Goal: Task Accomplishment & Management: Manage account settings

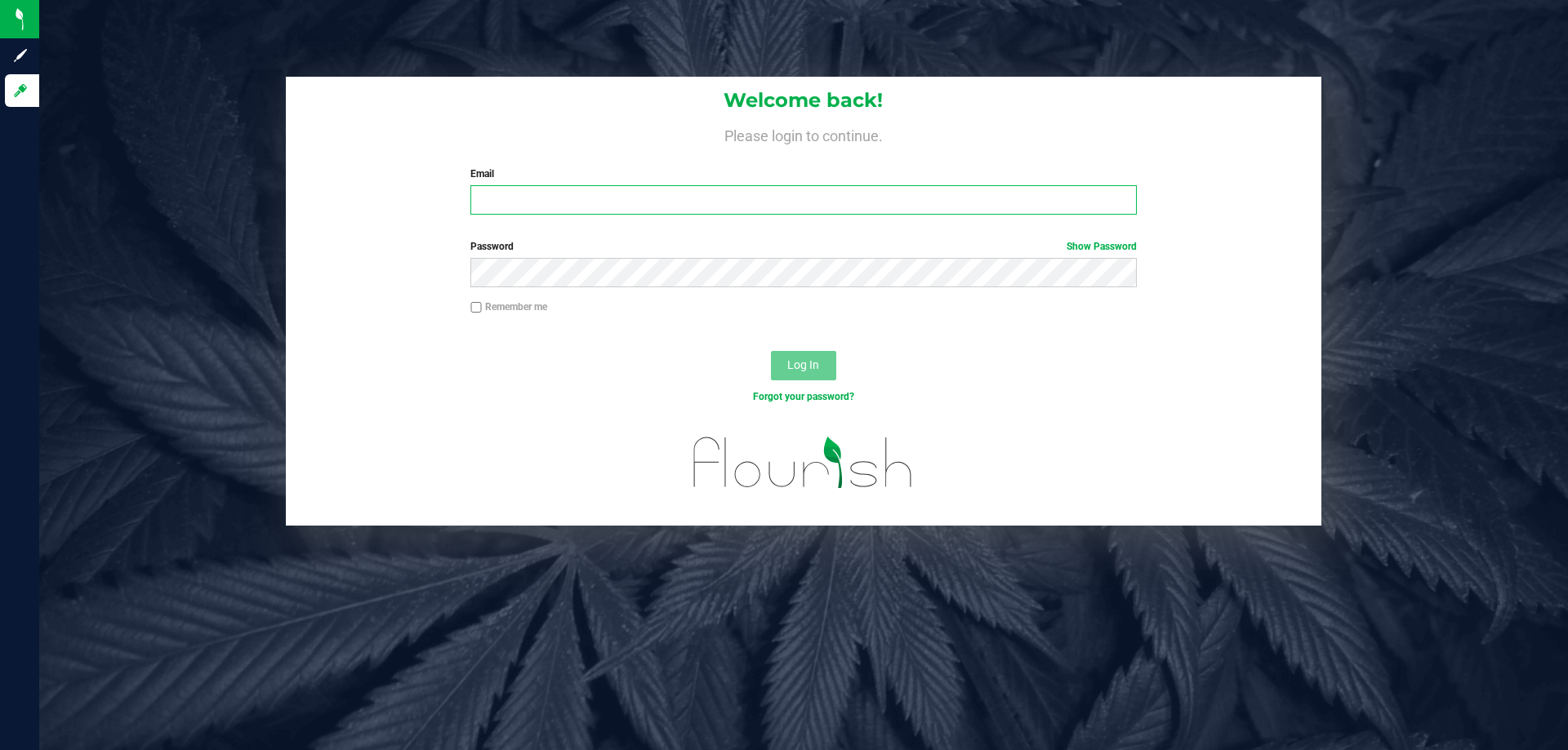
click at [614, 196] on input "Email" at bounding box center [802, 199] width 665 height 29
click at [689, 201] on input "amazadiegogonzalez@live" at bounding box center [802, 199] width 665 height 29
type input "amazadiegogonzalez@liveparallel.com"
click at [771, 351] on button "Log In" at bounding box center [803, 366] width 65 height 29
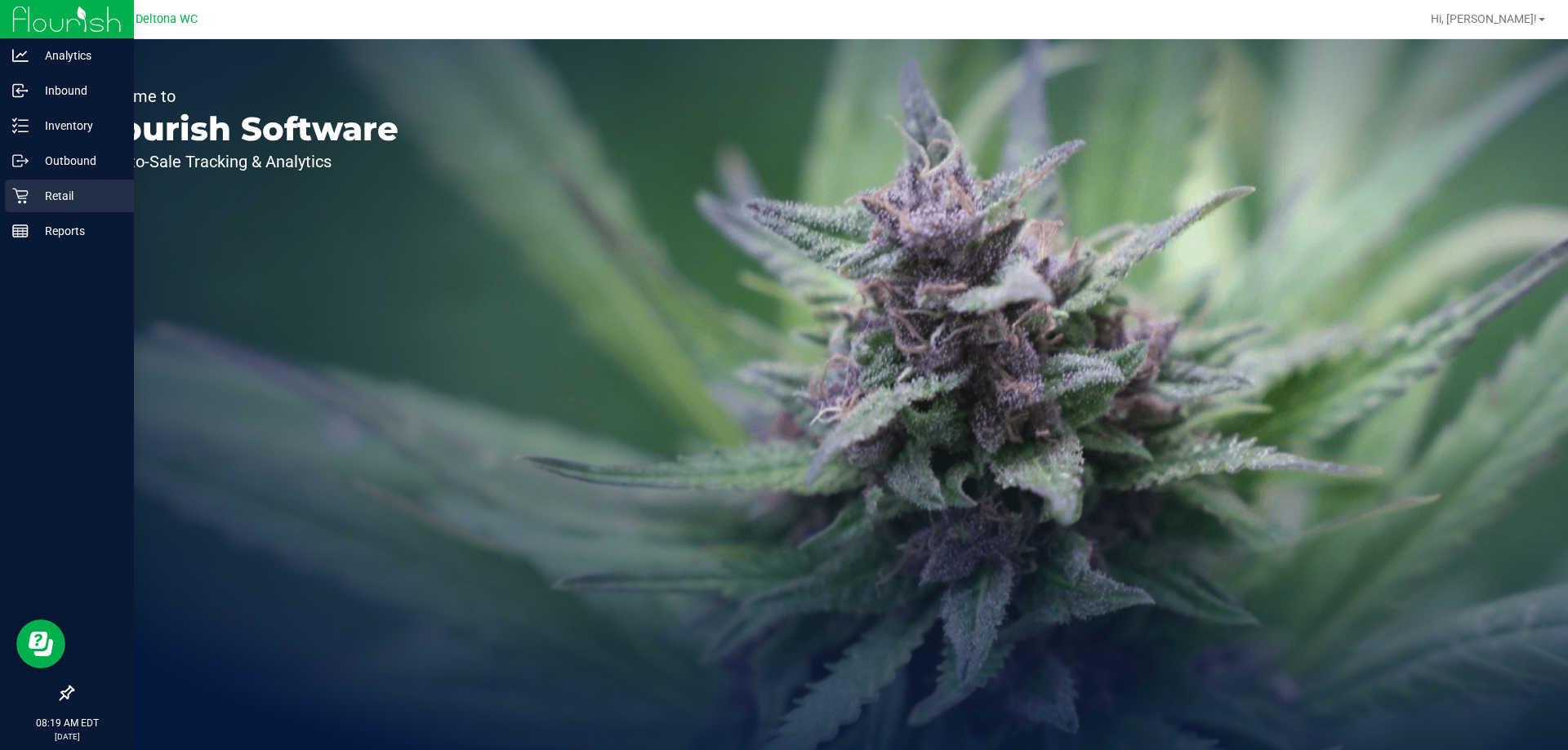
click at [114, 188] on p "Retail" at bounding box center [77, 195] width 98 height 20
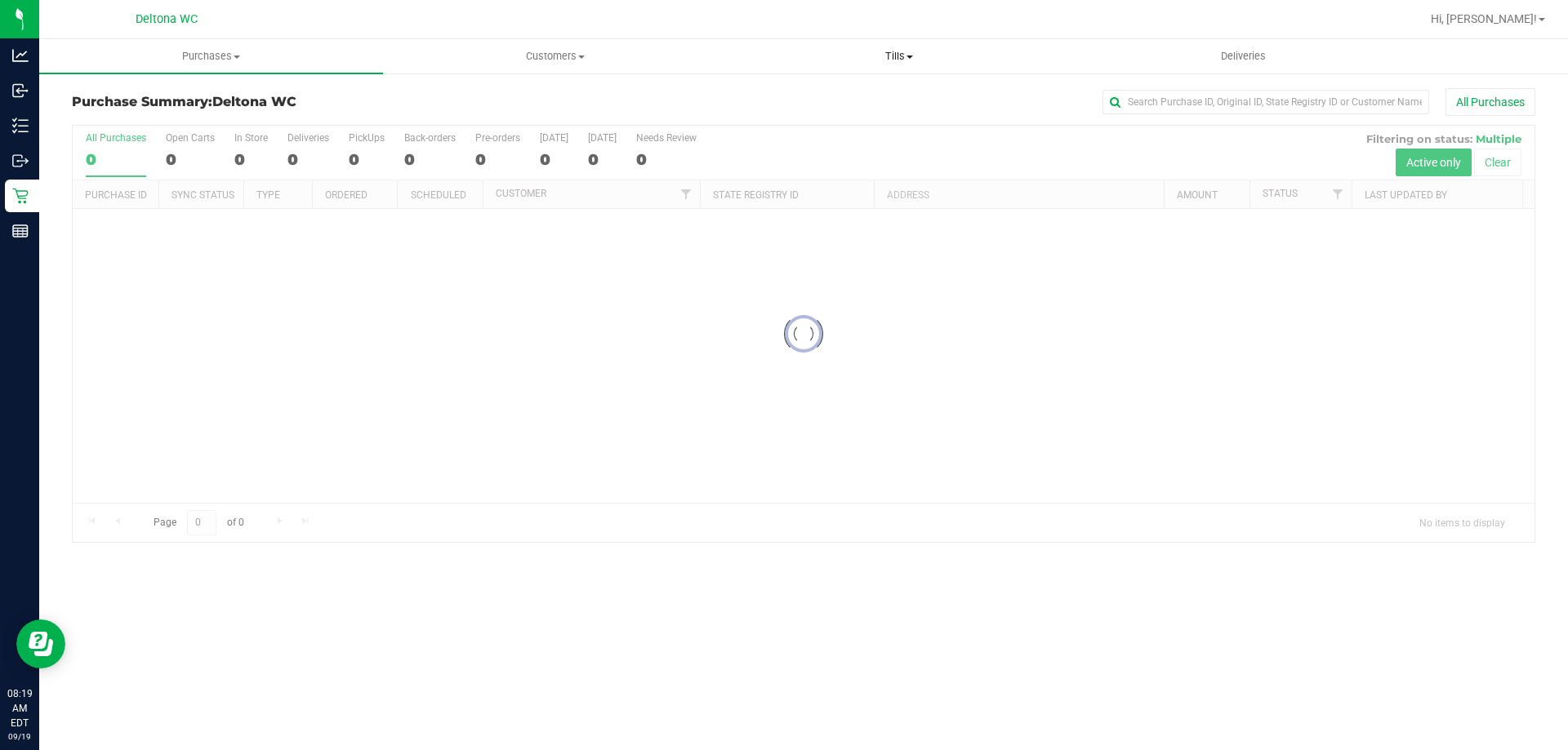
click at [938, 58] on span "Tills" at bounding box center [899, 56] width 343 height 15
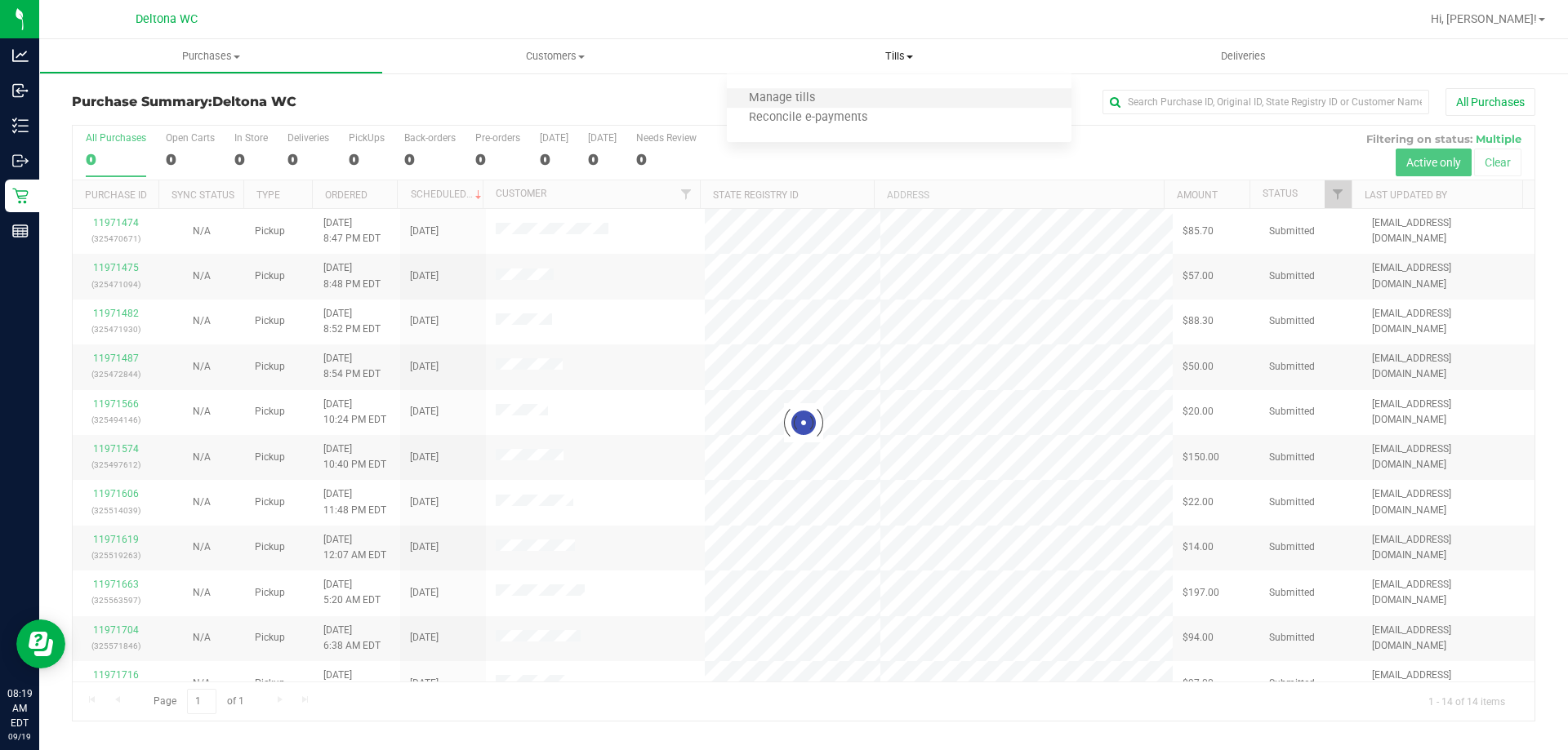
click at [865, 101] on li "Manage tills" at bounding box center [898, 98] width 343 height 20
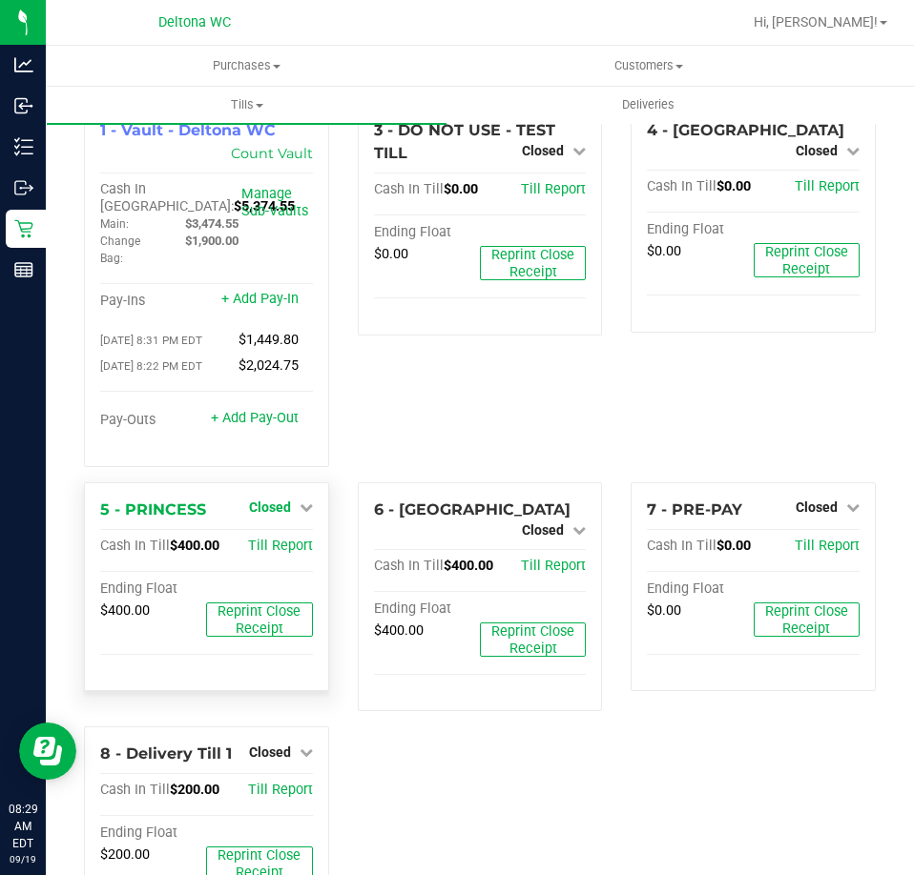
click at [297, 515] on link "Closed" at bounding box center [281, 507] width 64 height 15
click at [277, 554] on link "Open Till" at bounding box center [269, 546] width 51 height 15
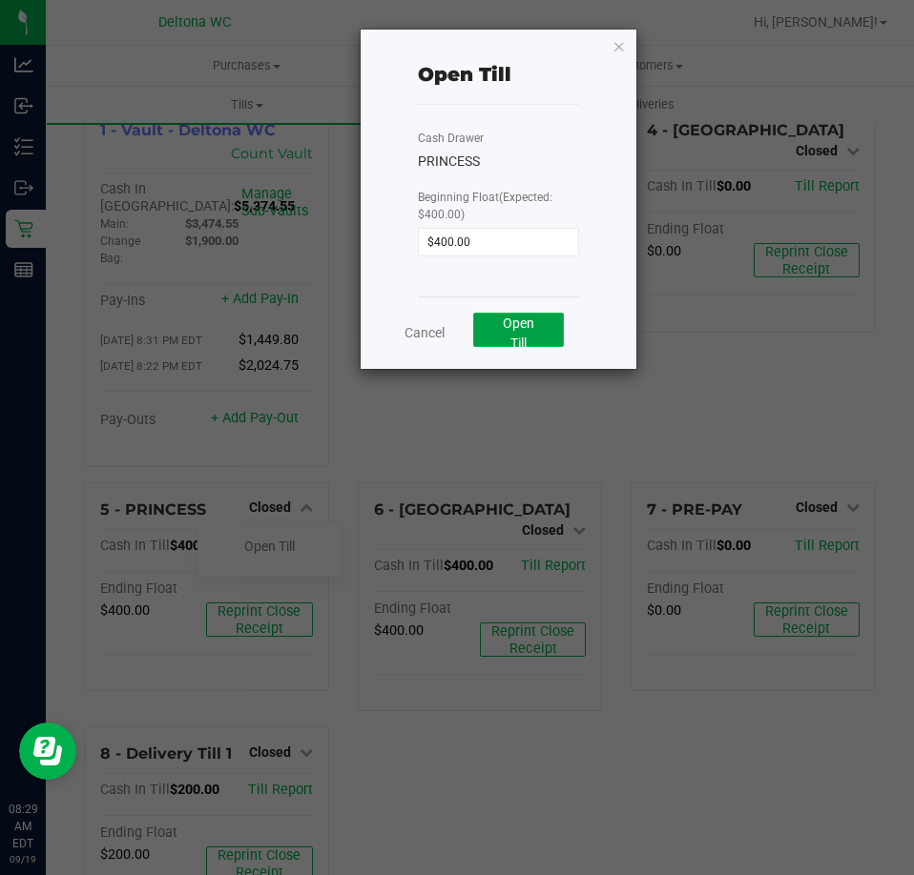
click at [499, 336] on button "Open Till" at bounding box center [518, 330] width 91 height 34
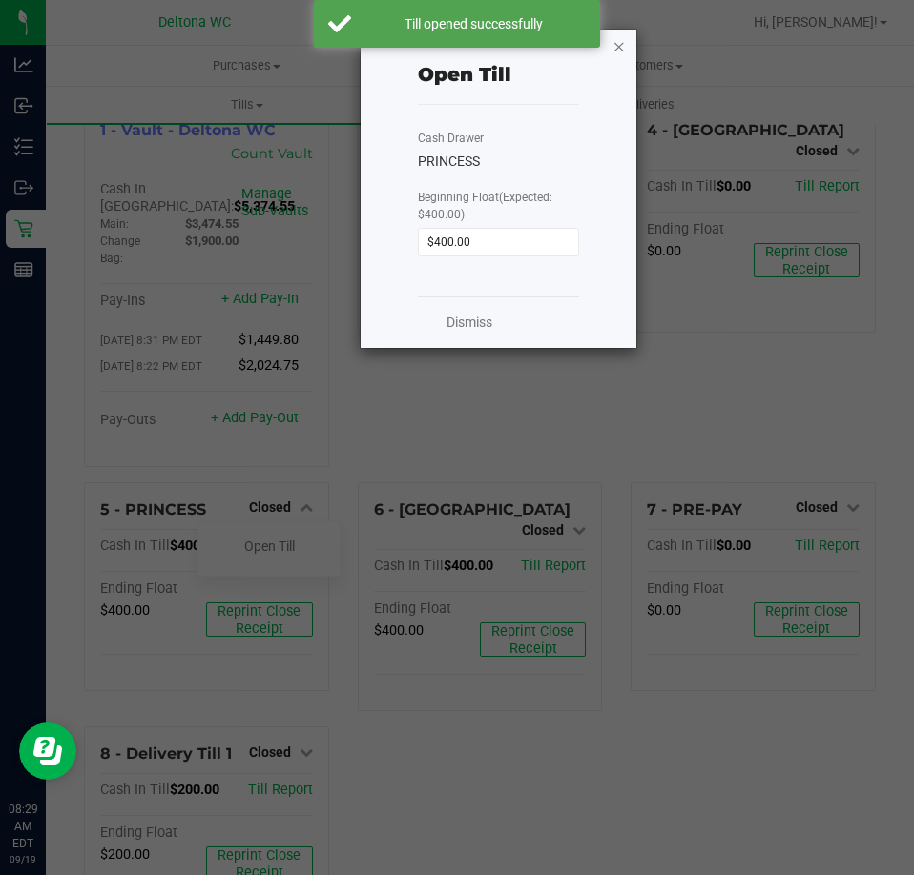
click at [620, 47] on icon "button" at bounding box center [618, 45] width 13 height 23
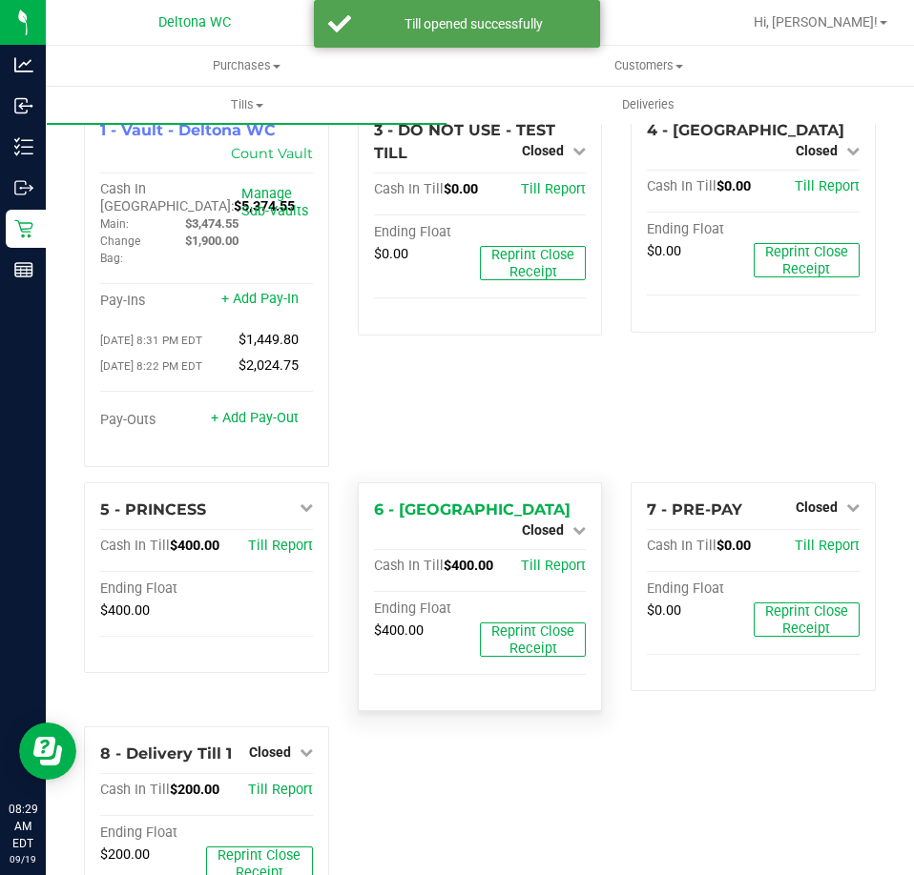
click at [557, 531] on div "6 - LESOTHO Closed Open Till Cash In Till $400.00 Till Report Ending Float $400…" at bounding box center [480, 598] width 245 height 230
click at [561, 523] on link "Closed" at bounding box center [554, 530] width 64 height 15
click at [547, 548] on link "Open Till" at bounding box center [542, 546] width 51 height 15
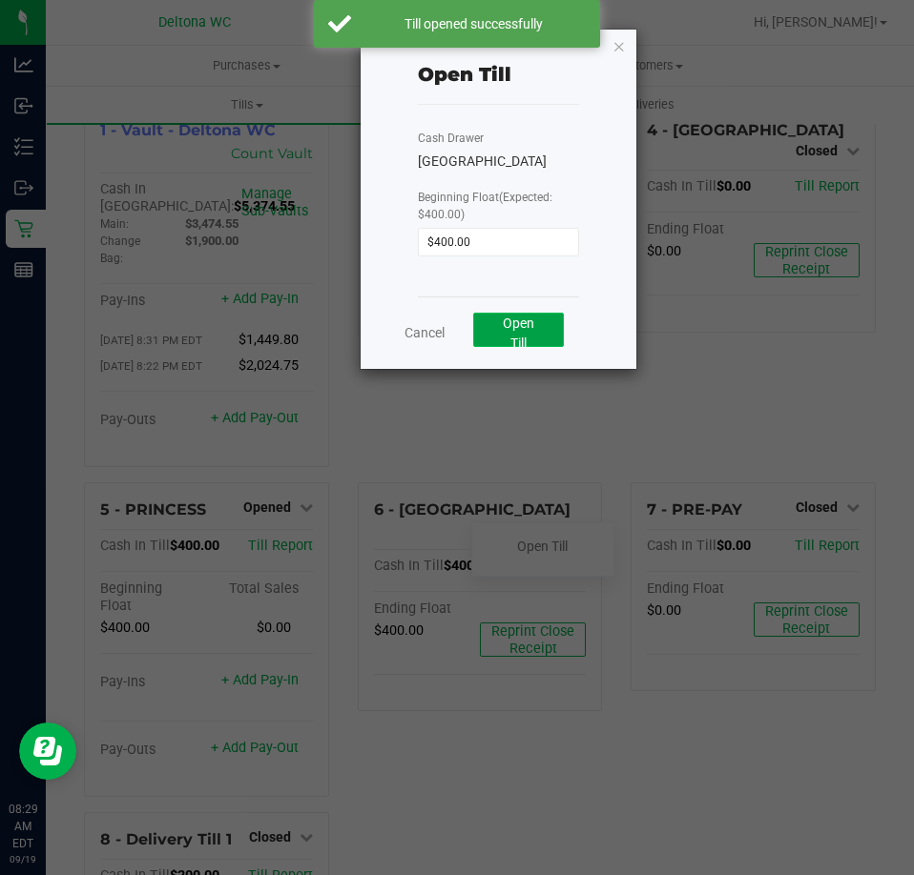
click at [509, 334] on button "Open Till" at bounding box center [518, 330] width 91 height 34
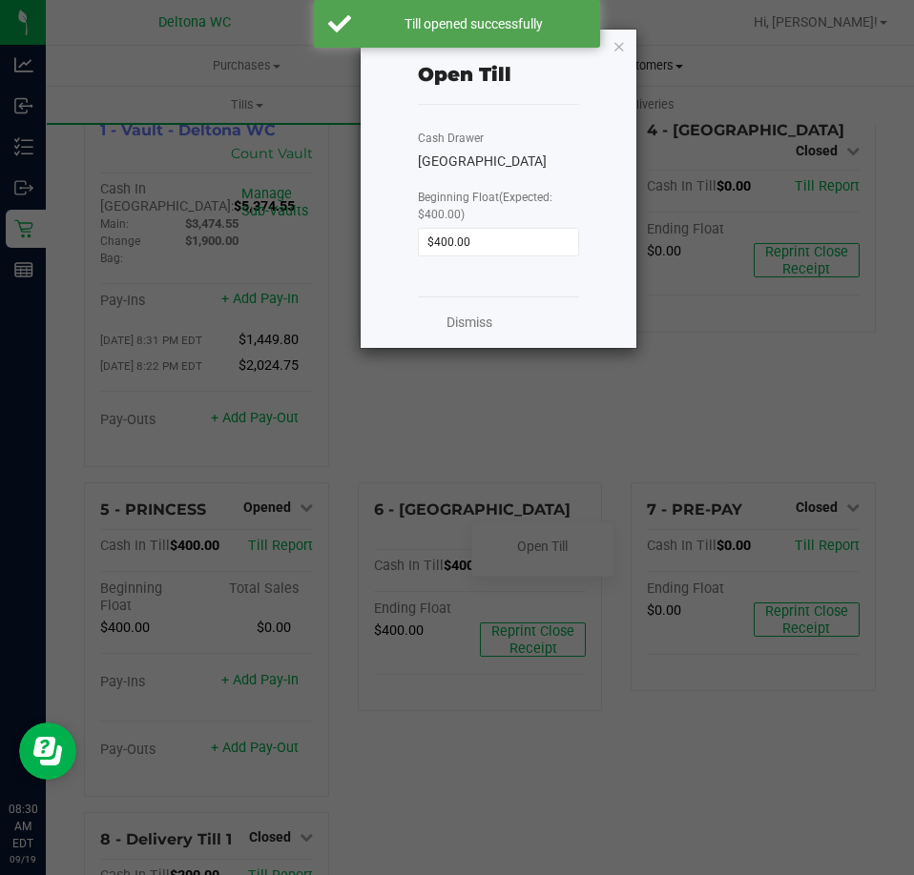
click at [620, 48] on icon "button" at bounding box center [618, 45] width 13 height 23
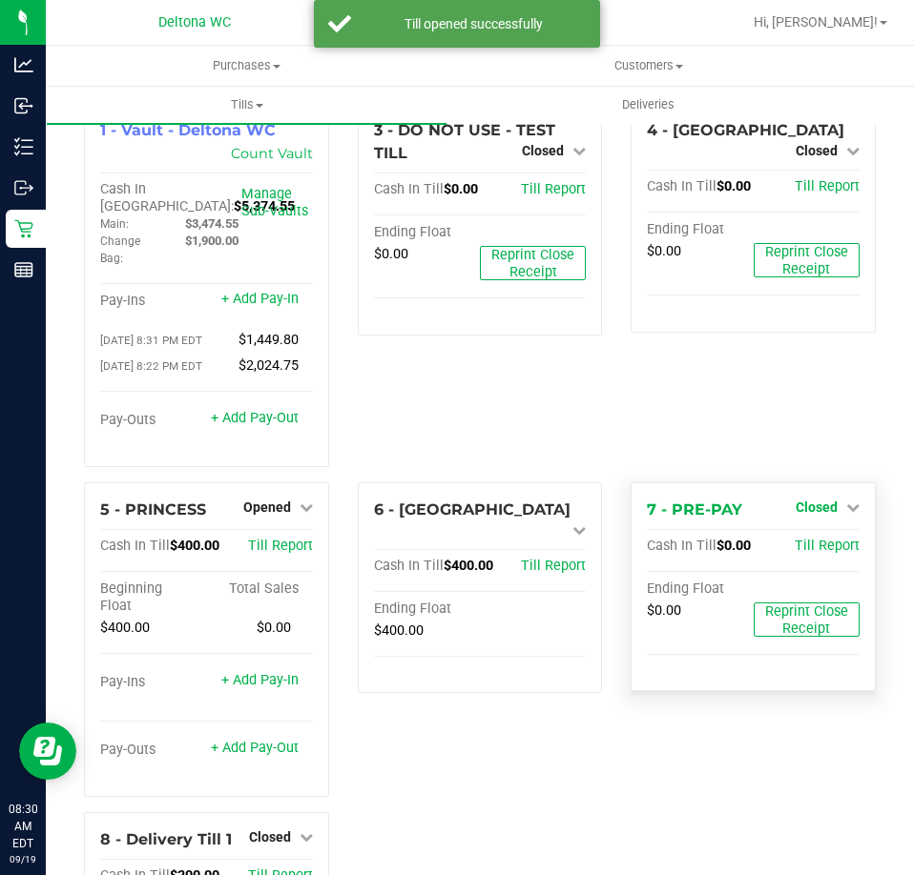
click at [846, 514] on icon at bounding box center [852, 507] width 13 height 13
click at [804, 554] on link "Open Till" at bounding box center [816, 546] width 51 height 15
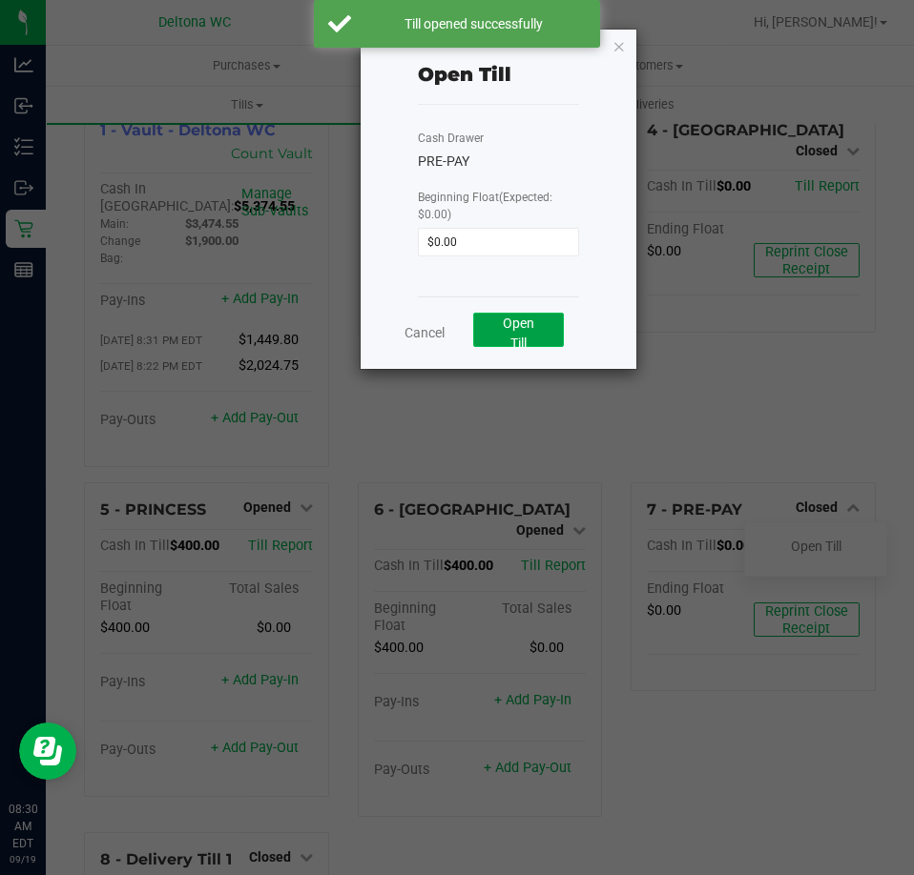
click at [538, 329] on button "Open Till" at bounding box center [518, 330] width 91 height 34
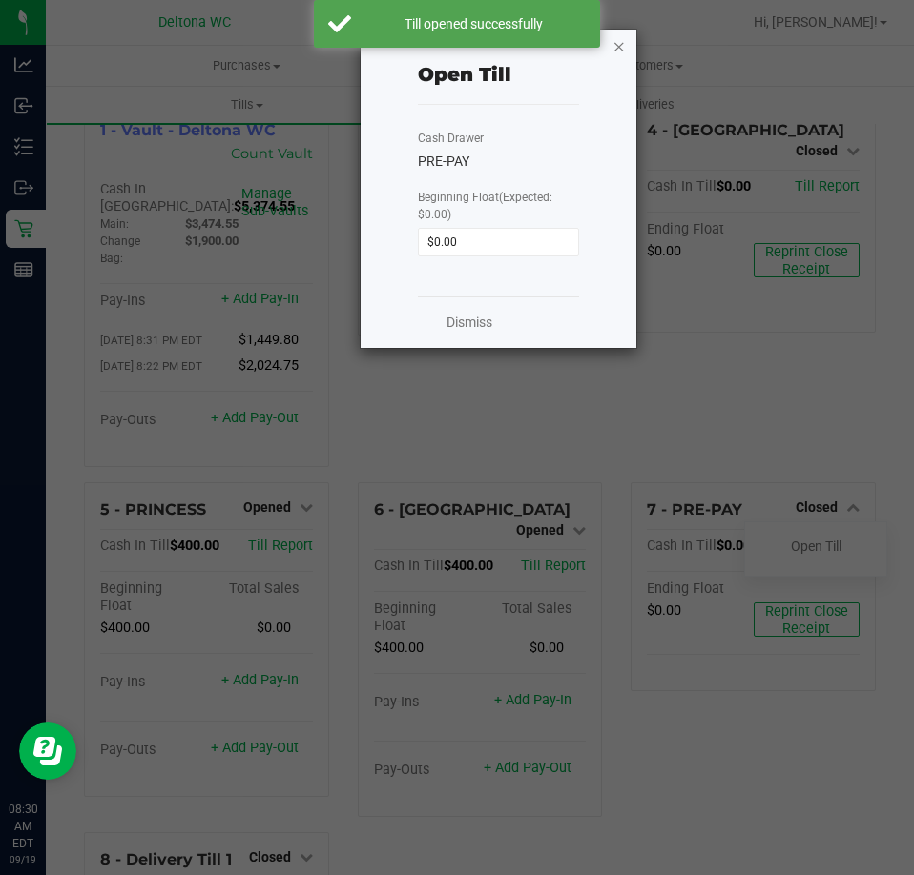
click at [613, 45] on icon "button" at bounding box center [618, 45] width 13 height 23
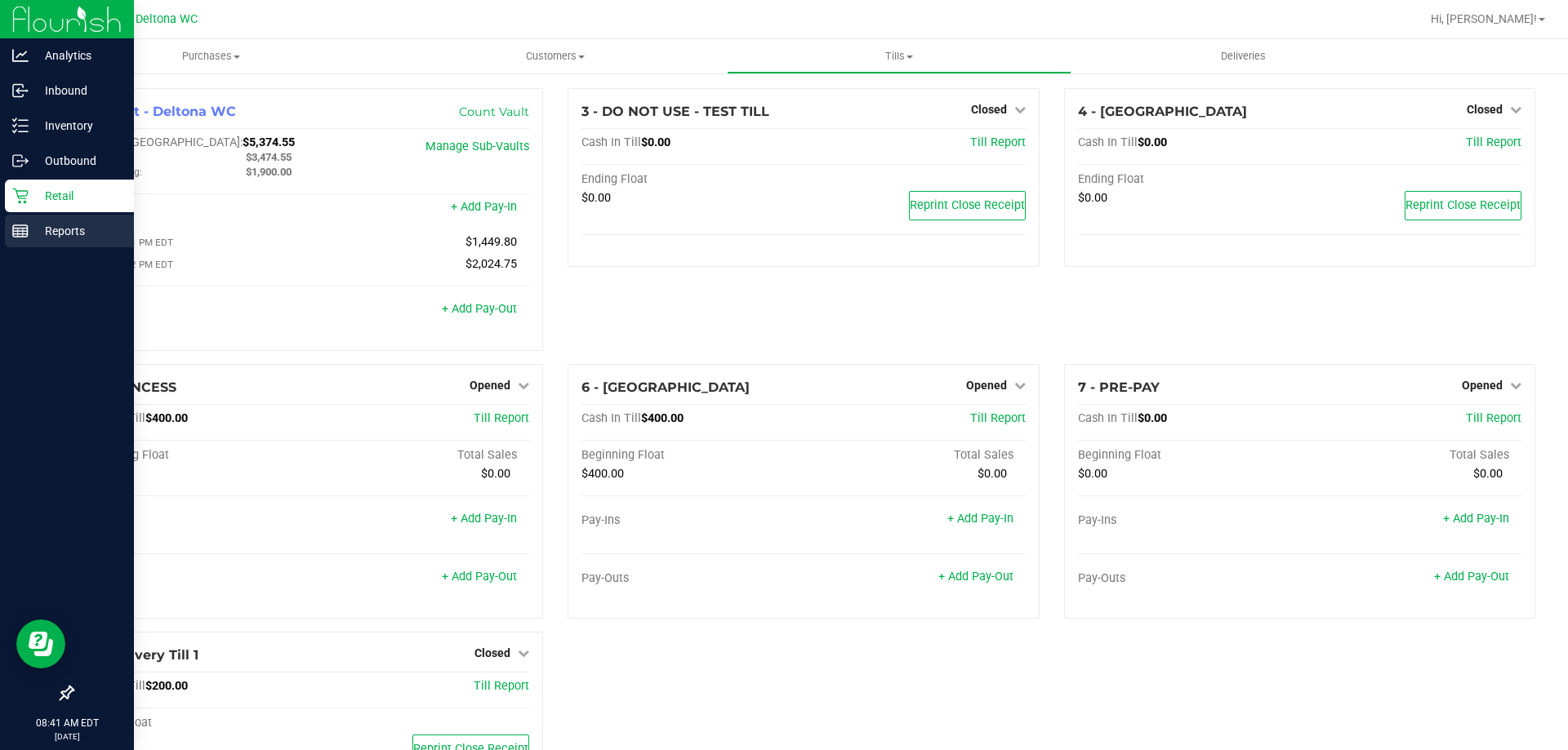
click at [43, 223] on p "Reports" at bounding box center [77, 230] width 98 height 20
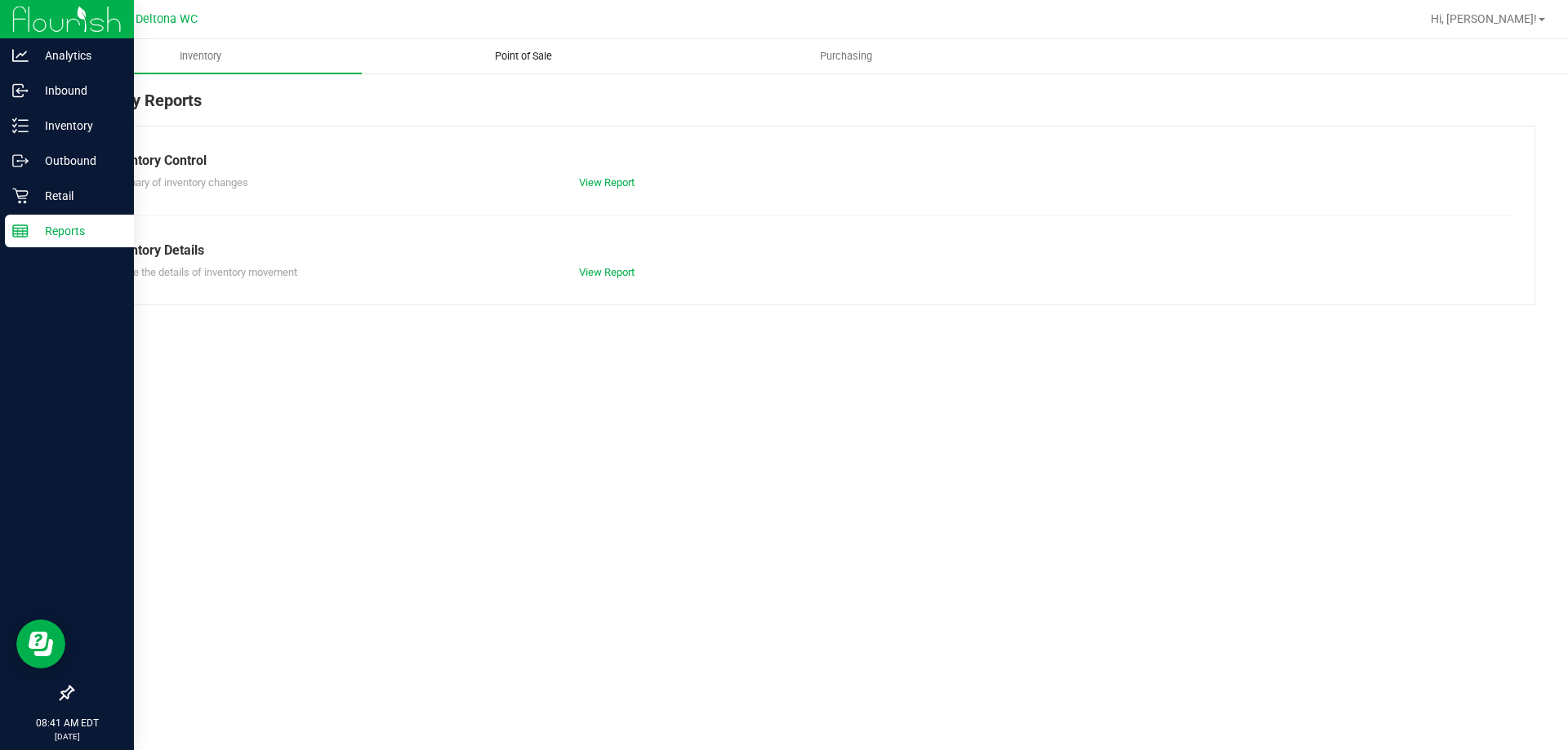
click at [512, 55] on span "Point of Sale" at bounding box center [523, 56] width 101 height 15
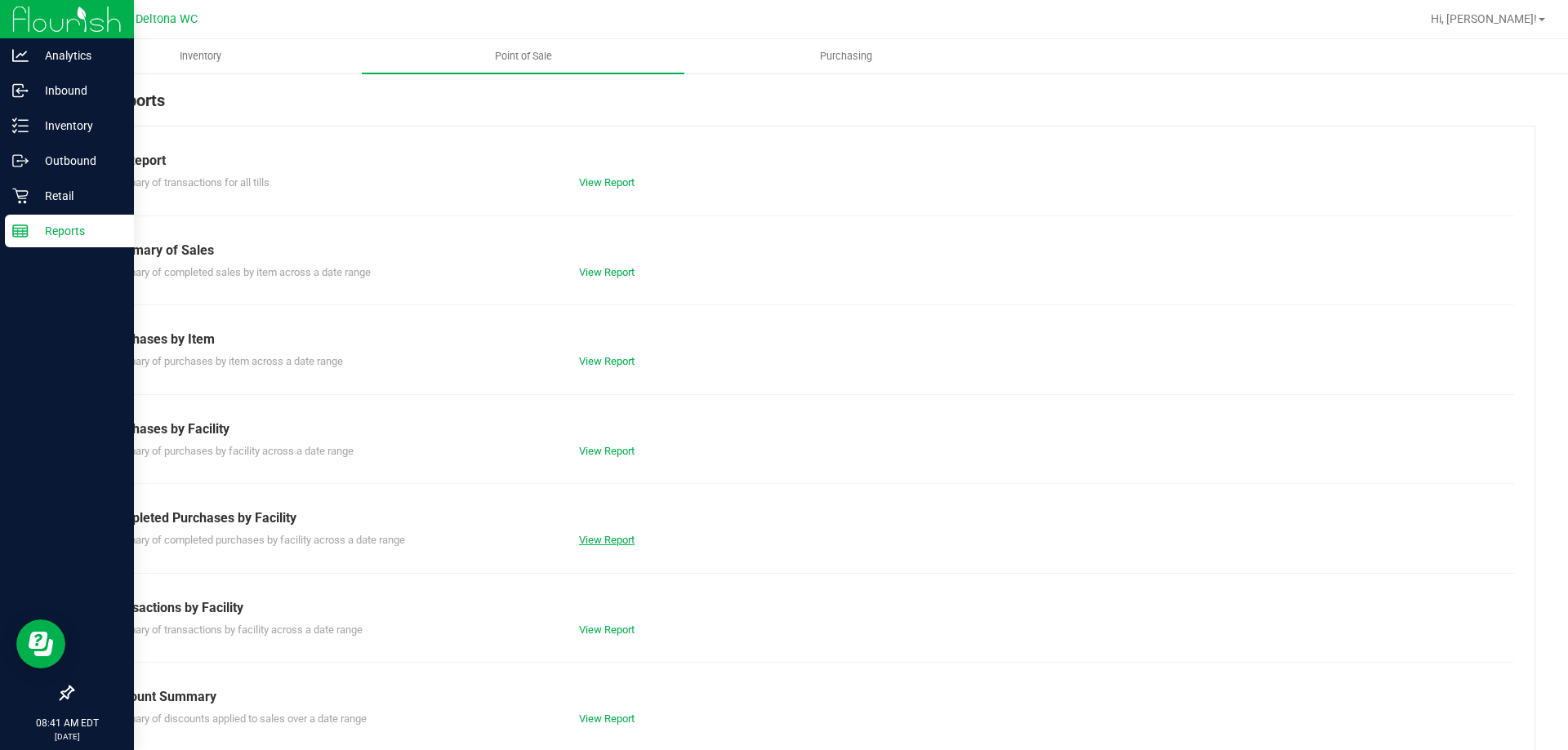
click at [610, 541] on link "View Report" at bounding box center [606, 540] width 56 height 12
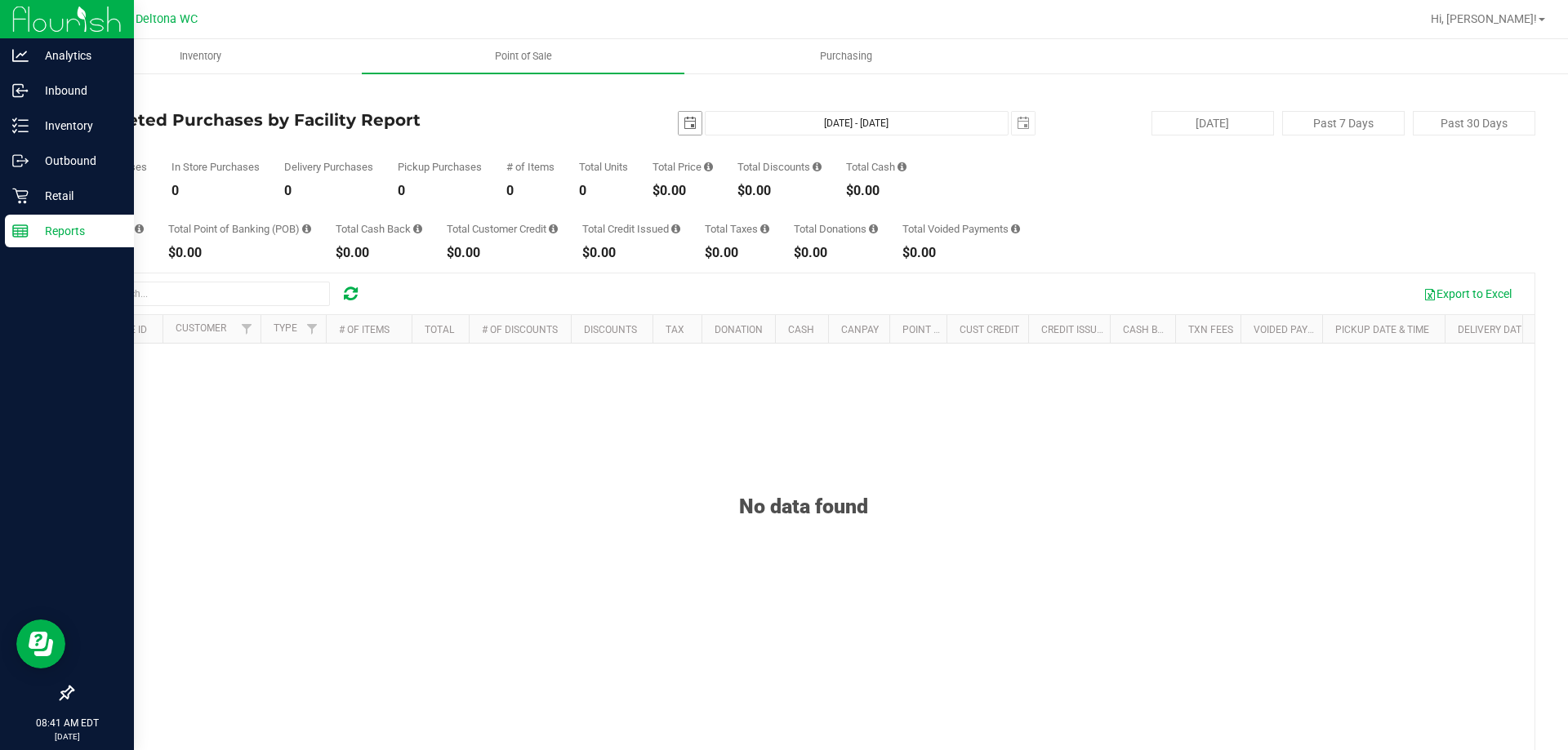
click at [683, 122] on span "select" at bounding box center [689, 122] width 13 height 13
click at [776, 254] on link "18" at bounding box center [779, 265] width 24 height 26
type input "2025-09-18"
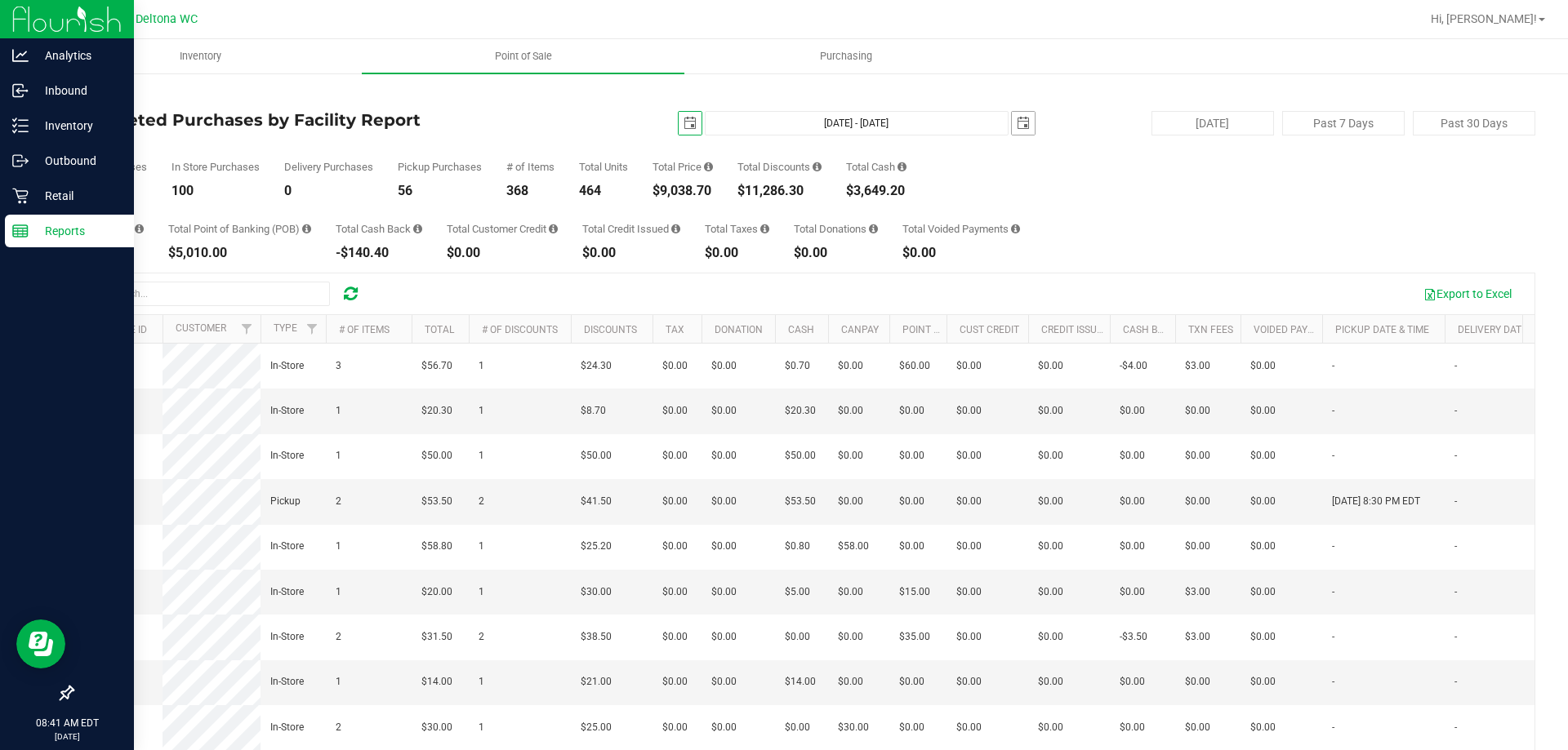
click at [1017, 127] on span "select" at bounding box center [1022, 122] width 13 height 13
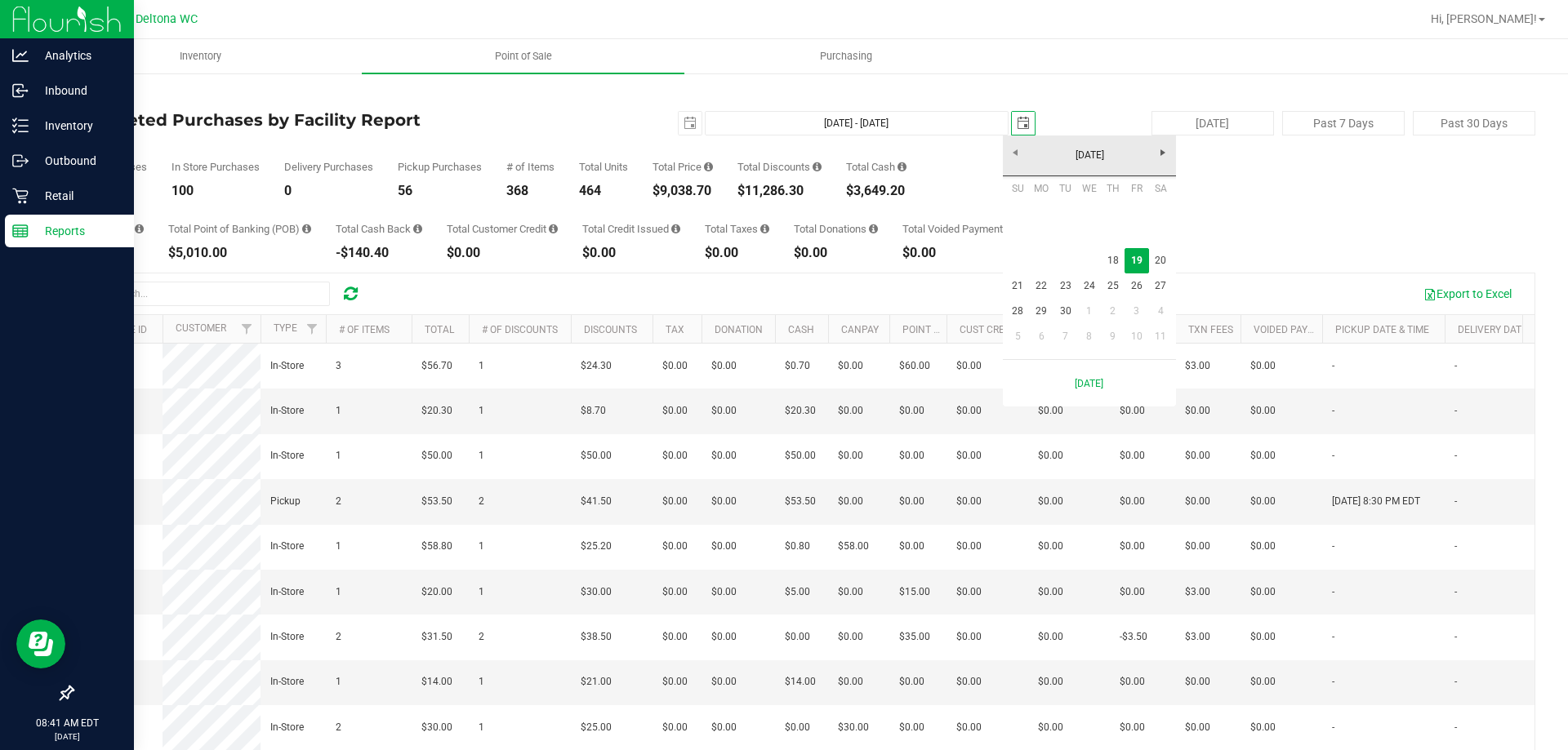
scroll to position [0, 41]
click at [1115, 259] on link "18" at bounding box center [1112, 261] width 24 height 26
type input "Sep 18, 2025 - Sep 18, 2025"
type input "2025-09-18"
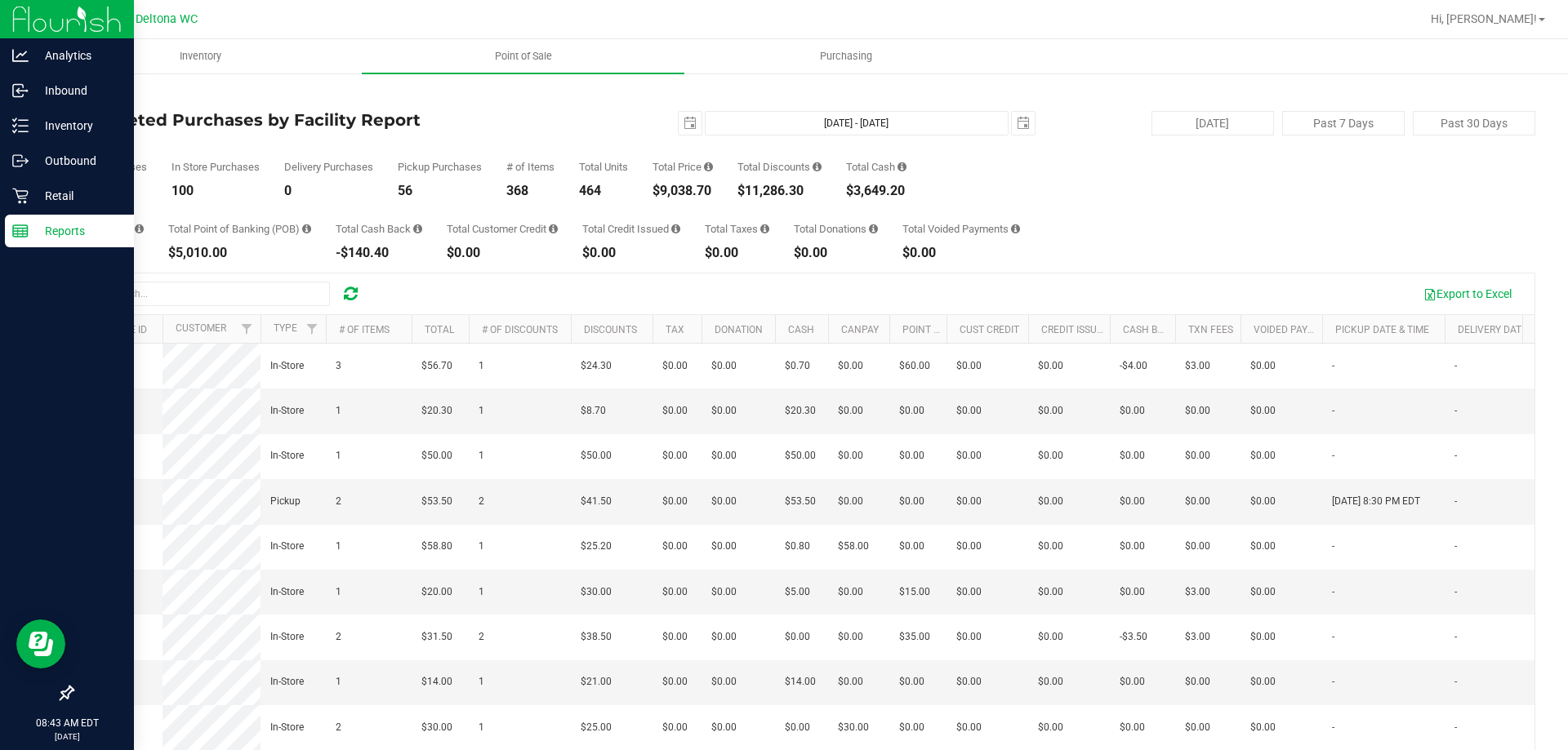
click at [94, 189] on div "156" at bounding box center [110, 191] width 75 height 13
drag, startPoint x: 604, startPoint y: 188, endPoint x: 583, endPoint y: 193, distance: 21.6
click at [583, 193] on div "464" at bounding box center [603, 191] width 49 height 13
copy div "464"
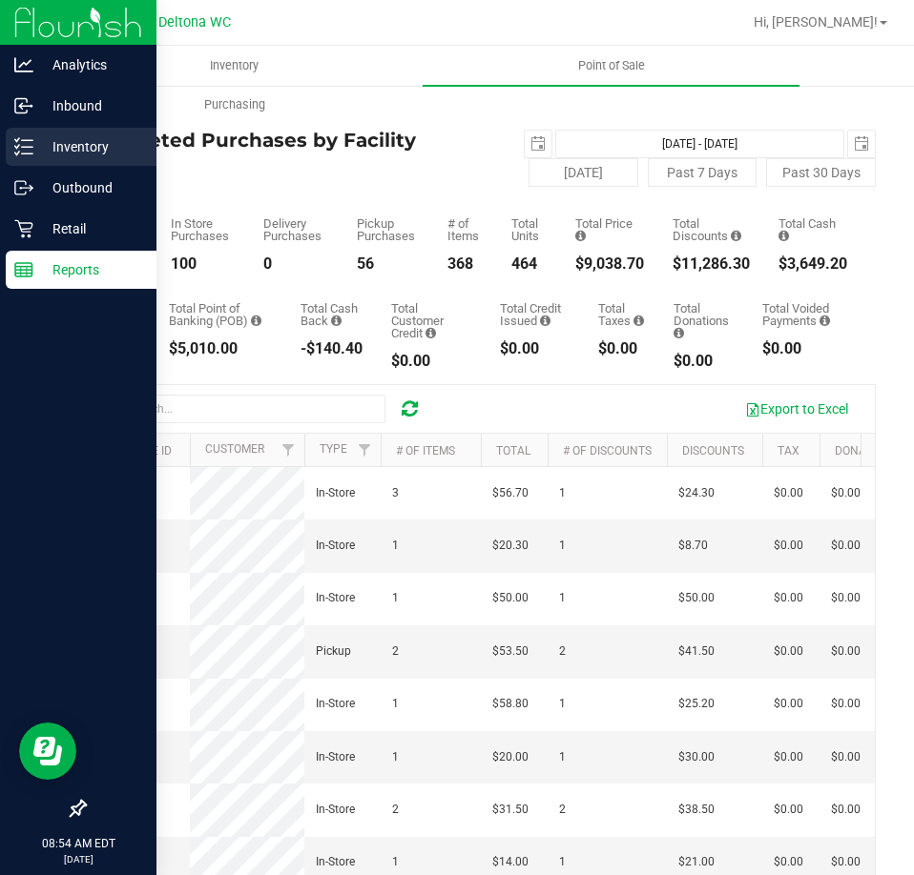
click at [11, 140] on div "Inventory" at bounding box center [81, 147] width 151 height 38
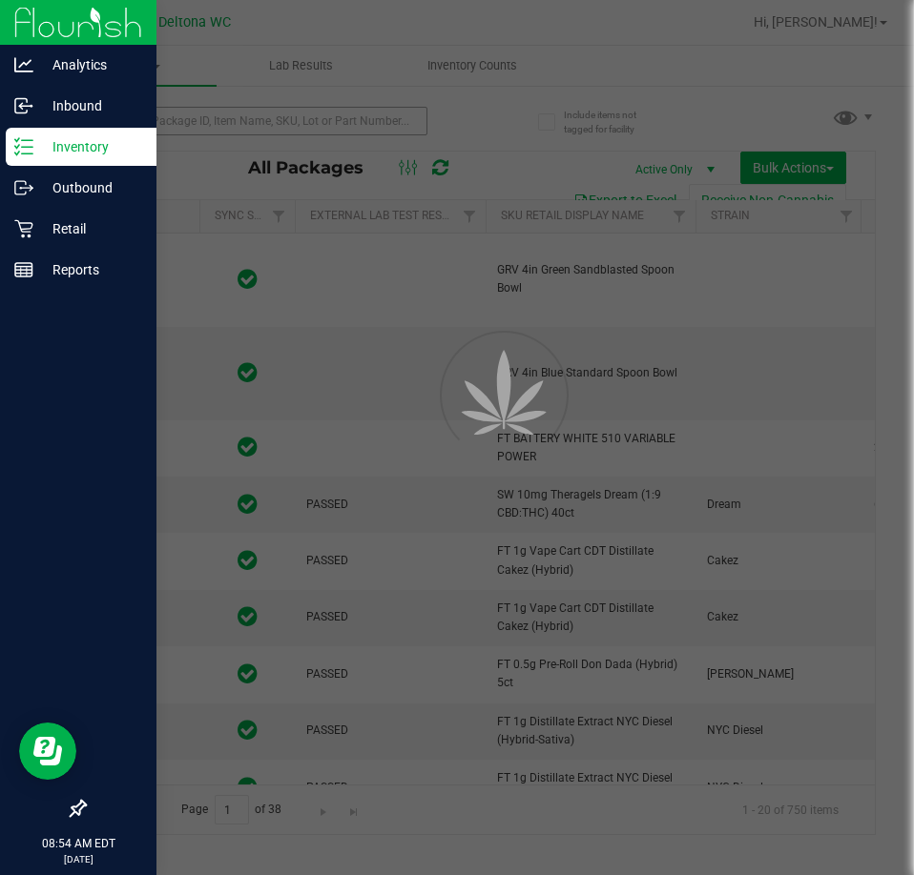
click at [205, 112] on div at bounding box center [457, 437] width 914 height 875
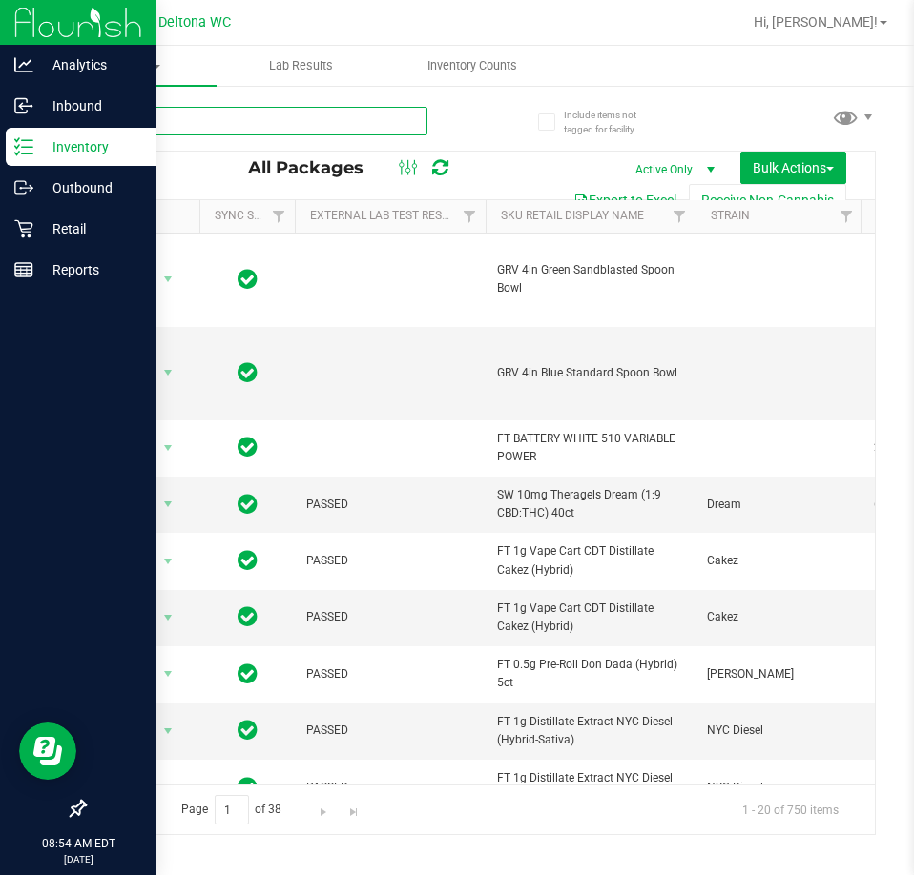
drag, startPoint x: 205, startPoint y: 113, endPoint x: 208, endPoint y: 124, distance: 11.8
click at [206, 119] on input "text" at bounding box center [255, 121] width 343 height 29
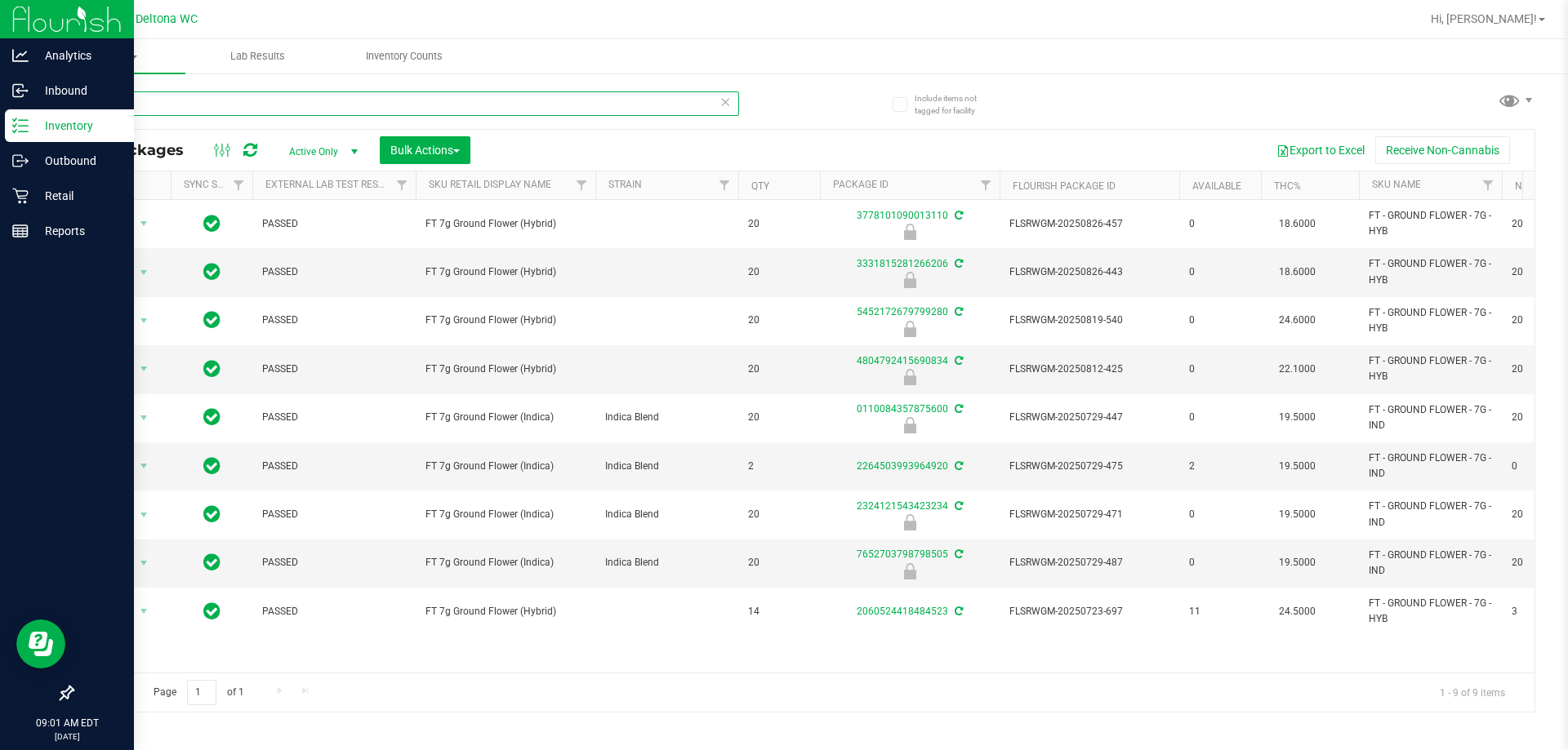
type input "g"
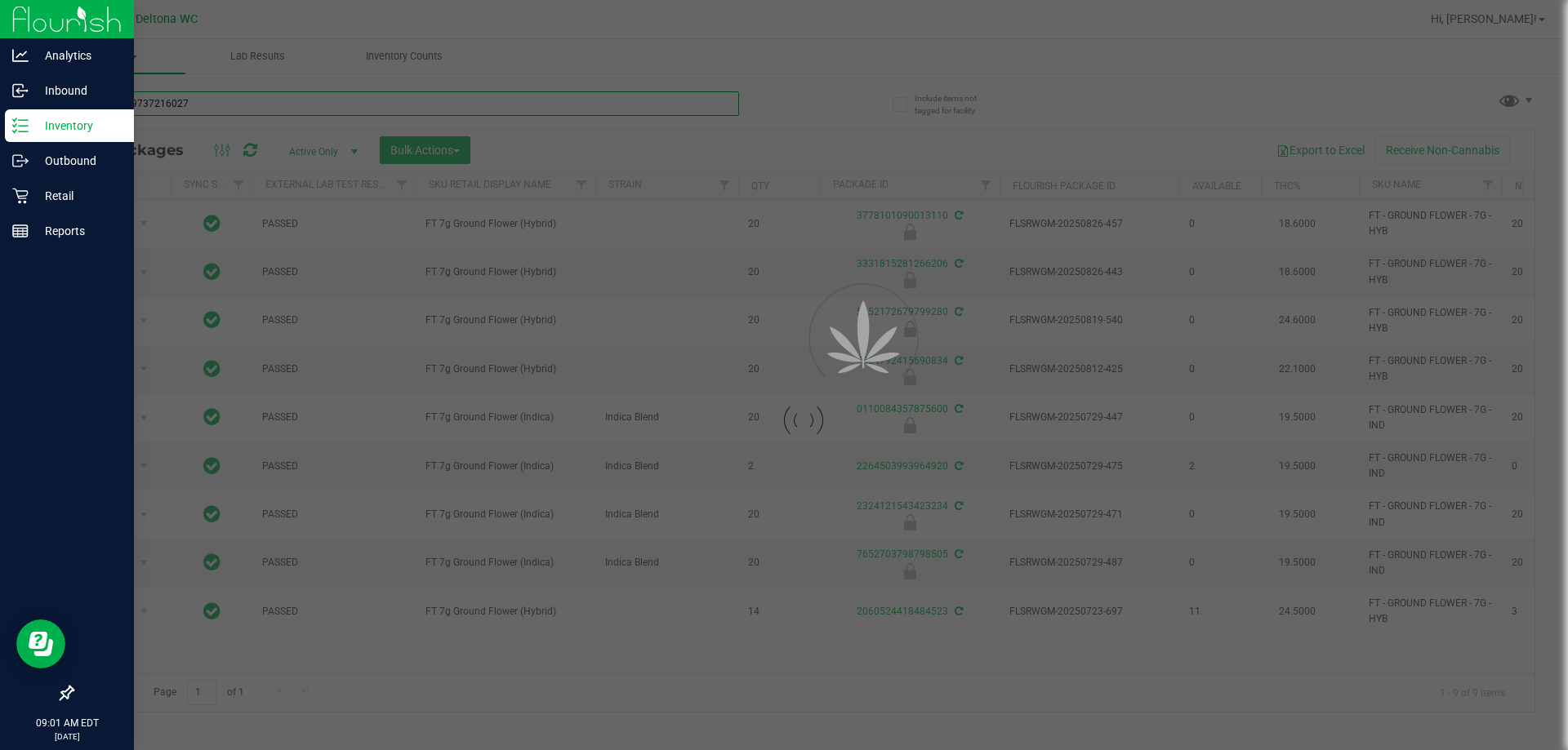
type input "6452769737216027"
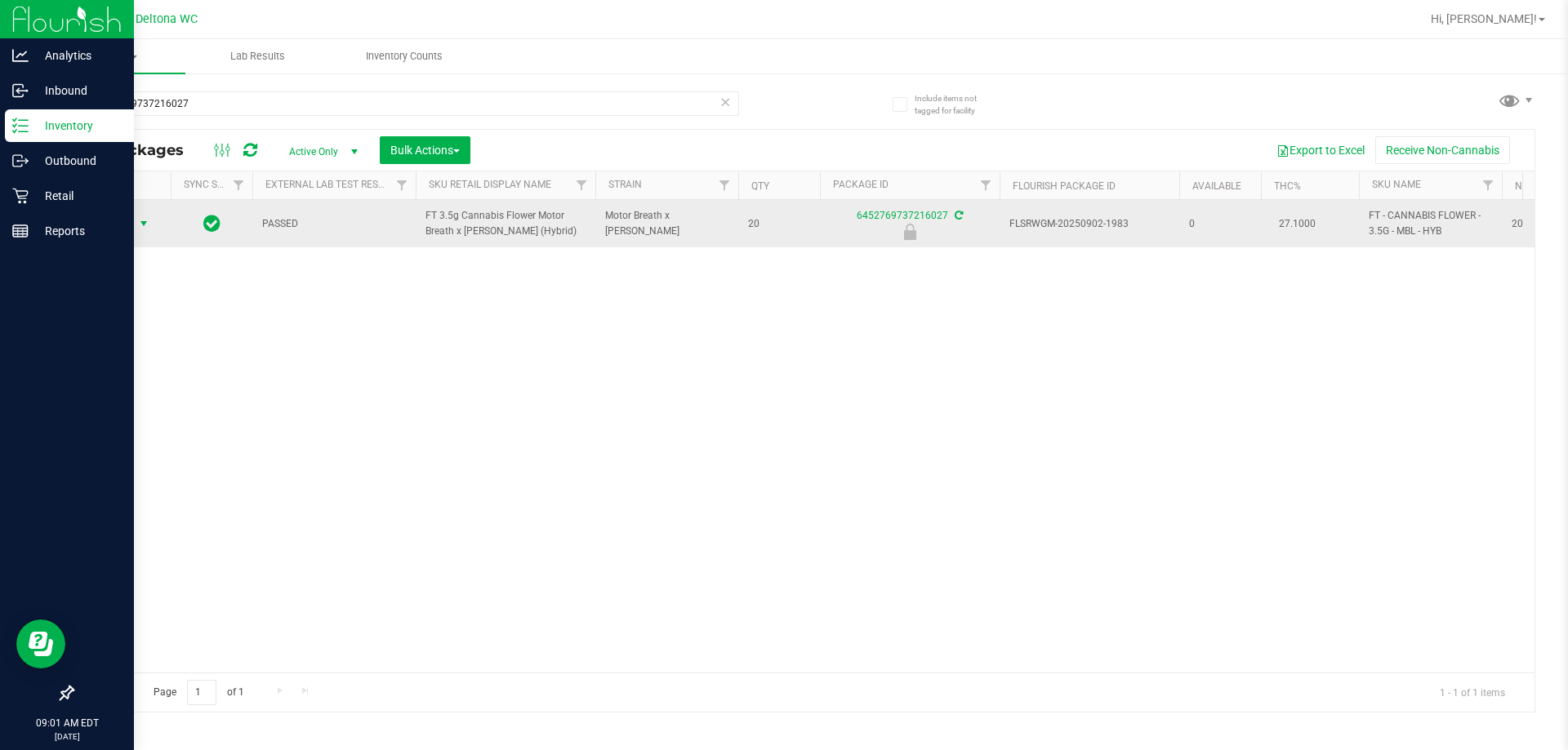
click at [140, 223] on span "select" at bounding box center [143, 223] width 13 height 13
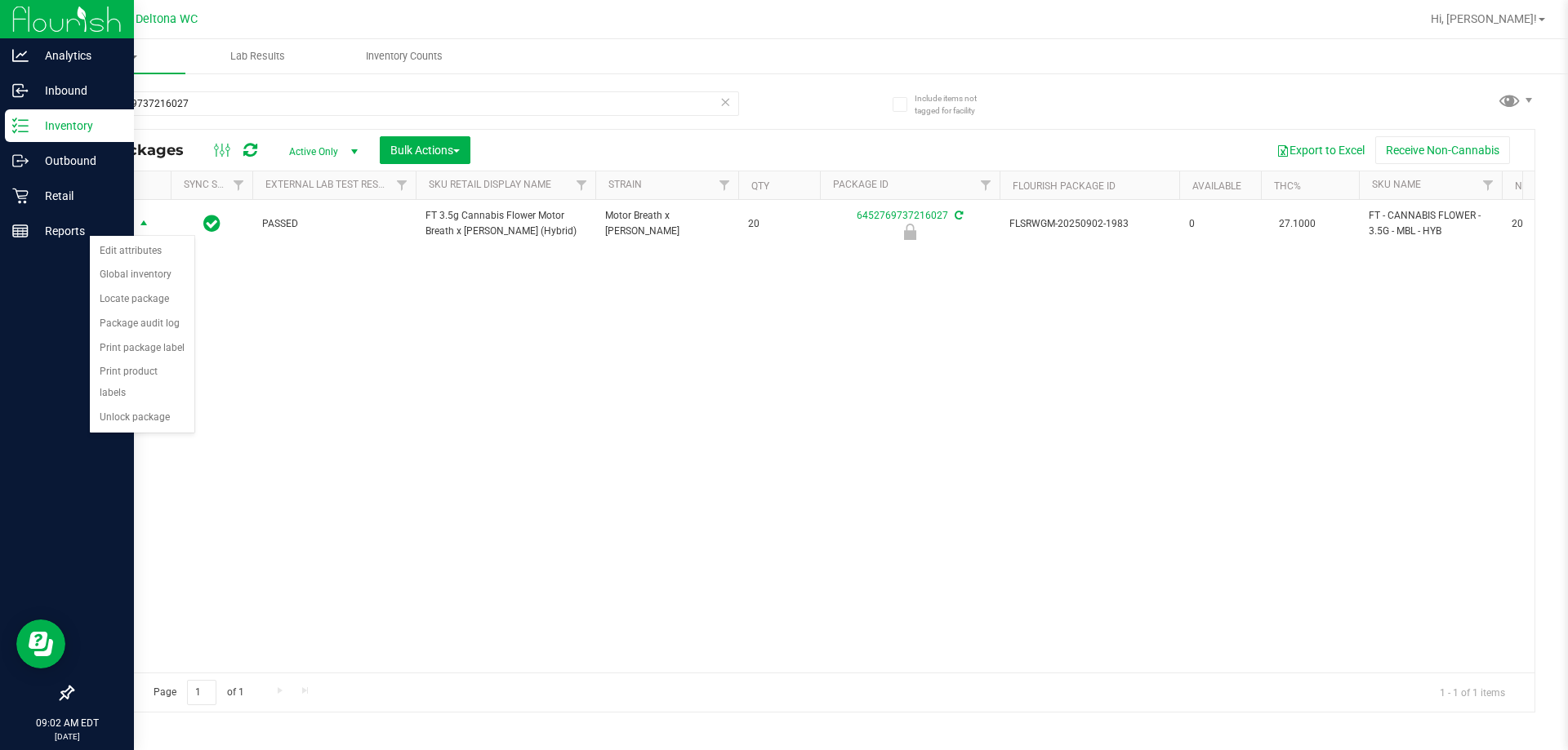
click at [138, 409] on div "Action Edit attributes Global inventory Locate package Package audit log Print …" at bounding box center [142, 335] width 106 height 199
click at [168, 406] on li "Unlock package" at bounding box center [142, 418] width 104 height 25
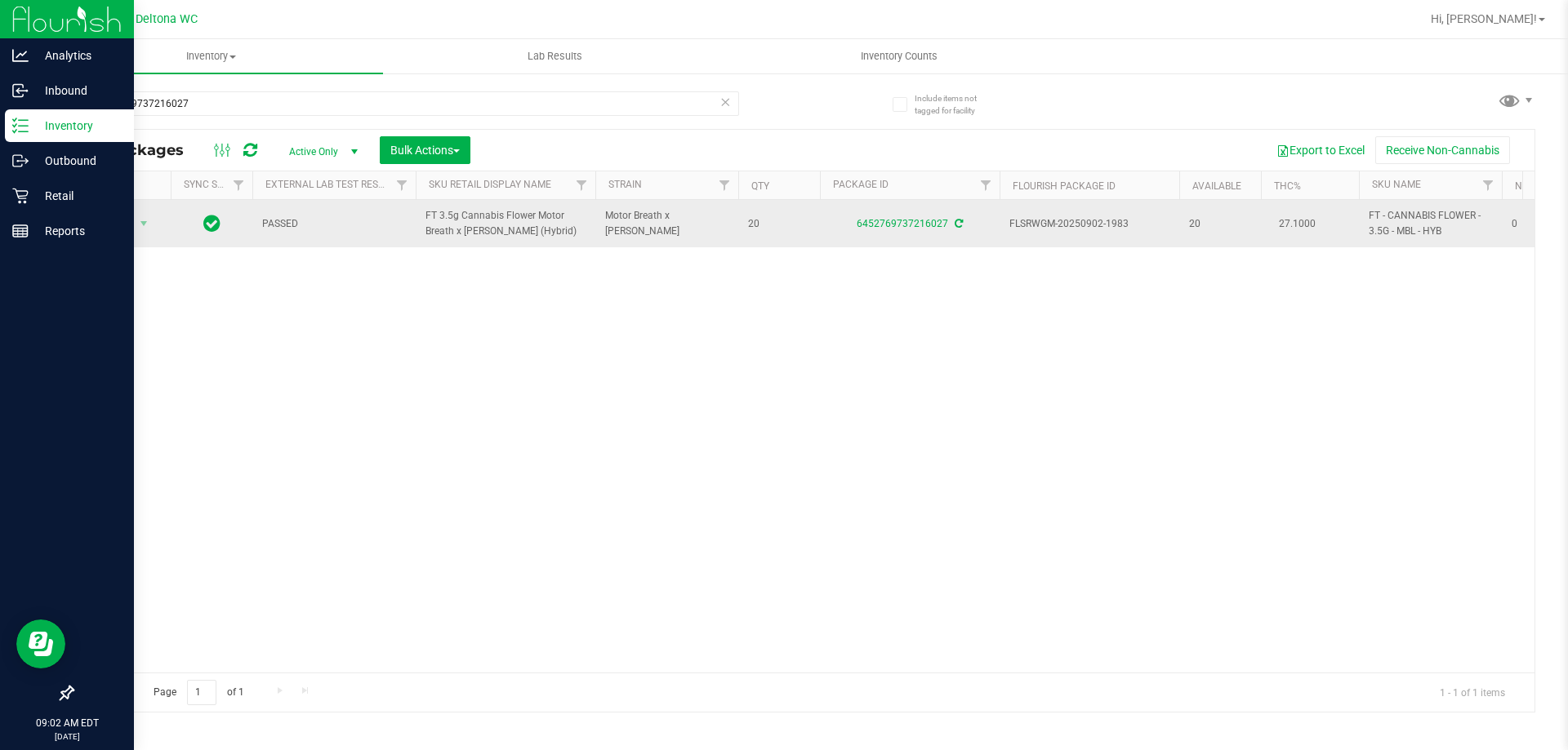
drag, startPoint x: 548, startPoint y: 234, endPoint x: 406, endPoint y: 219, distance: 142.8
click at [406, 219] on tr "Action Action Adjust qty Create package Edit attributes Global inventory Locate…" at bounding box center [1449, 223] width 2752 height 47
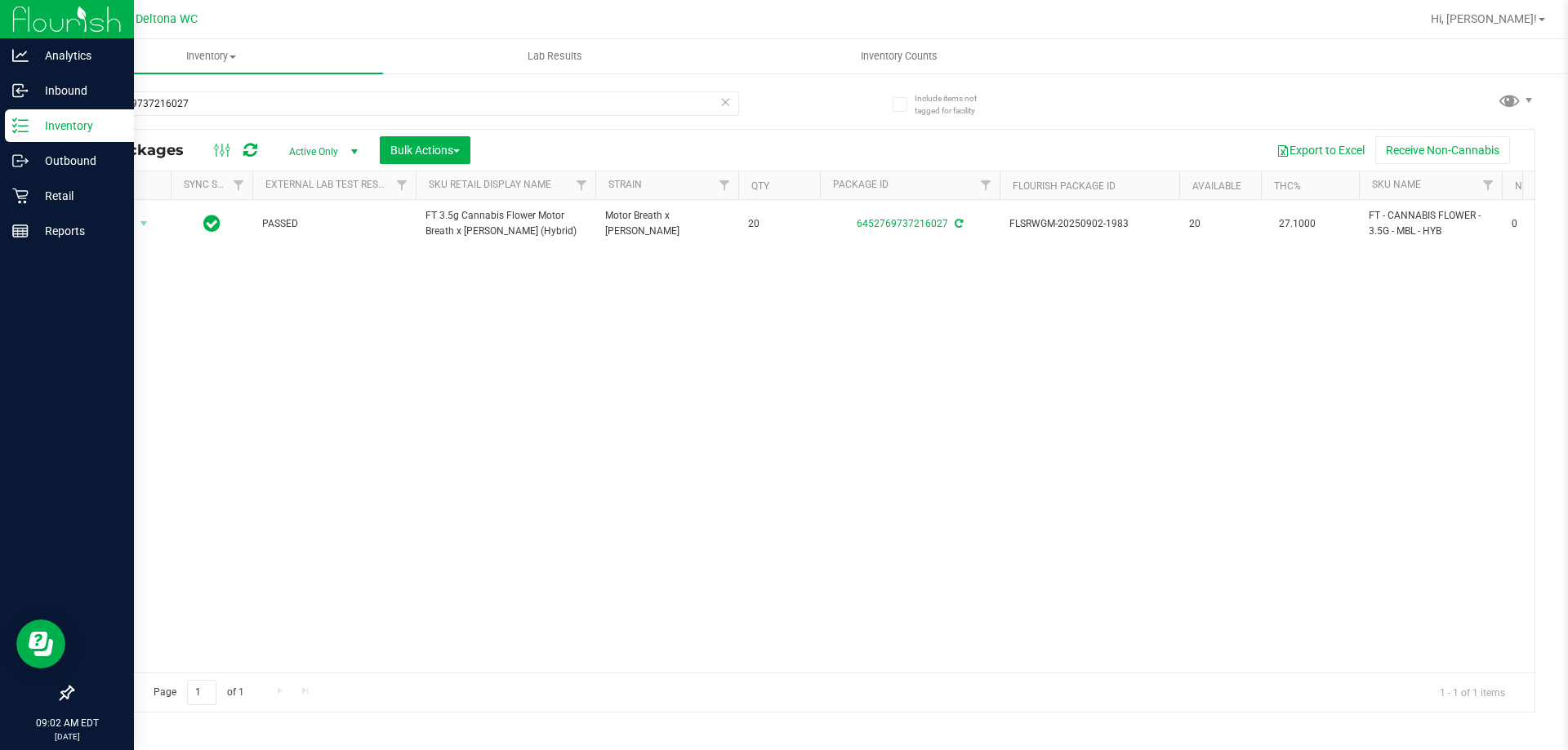
copy tr "FT 3.5g Cannabis Flower Motor Breath x Mike Larry (Hybrid)"
click at [334, 104] on input "6452769737216027" at bounding box center [405, 104] width 667 height 25
paste input "FT 3.5g Cannabis Flower Motor Breath x Mike Larry (Hybrid)"
type input "FT 3.5g Cannabis Flower Motor Breath x [PERSON_NAME] (Hybrid)"
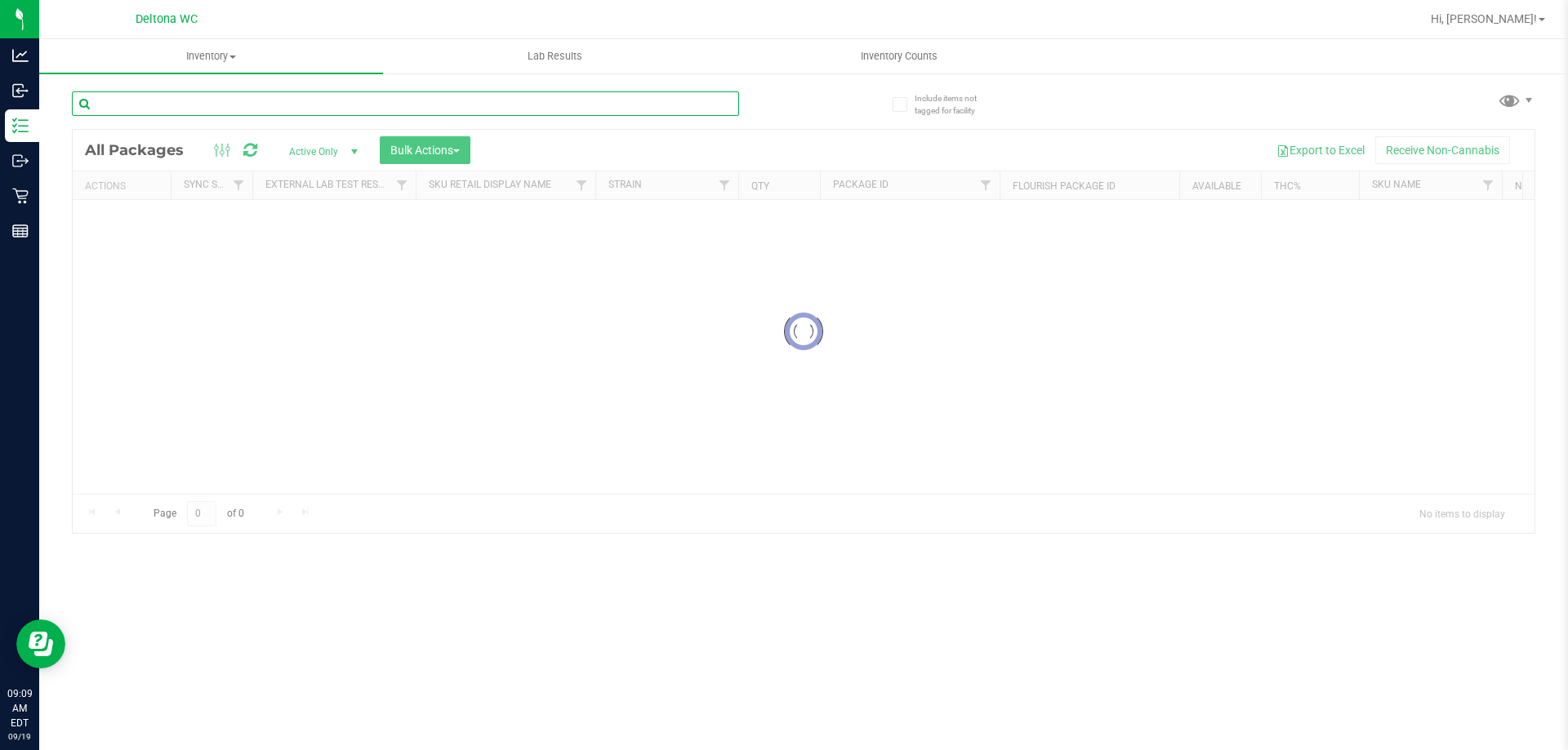
click at [237, 98] on input "text" at bounding box center [405, 104] width 667 height 25
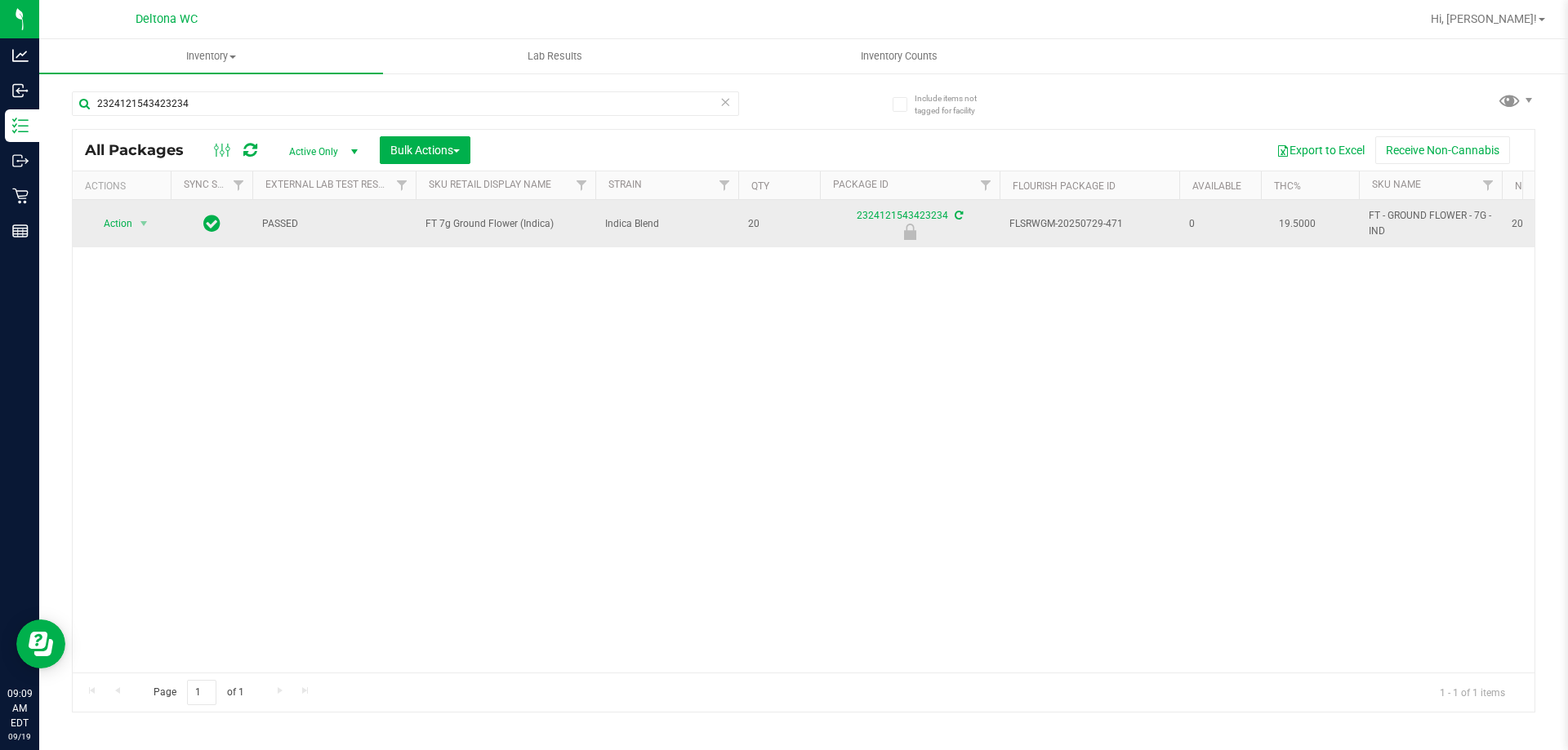
drag, startPoint x: 572, startPoint y: 218, endPoint x: 418, endPoint y: 234, distance: 154.8
click at [421, 234] on td "FT 7g Ground Flower (Indica)" at bounding box center [505, 223] width 180 height 47
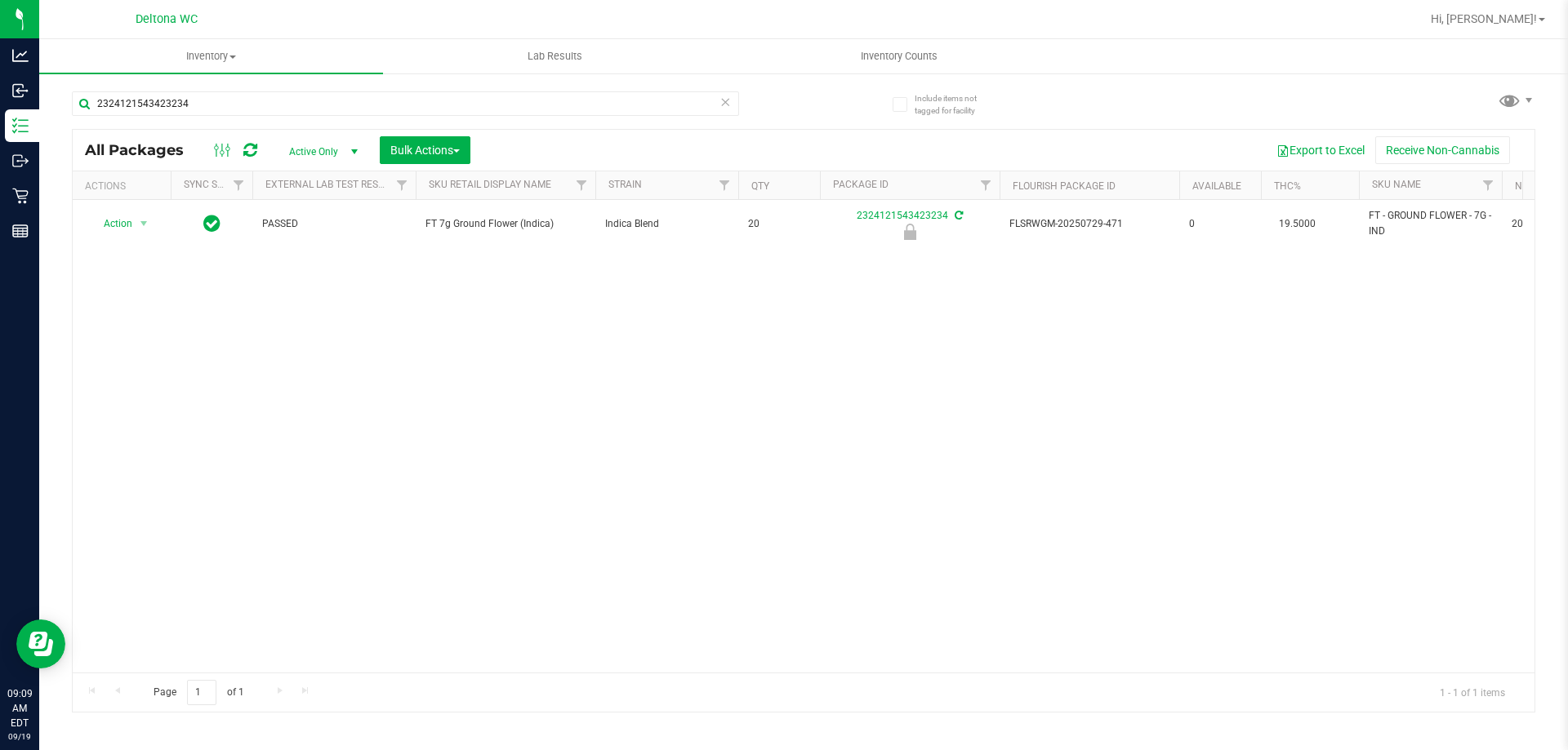
copy span "FT 7g Ground Flower (Indica)"
click at [250, 94] on input "2324121543423234" at bounding box center [405, 104] width 667 height 25
paste input "FT 7g Ground Flower (Indica)"
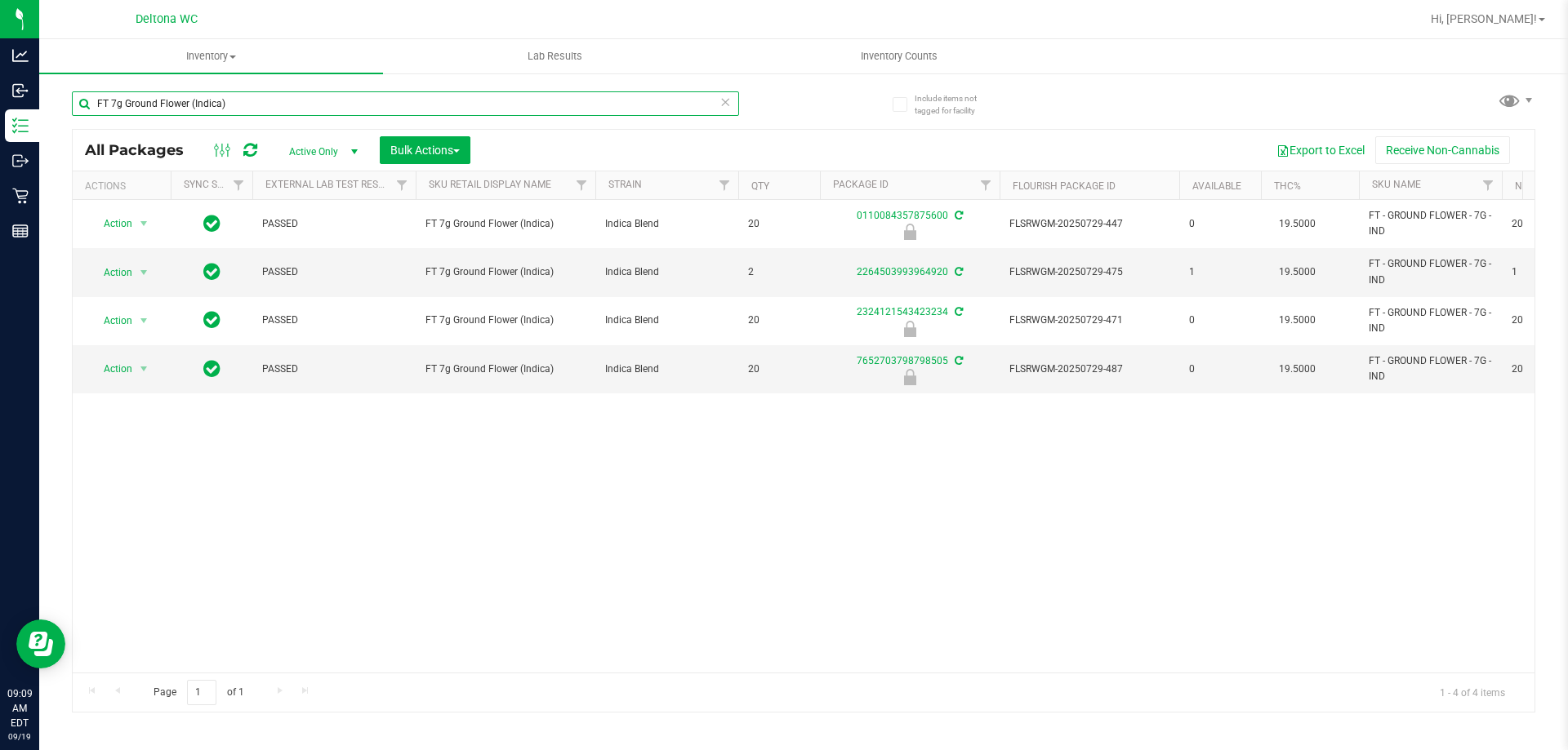
click at [224, 111] on input "FT 7g Ground Flower (Indica)" at bounding box center [405, 104] width 667 height 25
type input "h"
type input "ground flower"
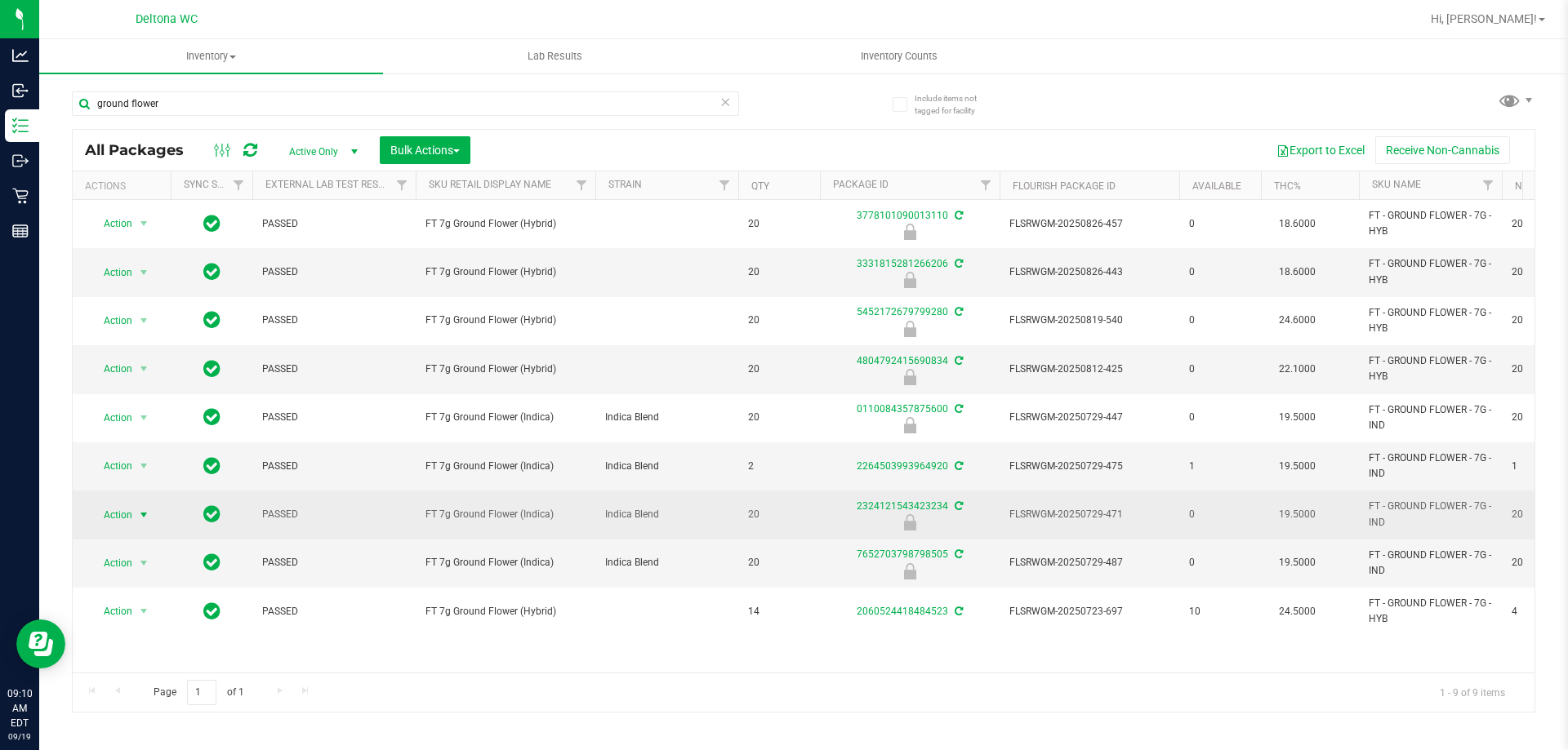
click at [134, 520] on span "select" at bounding box center [144, 515] width 21 height 23
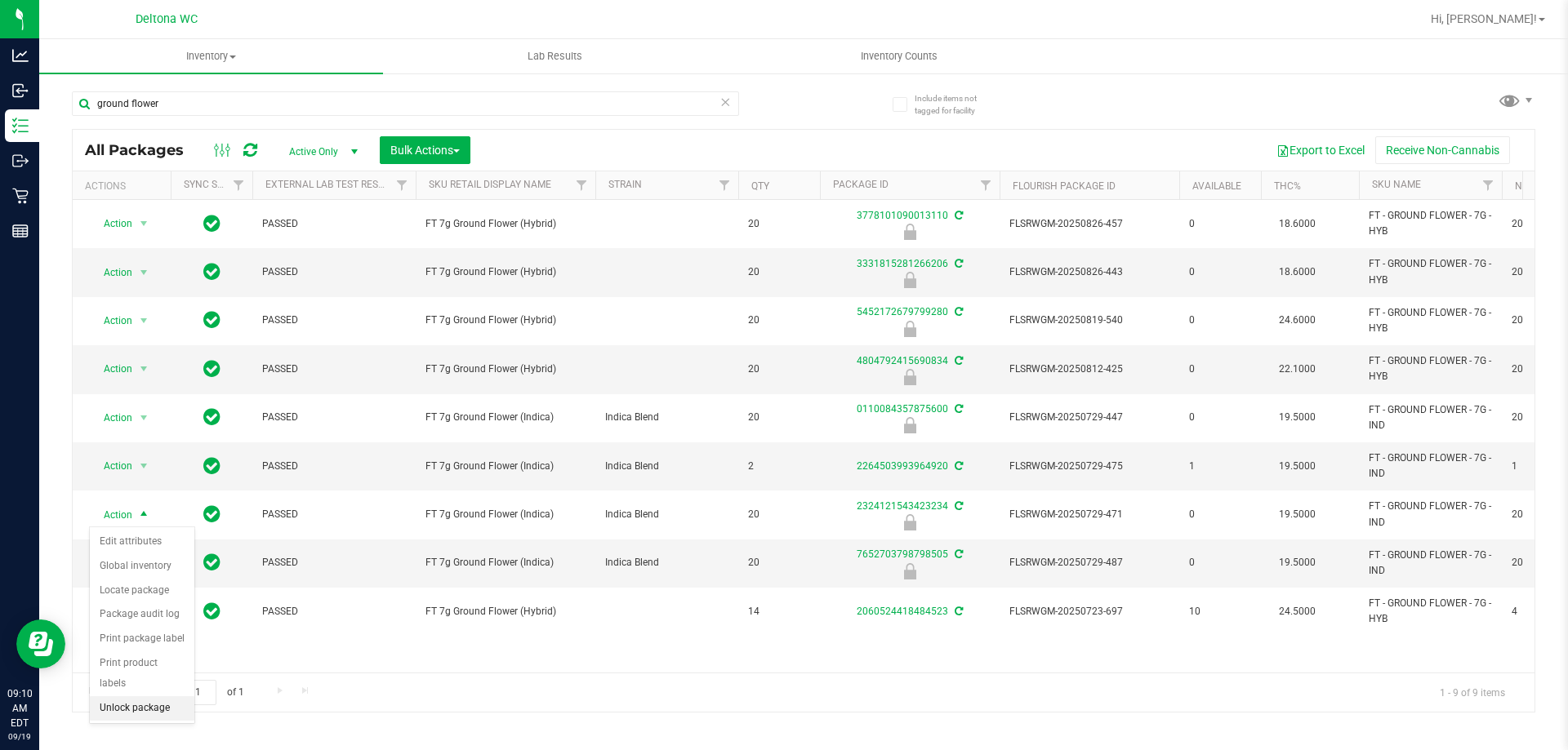
click at [152, 696] on li "Unlock package" at bounding box center [142, 708] width 104 height 25
click at [140, 469] on span "select" at bounding box center [143, 466] width 13 height 13
click at [140, 488] on li "Adjust qty" at bounding box center [153, 494] width 127 height 25
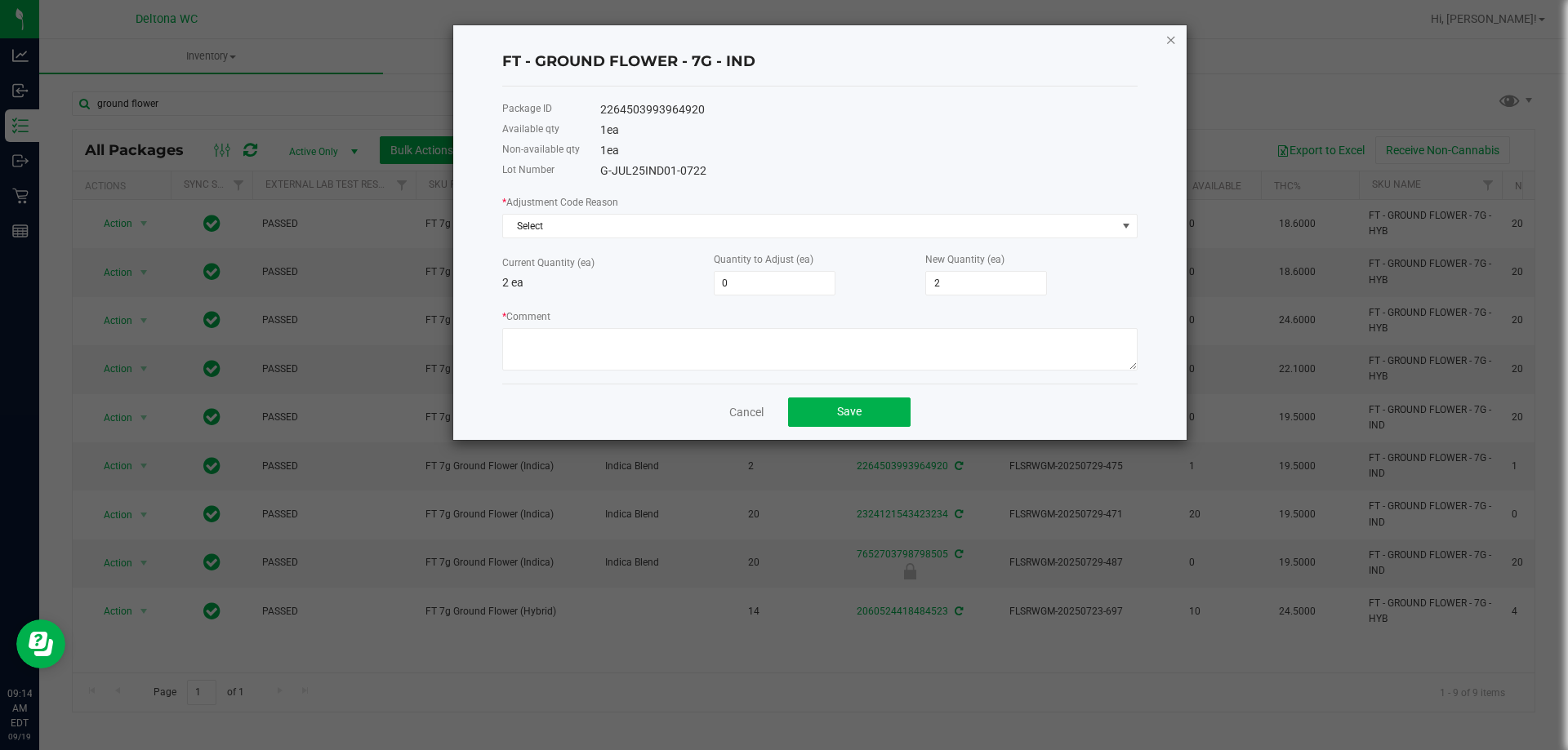
click at [1169, 41] on icon "button" at bounding box center [1171, 39] width 11 height 20
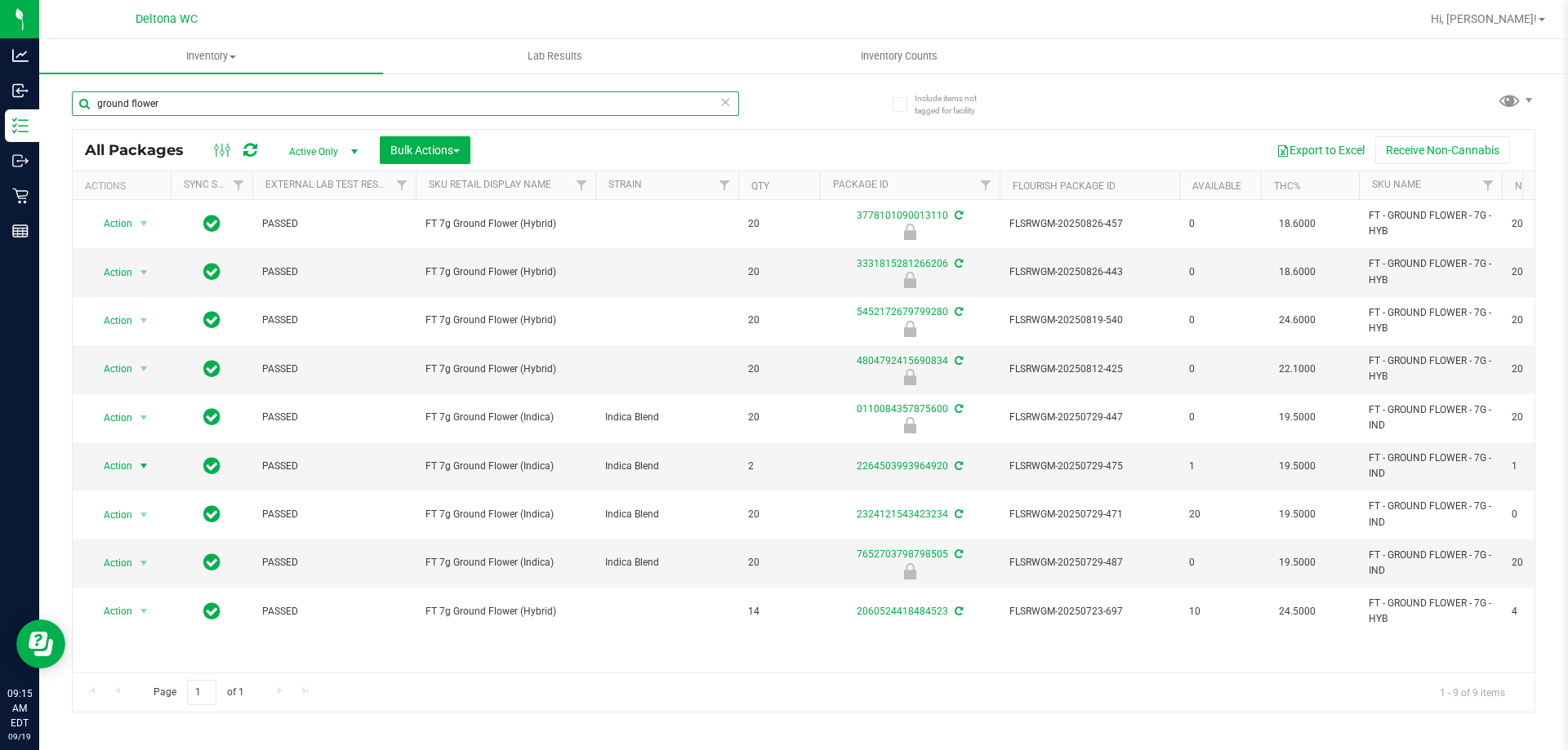
click at [681, 101] on input "ground flower" at bounding box center [405, 104] width 667 height 25
click at [681, 100] on input "ground flower" at bounding box center [405, 104] width 667 height 25
click at [682, 97] on input "ground flower" at bounding box center [405, 104] width 667 height 25
click at [683, 96] on input "ground flower" at bounding box center [405, 104] width 667 height 25
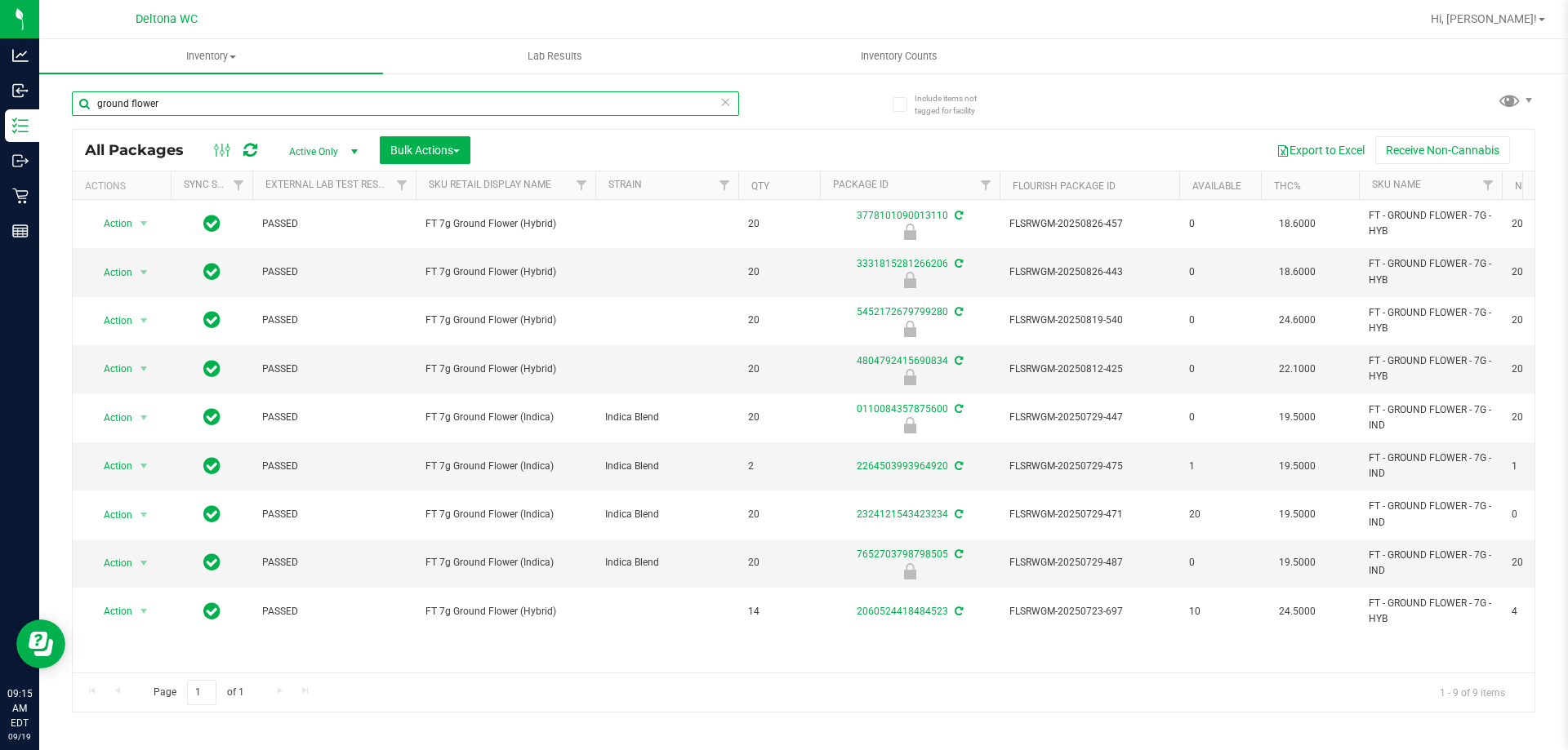
click at [683, 96] on input "ground flower" at bounding box center [405, 104] width 667 height 25
type input "l"
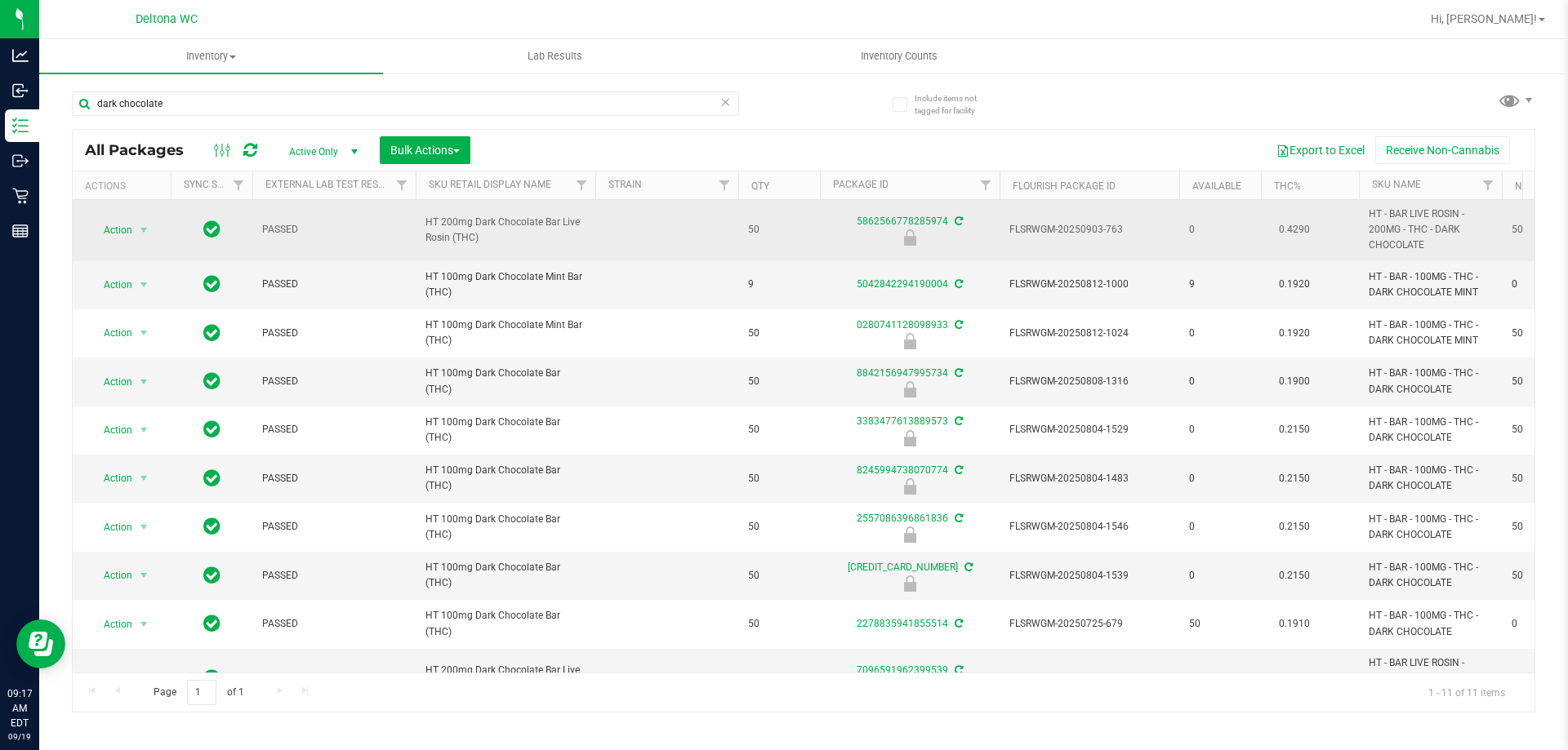
drag, startPoint x: 504, startPoint y: 246, endPoint x: 420, endPoint y: 220, distance: 87.9
click at [420, 220] on td "HT 200mg Dark Chocolate Bar Live Rosin (THC)" at bounding box center [505, 231] width 180 height 62
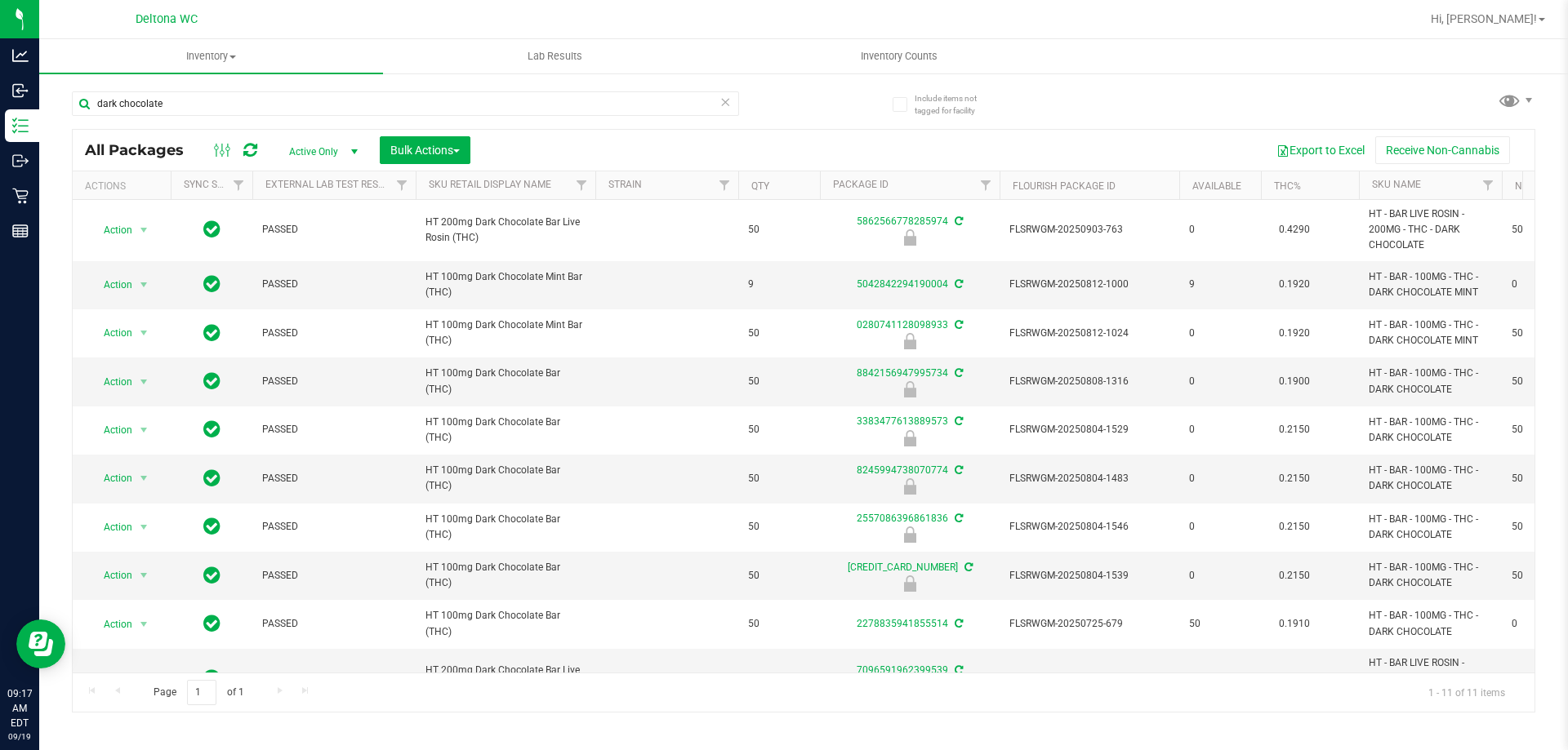
copy span "HT 200mg Dark Chocolate Bar Live Rosin (THC)"
click at [319, 106] on input "dark chocolate" at bounding box center [405, 104] width 667 height 25
paste input "HT 200mg Dark Chocolate Bar Live Rosin (THC)"
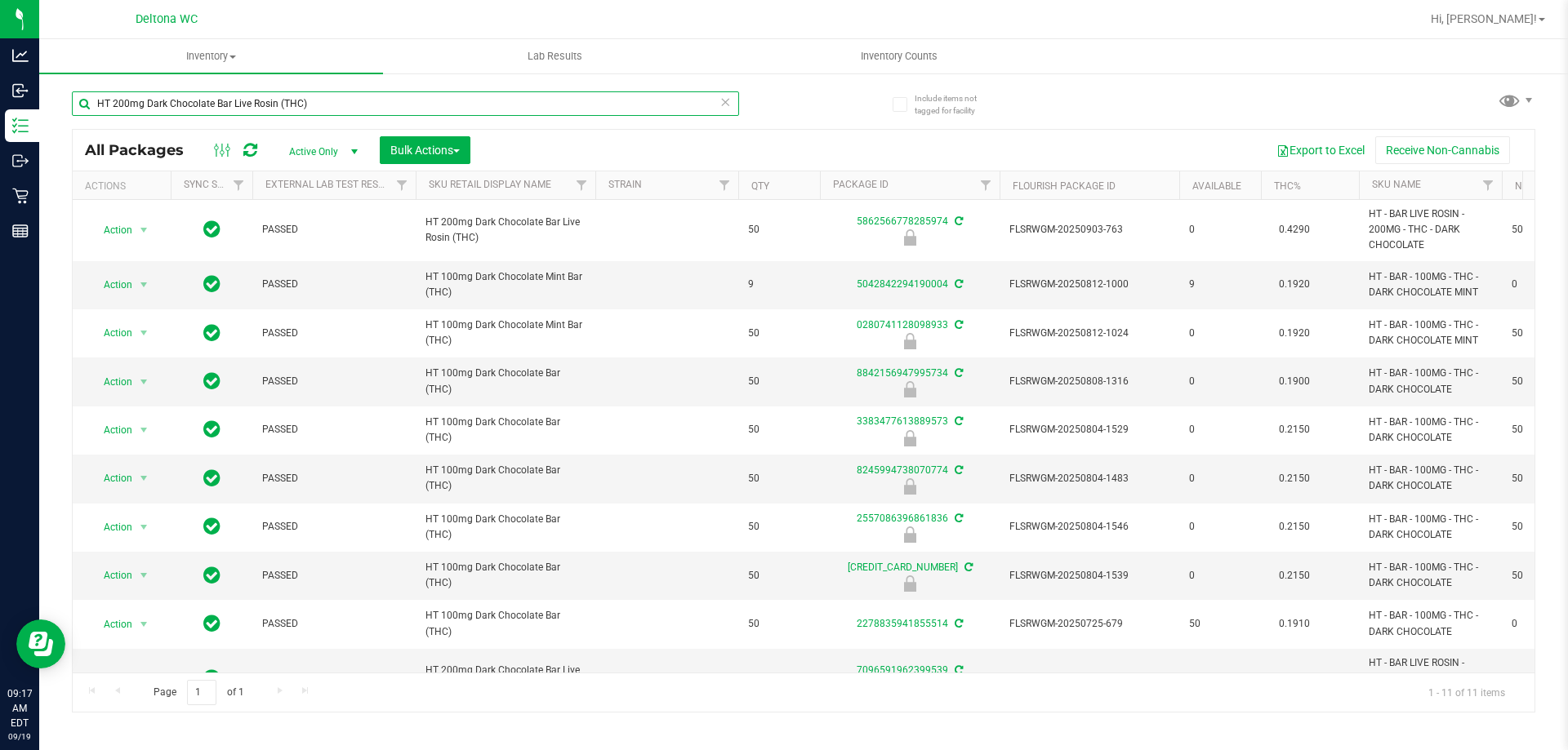
type input "HT 200mg Dark Chocolate Bar Live Rosin (THC)"
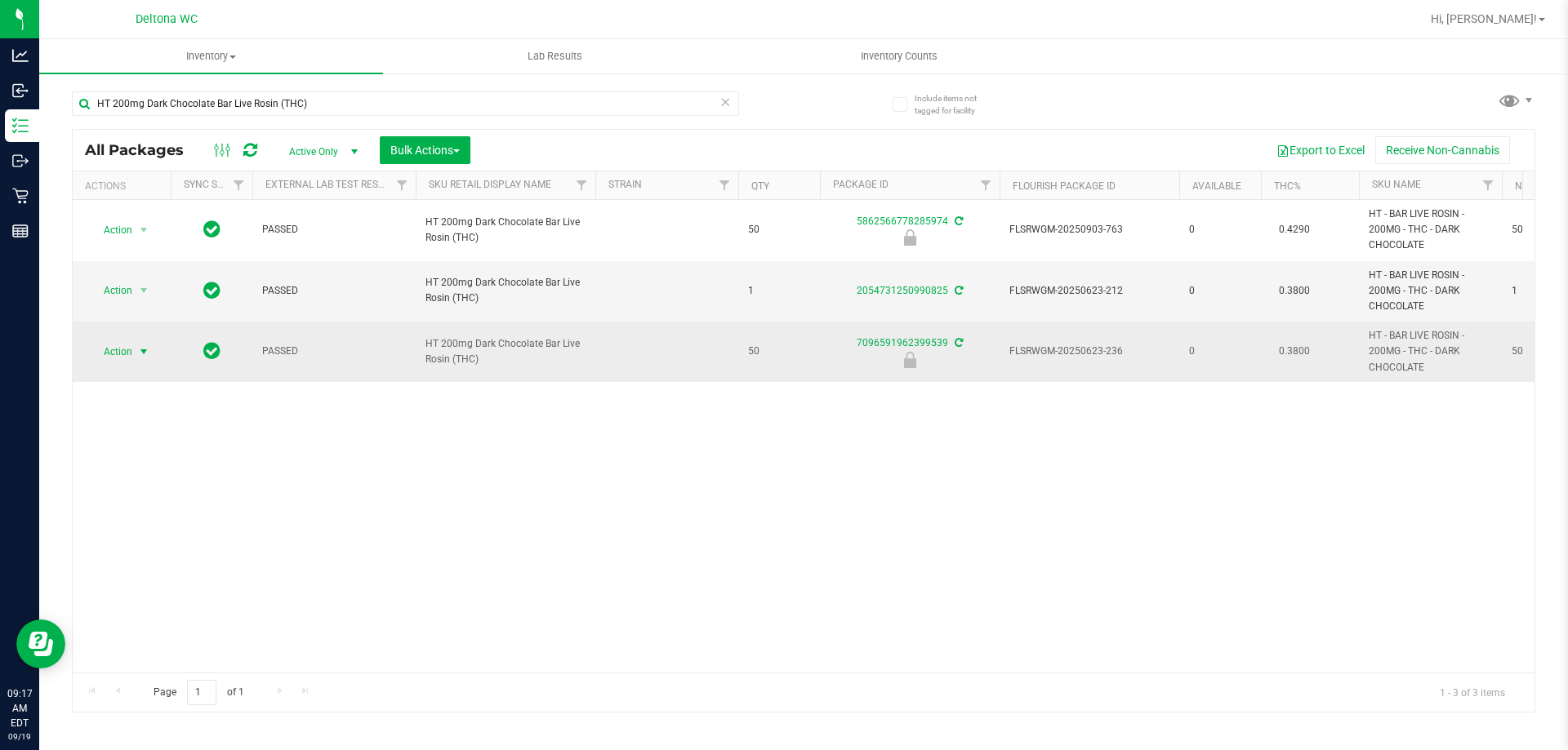
click at [107, 352] on span "Action" at bounding box center [110, 352] width 44 height 23
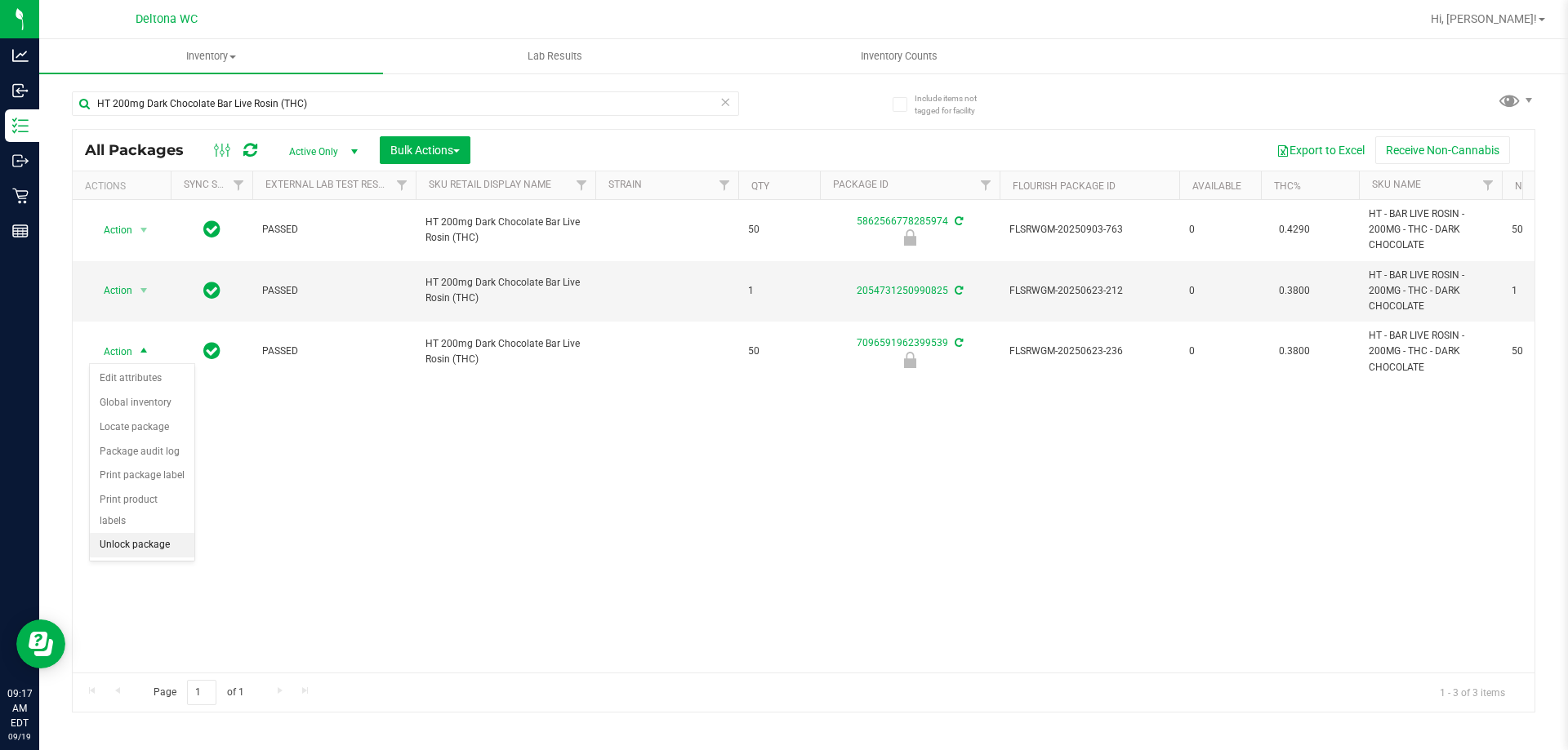
click at [155, 533] on li "Unlock package" at bounding box center [142, 545] width 104 height 25
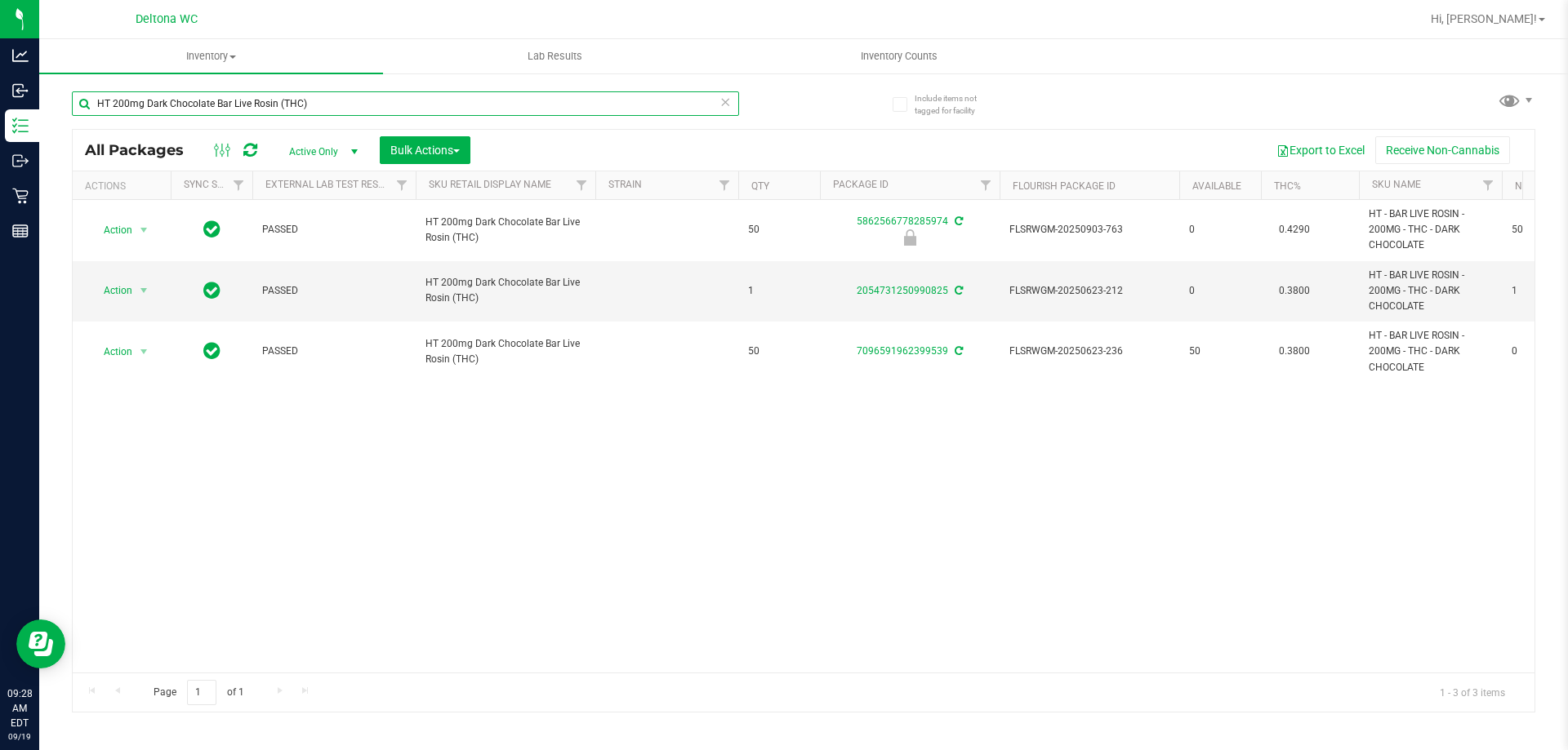
click at [450, 98] on input "HT 200mg Dark Chocolate Bar Live Rosin (THC)" at bounding box center [405, 104] width 667 height 25
click at [450, 99] on input "HT 200mg Dark Chocolate Bar Live Rosin (THC)" at bounding box center [405, 104] width 667 height 25
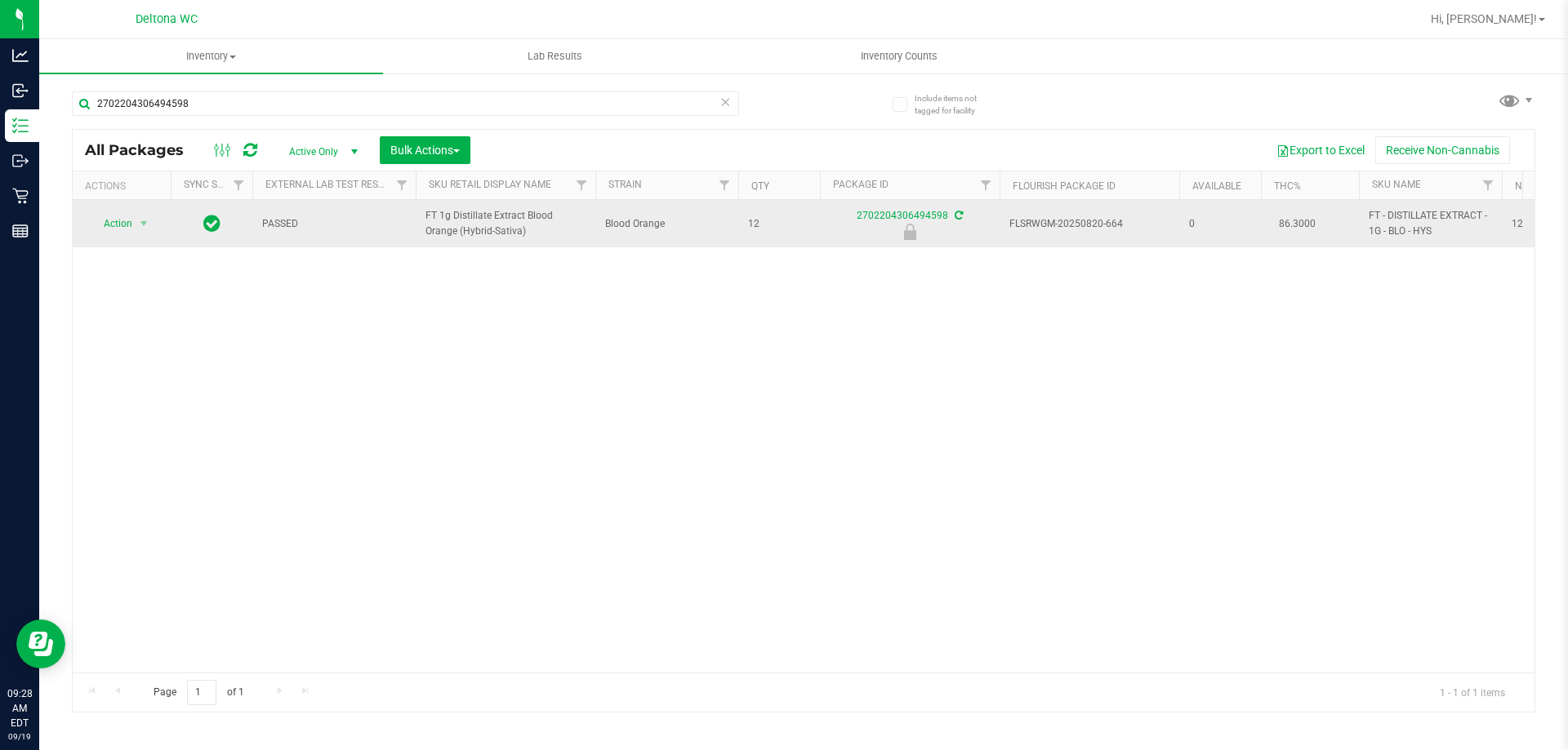
drag, startPoint x: 491, startPoint y: 234, endPoint x: 359, endPoint y: 212, distance: 133.8
click at [360, 211] on tr "Action Action Edit attributes Global inventory Locate package Package audit log…" at bounding box center [1449, 223] width 2752 height 47
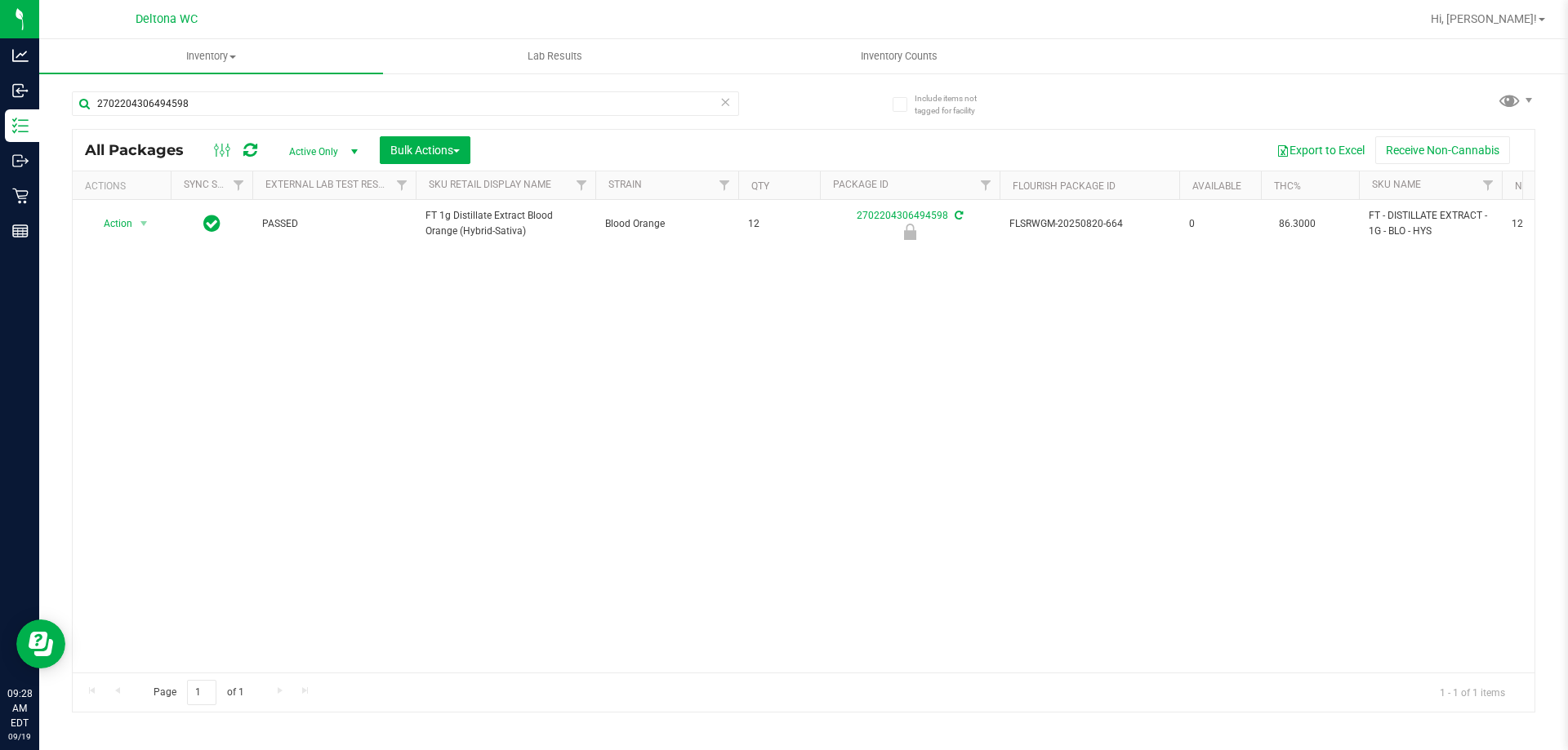
copy tr "FT 1g Distillate Extract Blood Orange (Hybrid-Sativa)"
click at [348, 106] on input "2702204306494598" at bounding box center [405, 104] width 667 height 25
paste input "FT 1g Distillate Extract Blood Orange (Hybrid-Sativa)"
type input "FT 1g Distillate Extract Blood Orange (Hybrid-Sativa)"
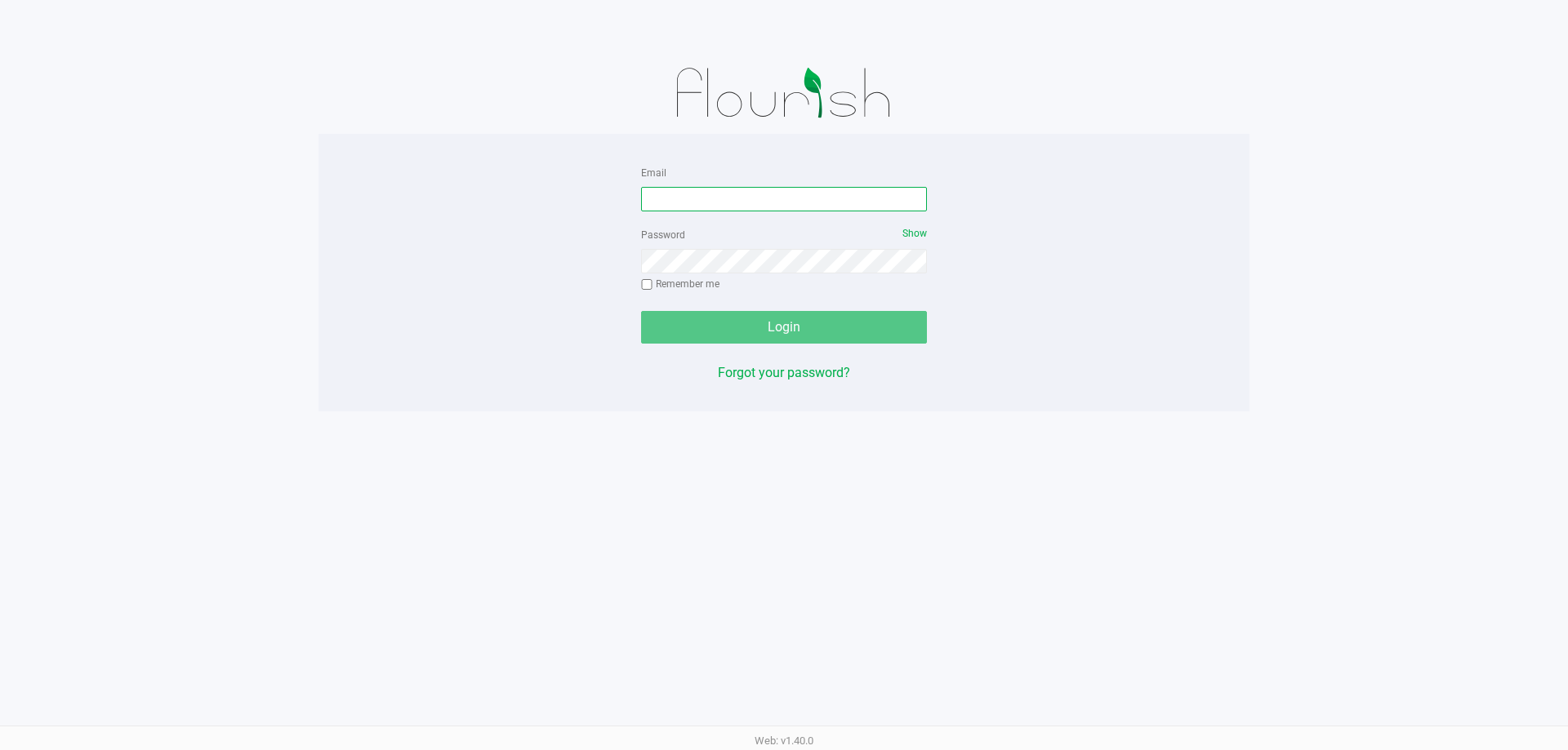
click at [676, 193] on input "Email" at bounding box center [784, 199] width 286 height 25
type input "[EMAIL_ADDRESS][DOMAIN_NAME]"
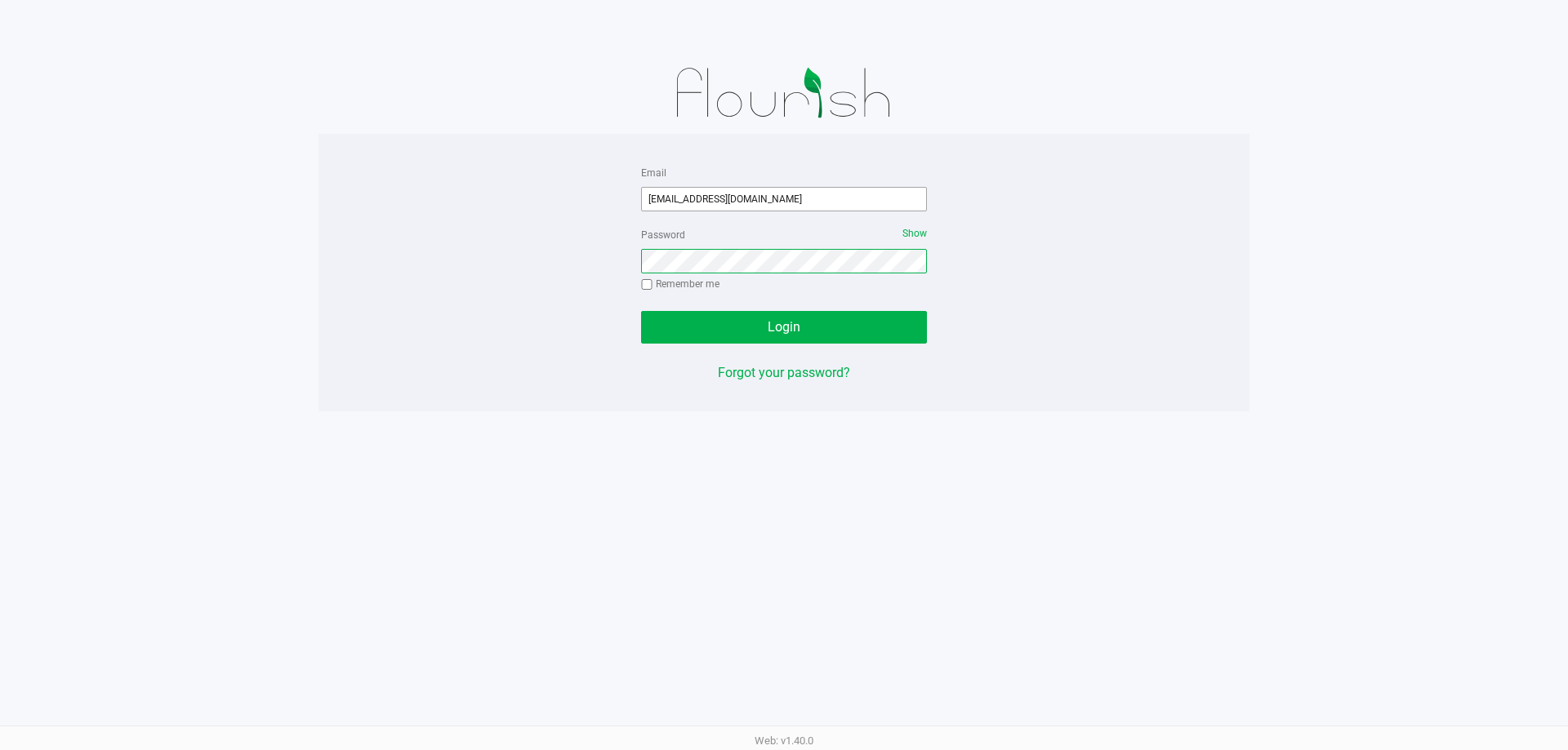
click at [641, 311] on button "Login" at bounding box center [784, 327] width 286 height 33
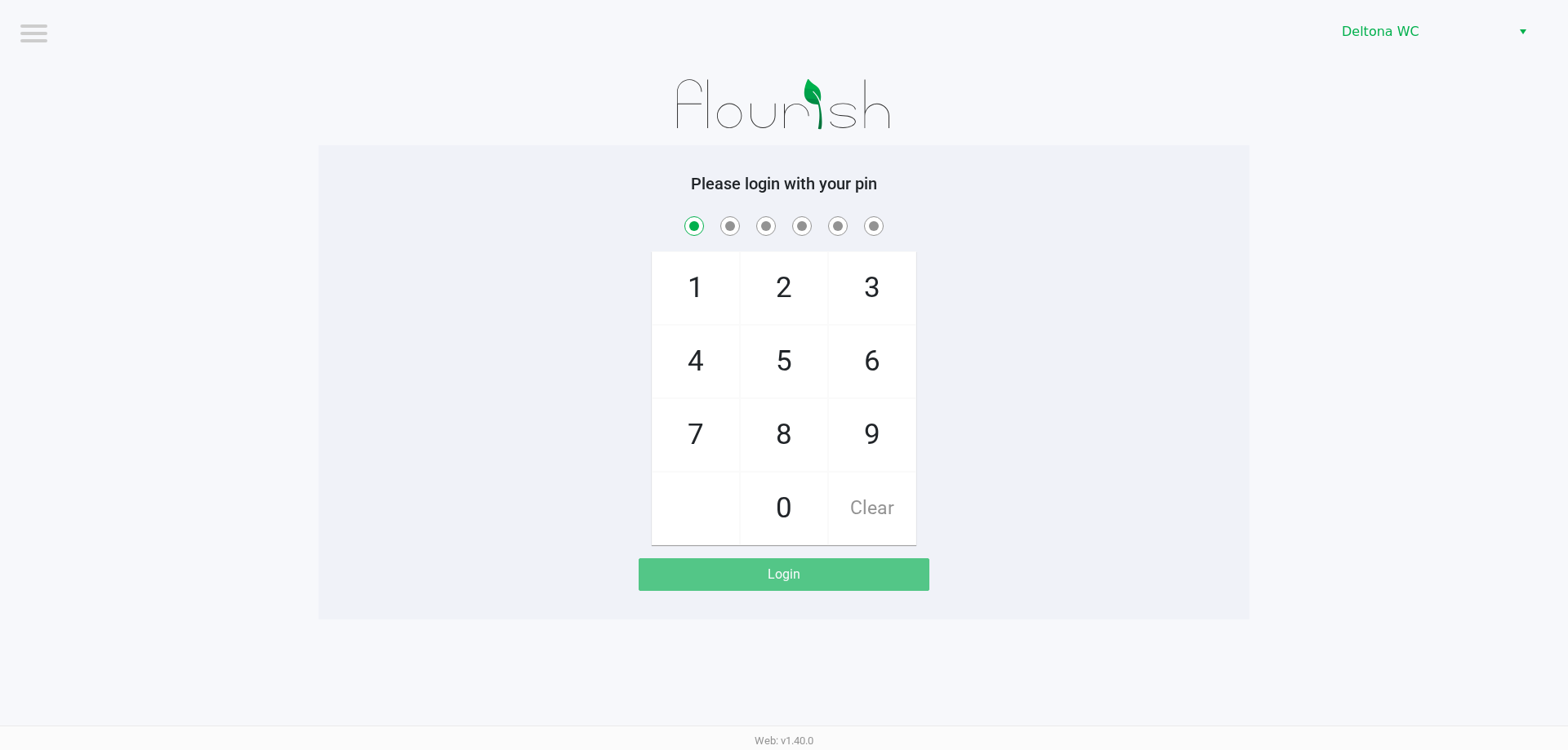
checkbox input "true"
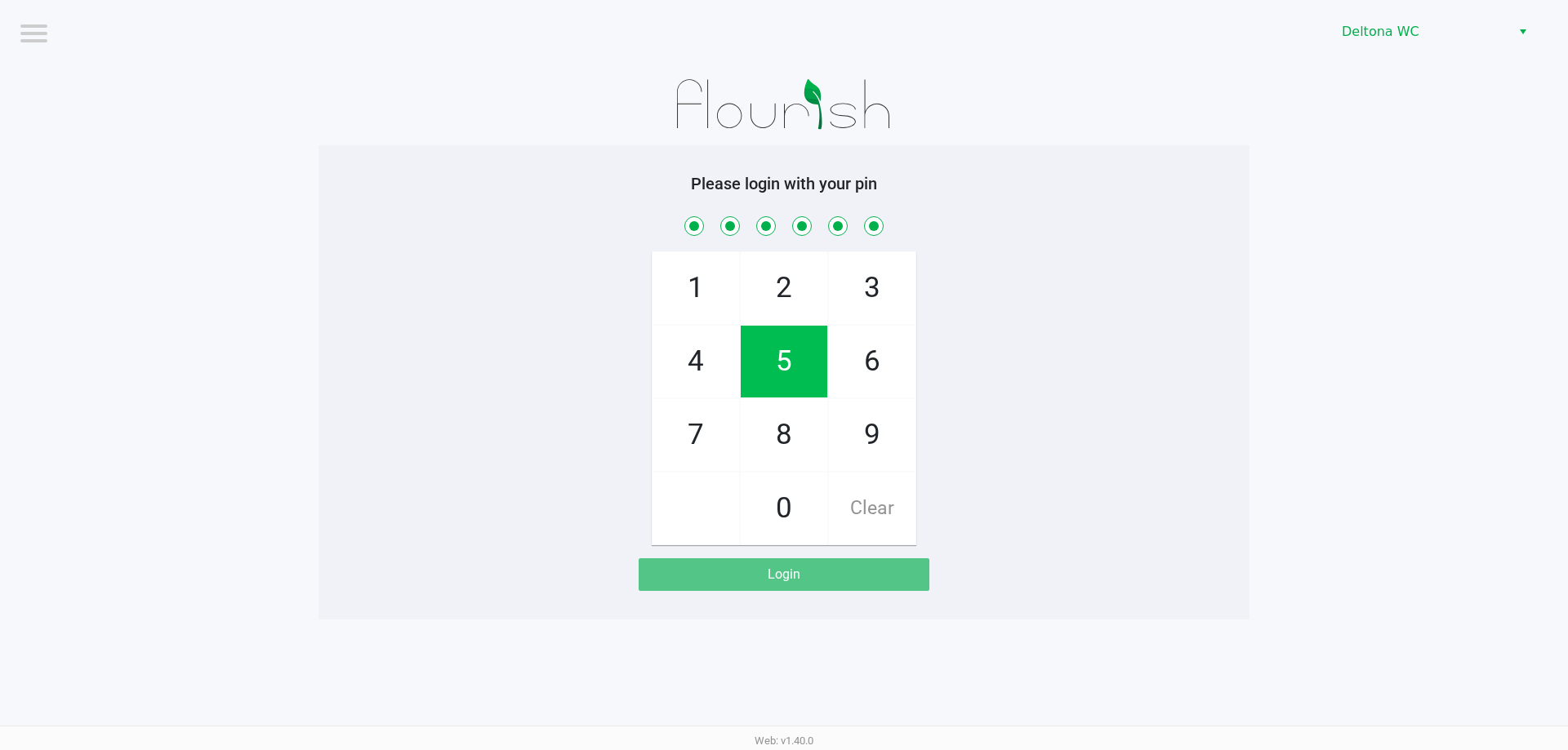
checkbox input "true"
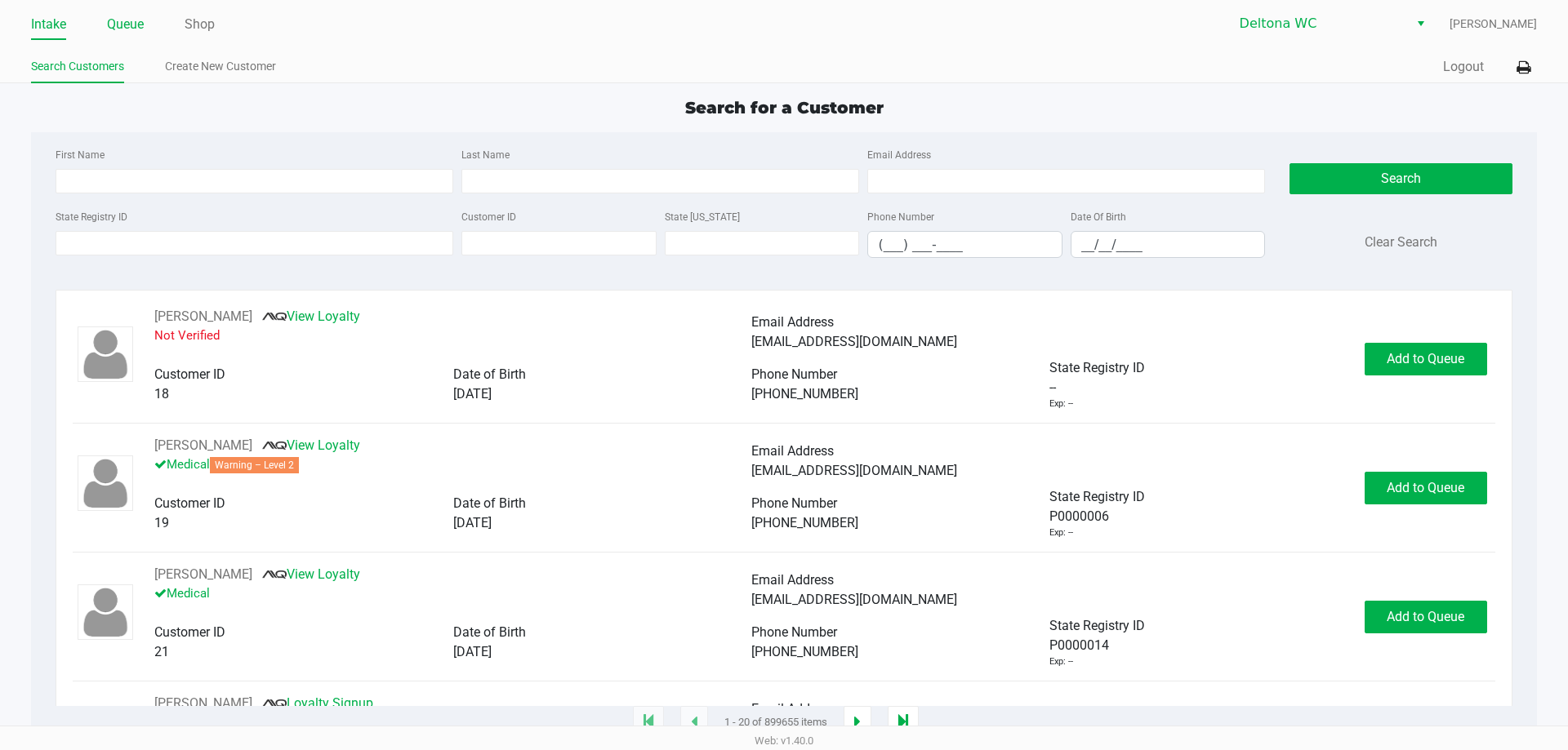
click at [126, 27] on link "Queue" at bounding box center [125, 24] width 37 height 23
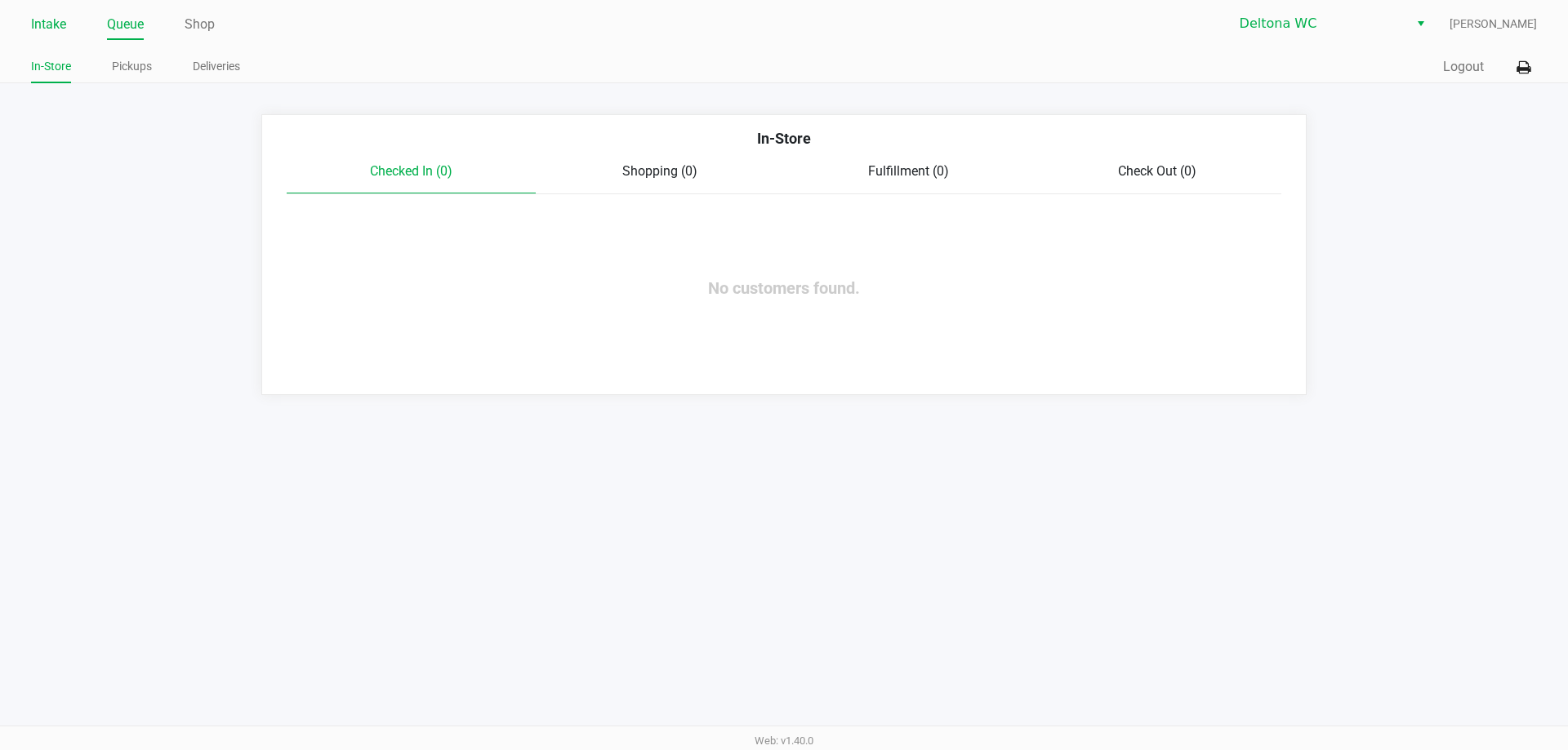
click at [53, 25] on link "Intake" at bounding box center [48, 24] width 35 height 23
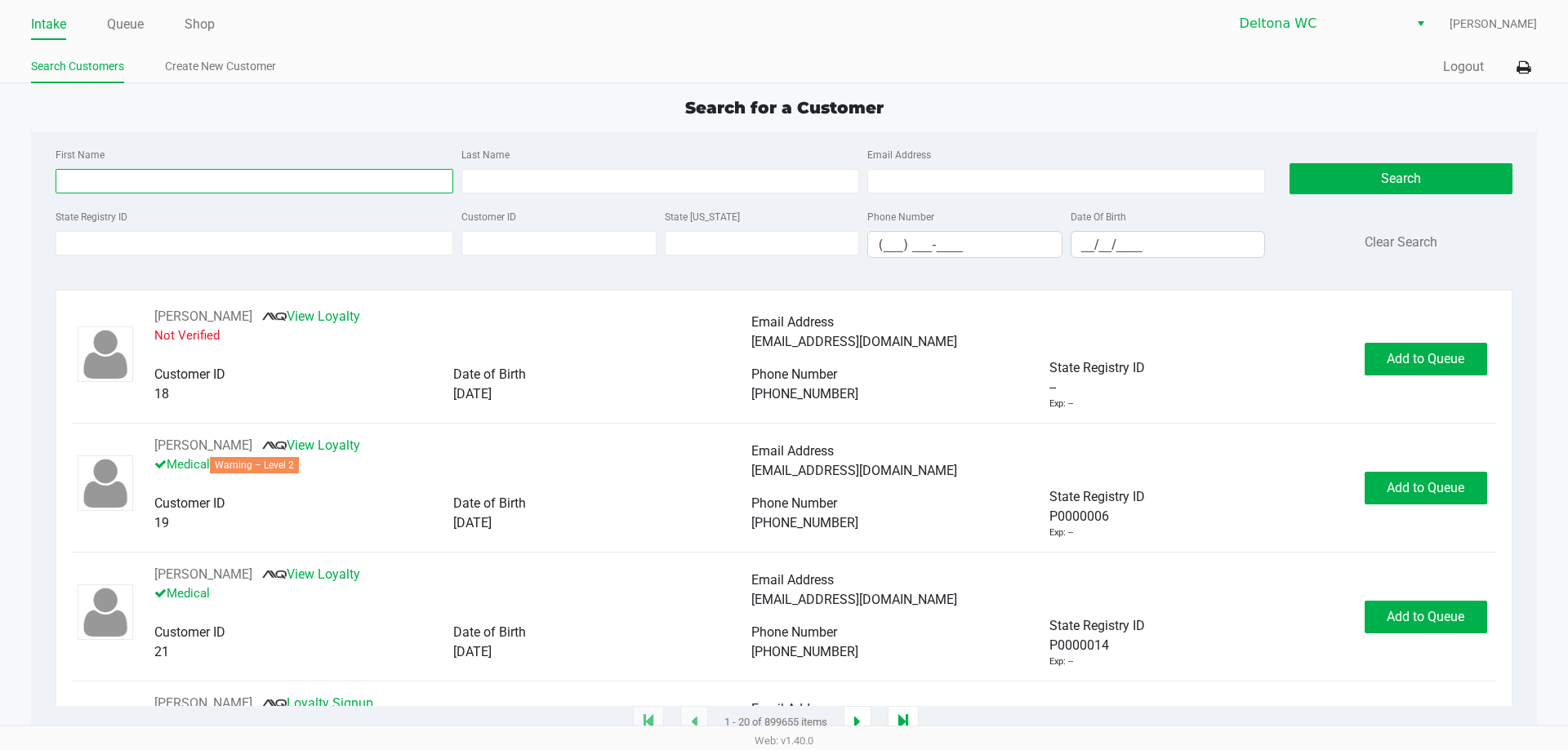
click at [271, 173] on input "First Name" at bounding box center [254, 181] width 397 height 25
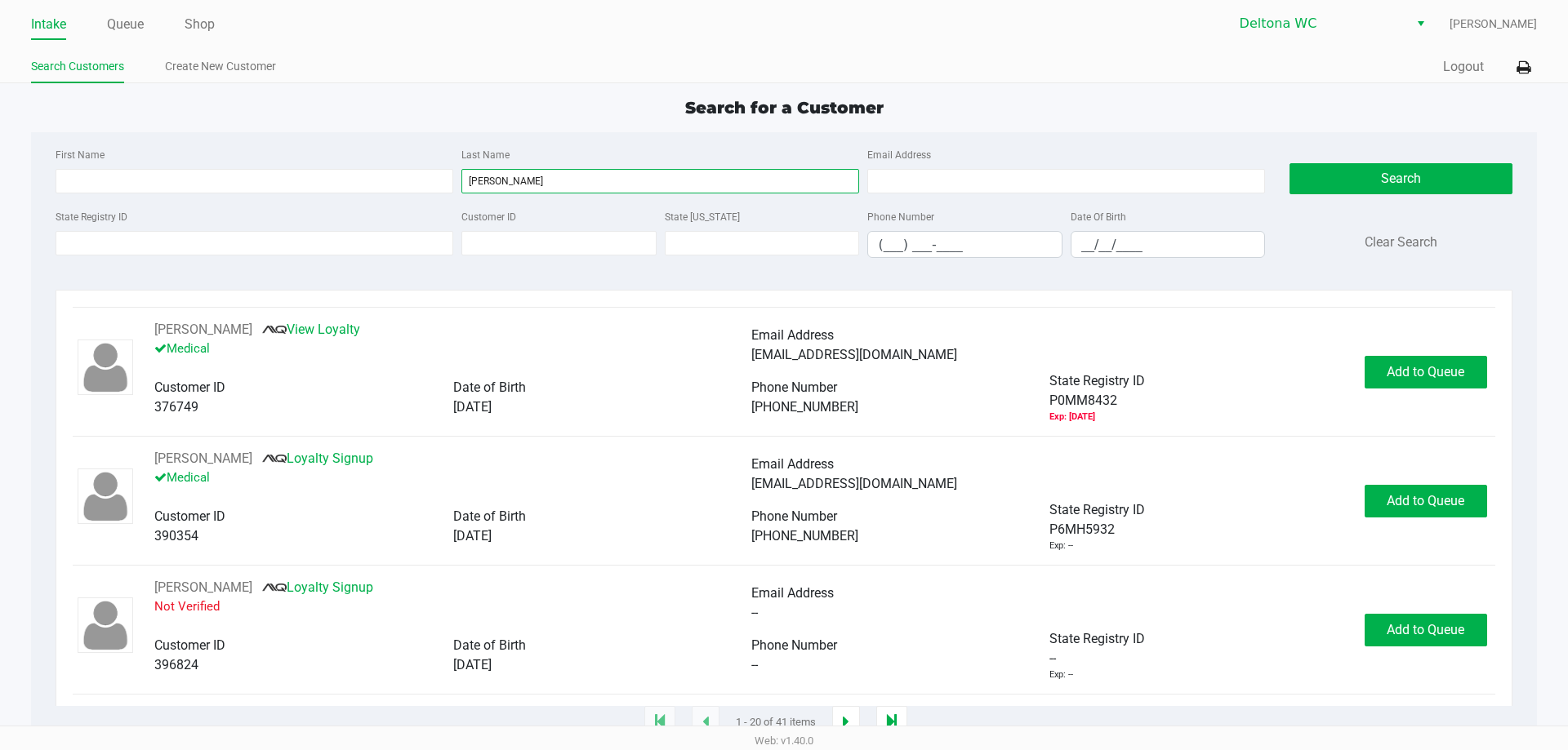
scroll to position [2181, 0]
type input "bartholomew"
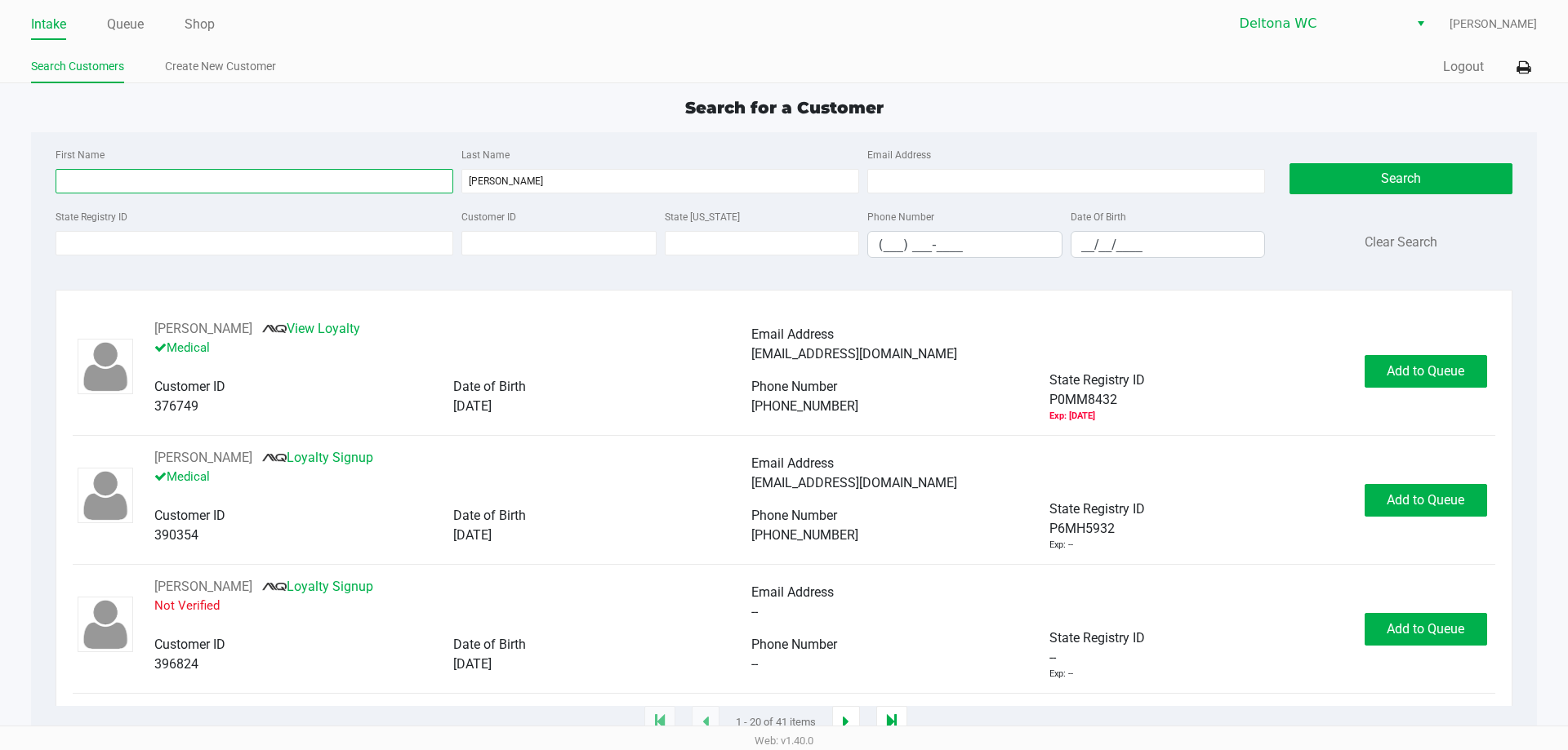
click at [152, 185] on input "First Name" at bounding box center [254, 181] width 397 height 25
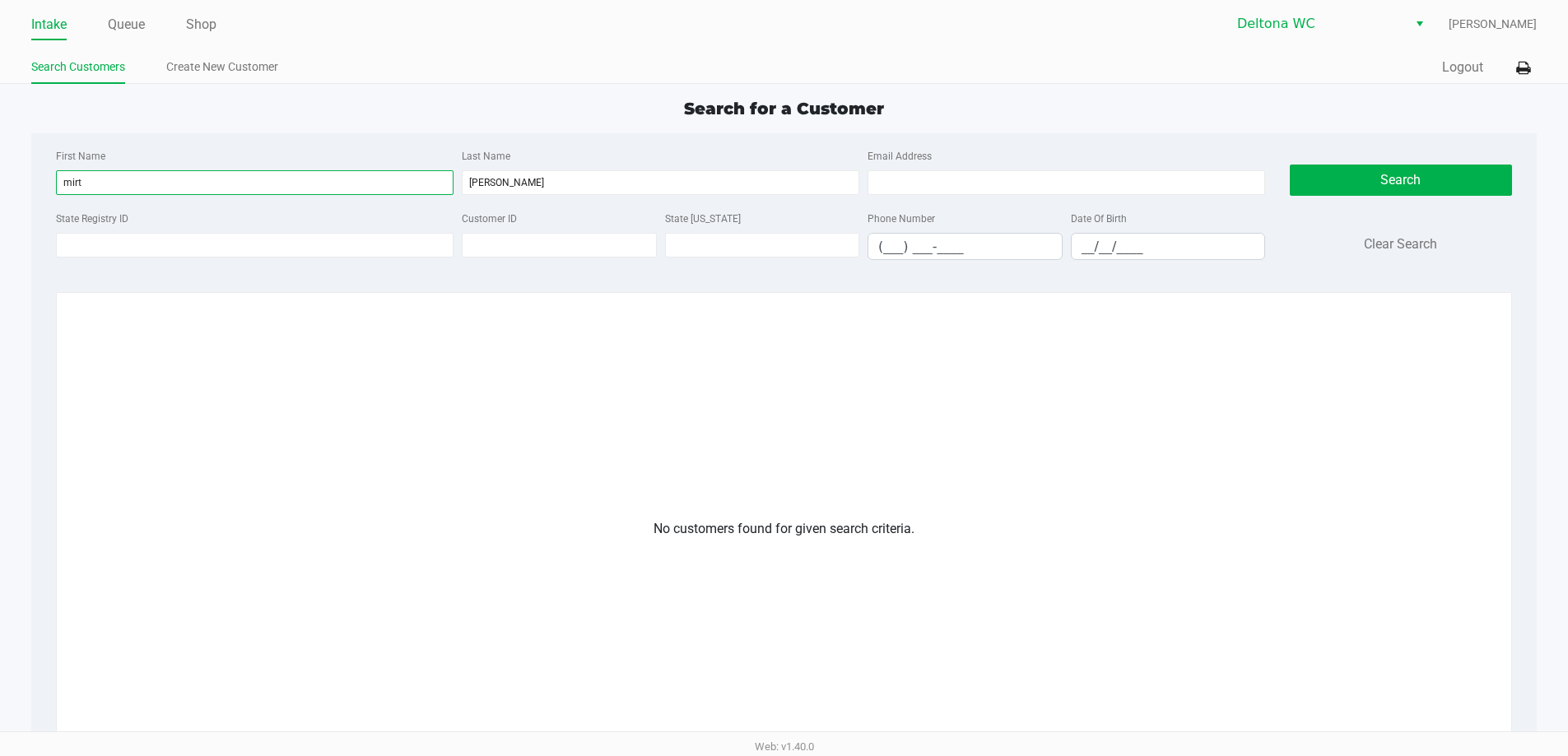
type input "mirt"
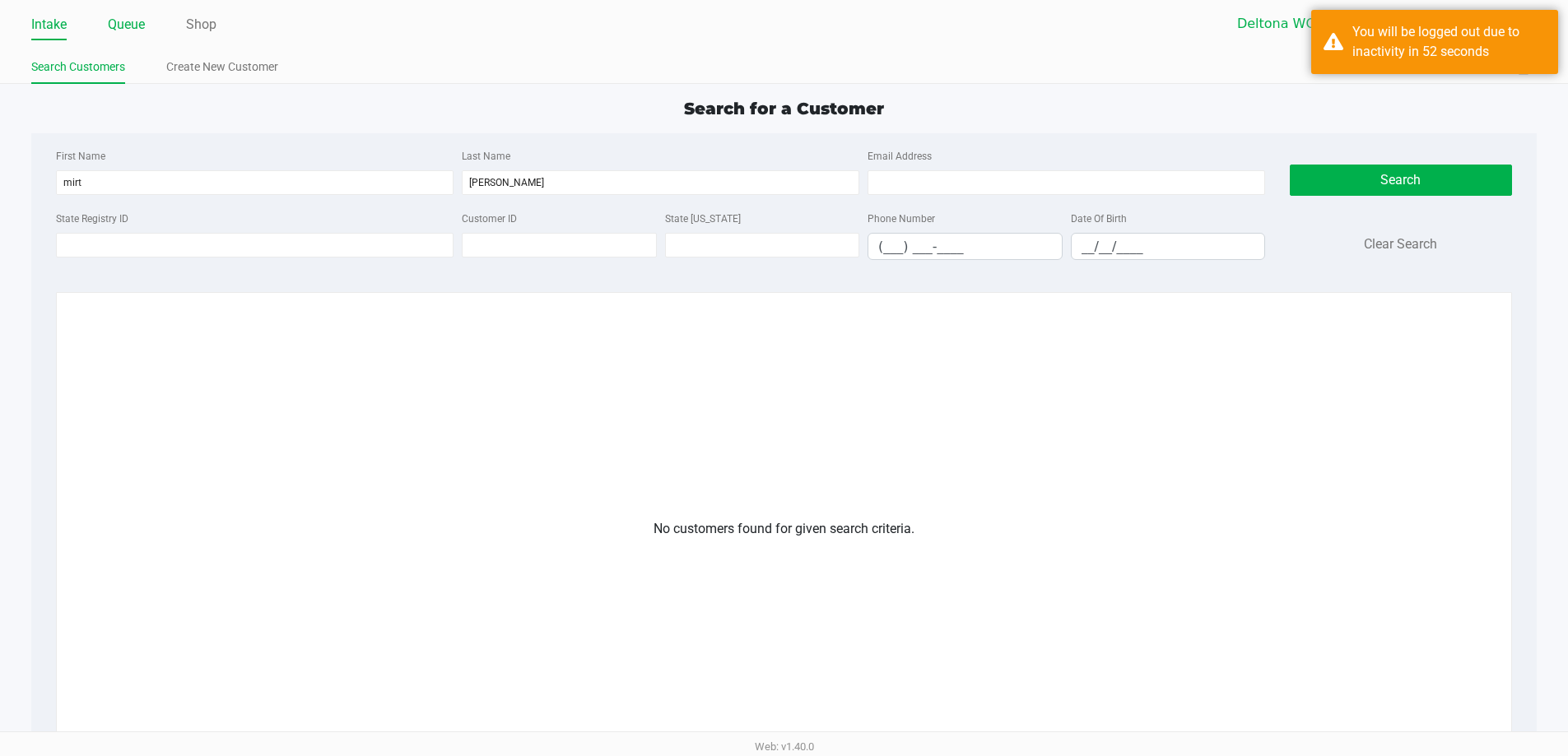
click at [129, 22] on link "Queue" at bounding box center [126, 24] width 37 height 23
click at [135, 28] on link "Queue" at bounding box center [126, 24] width 37 height 23
click at [135, 24] on link "Queue" at bounding box center [126, 24] width 37 height 23
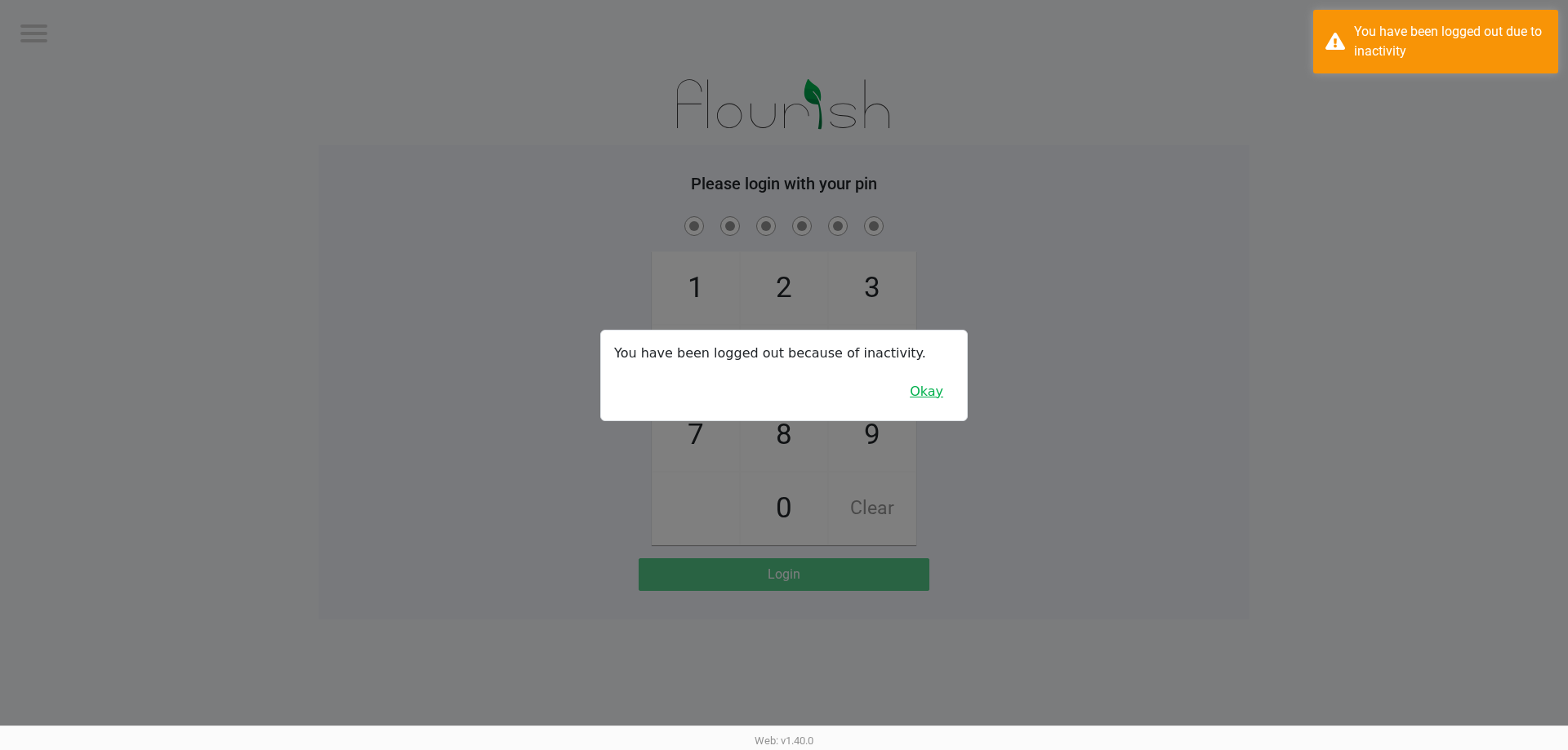
click at [921, 391] on button "Okay" at bounding box center [927, 392] width 55 height 31
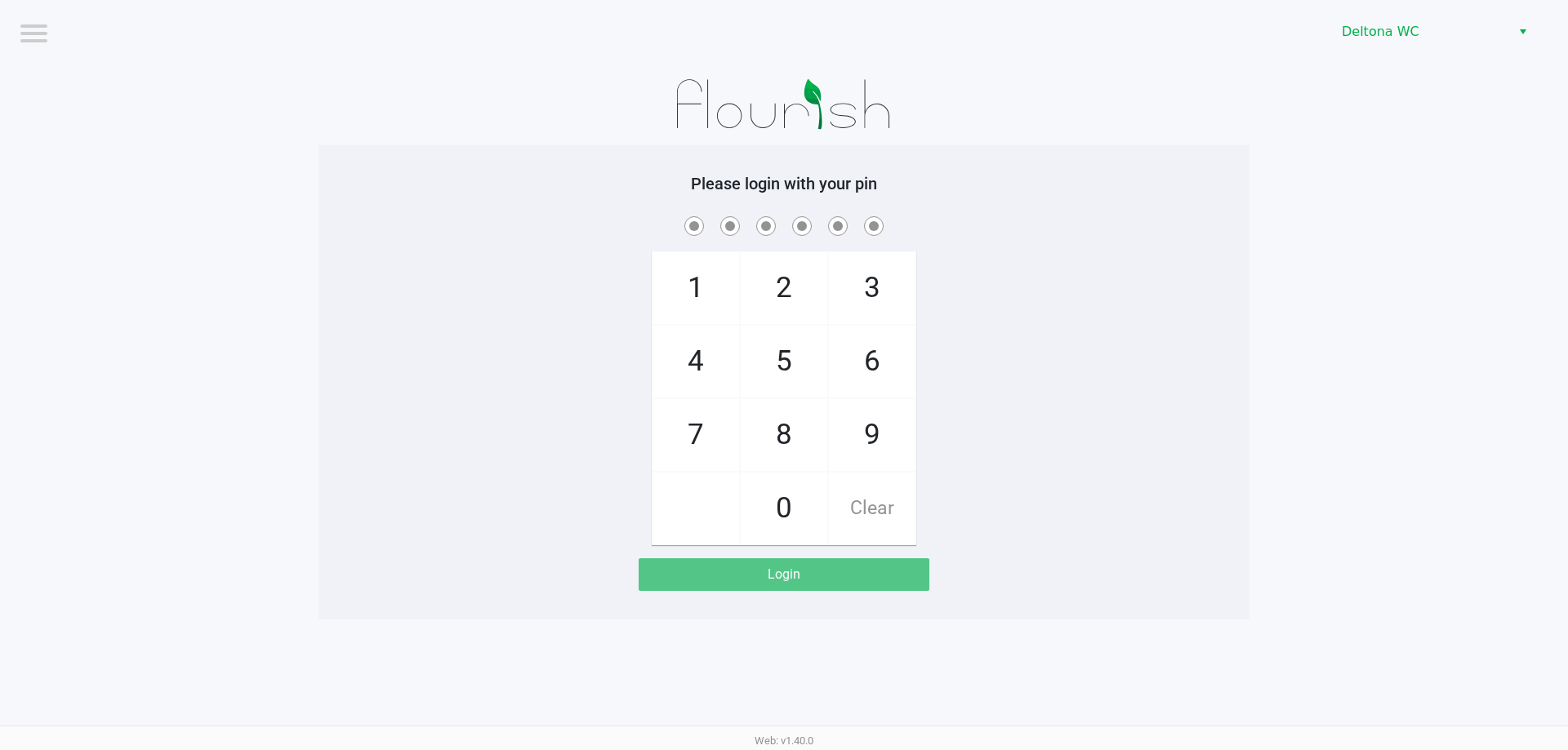
checkbox input "true"
click at [873, 318] on span "3" at bounding box center [872, 289] width 86 height 72
click at [876, 321] on span "3" at bounding box center [872, 289] width 86 height 72
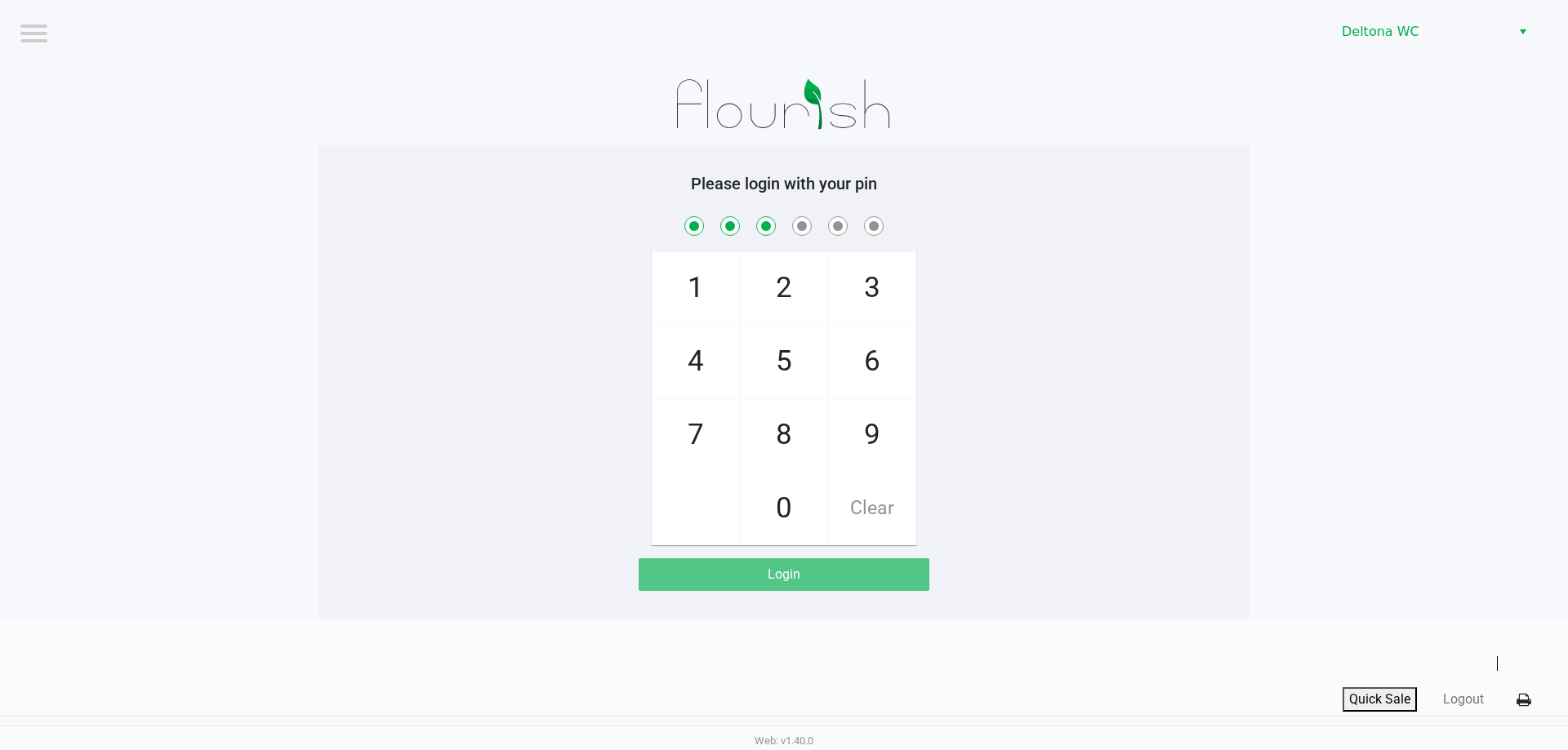
click at [876, 321] on span "3" at bounding box center [872, 289] width 86 height 72
click at [903, 494] on span "Clear" at bounding box center [872, 509] width 86 height 72
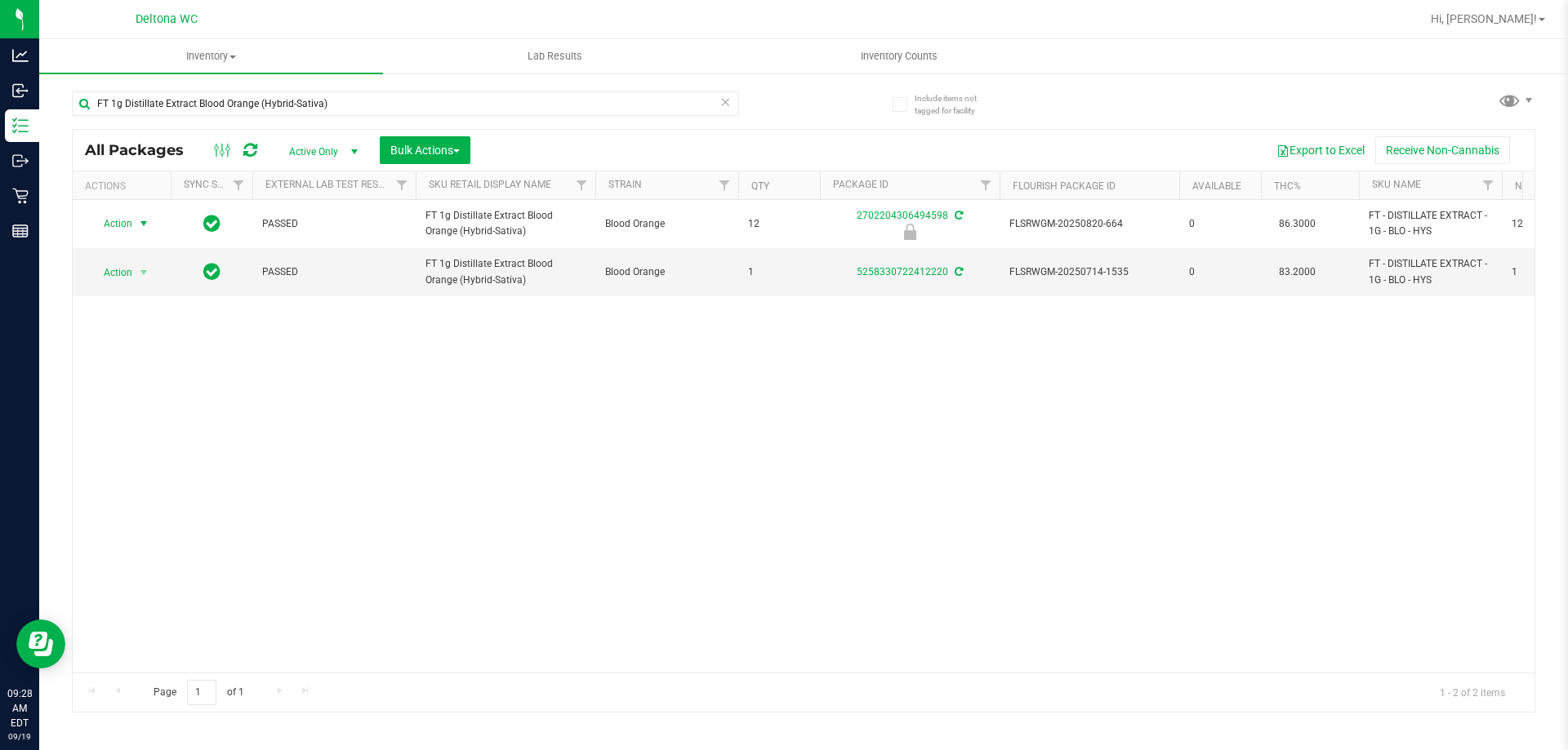
drag, startPoint x: 140, startPoint y: 220, endPoint x: 203, endPoint y: 343, distance: 138.2
click at [140, 221] on span "select" at bounding box center [143, 223] width 13 height 13
click at [177, 406] on li "Unlock package" at bounding box center [142, 418] width 104 height 25
click at [414, 99] on div "FT 1g Distillate Extract Blood Orange (Hybrid-Sativa)" at bounding box center [438, 103] width 731 height 52
click at [414, 99] on input "FT 1g Distillate Extract Blood Orange (Hybrid-Sativa)" at bounding box center [405, 104] width 667 height 25
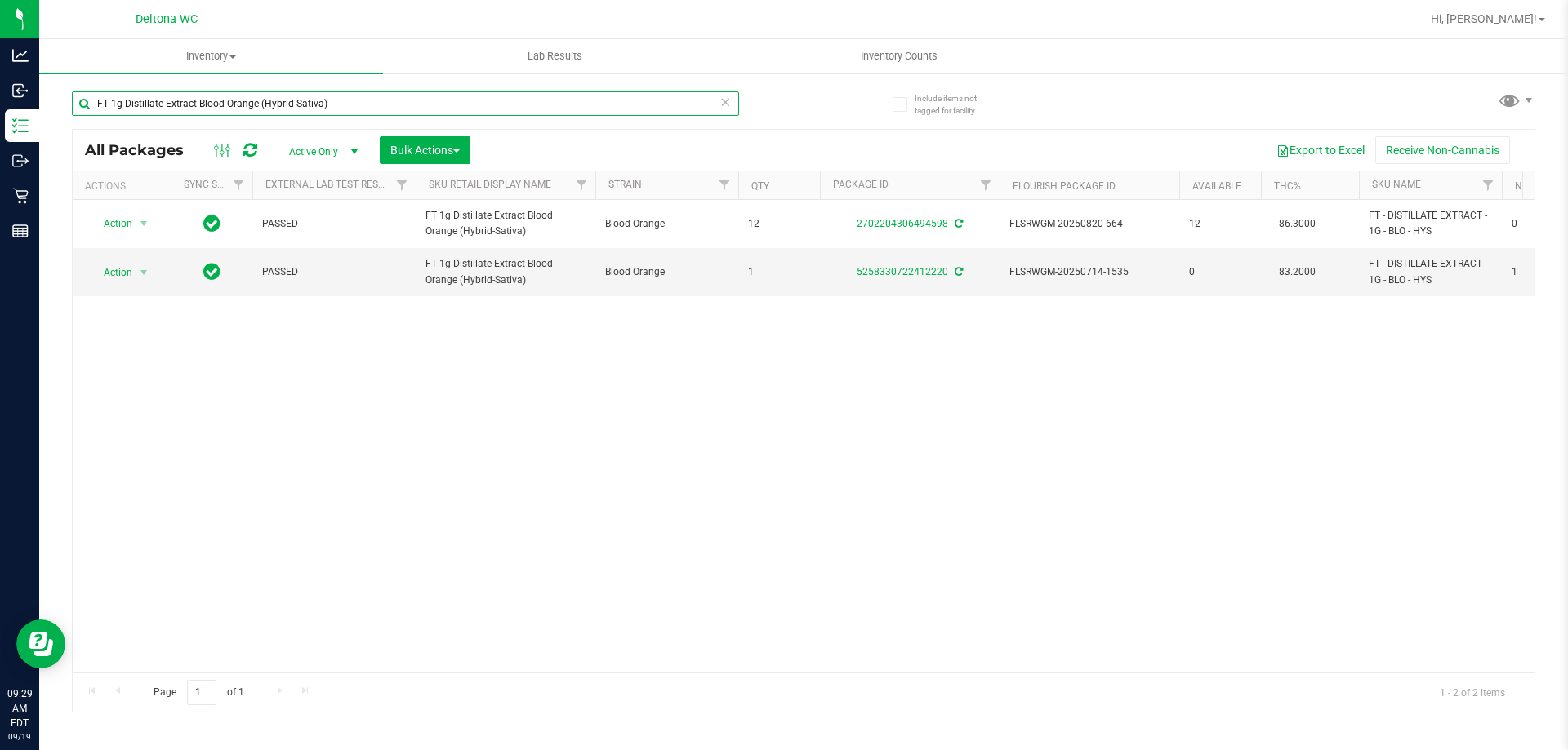
click at [414, 99] on input "FT 1g Distillate Extract Blood Orange (Hybrid-Sativa)" at bounding box center [405, 104] width 667 height 25
click at [414, 98] on input "FT 1g Distillate Extract Blood Orange (Hybrid-Sativa)" at bounding box center [405, 104] width 667 height 25
type input "pkt"
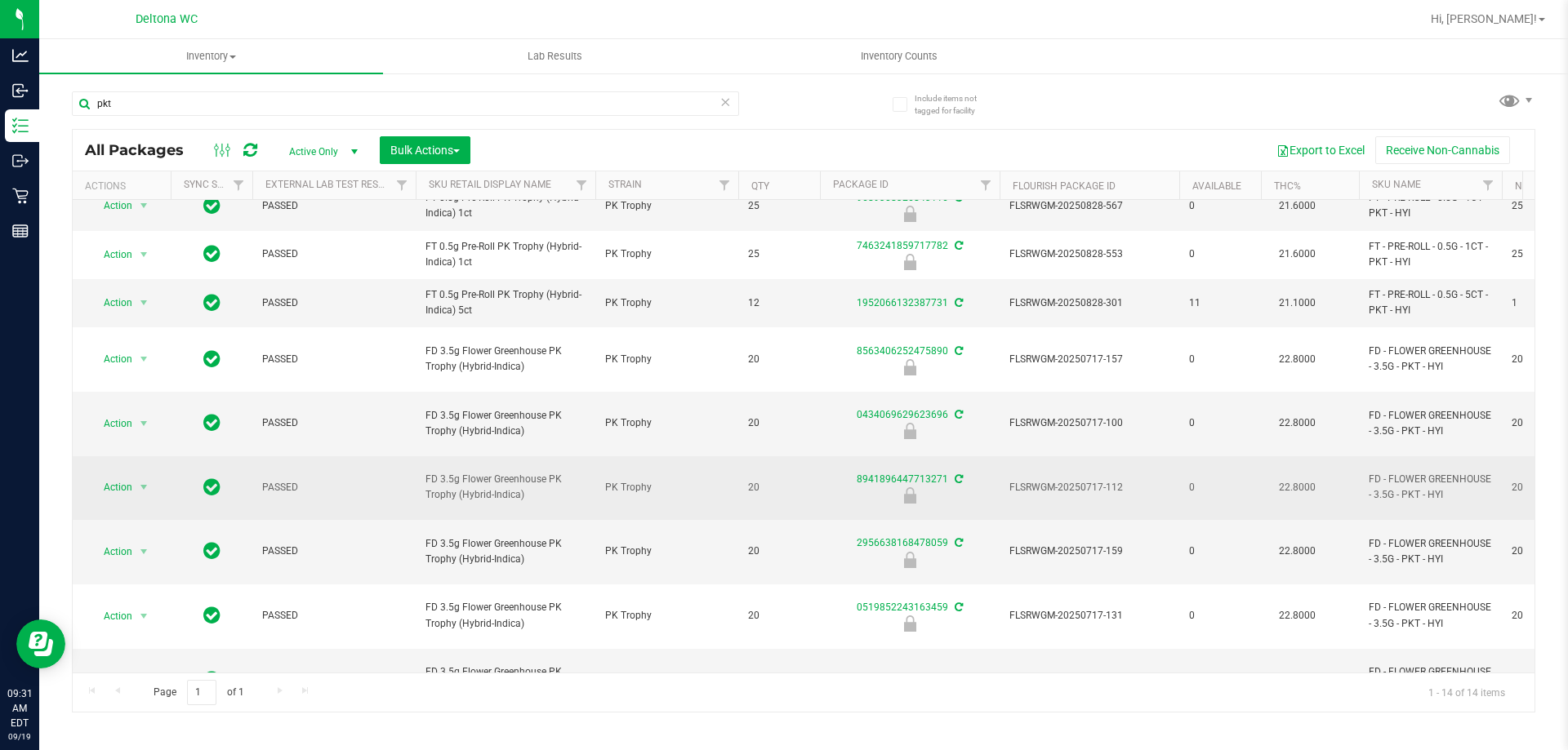
scroll to position [230, 0]
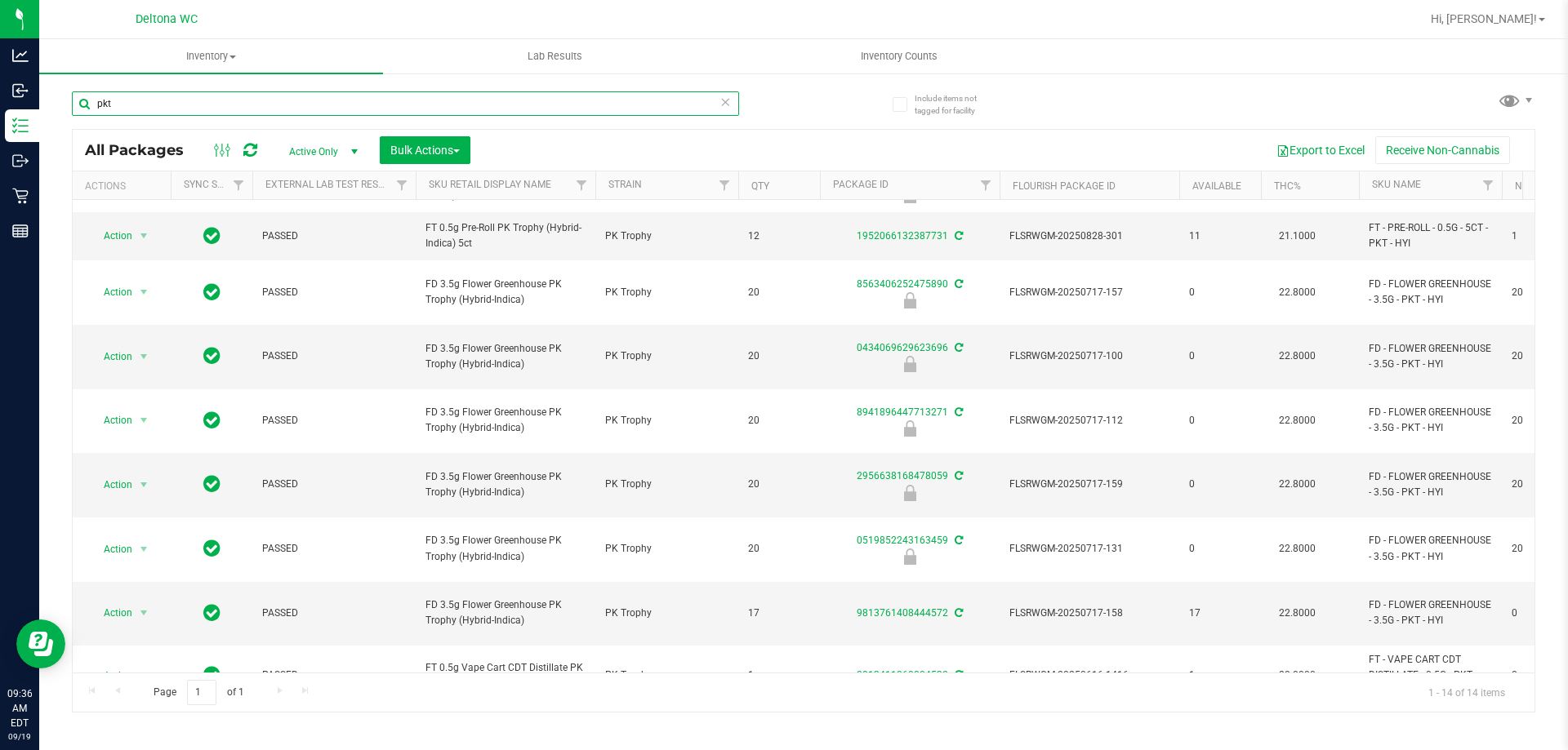
click at [705, 105] on input "pkt" at bounding box center [405, 104] width 667 height 25
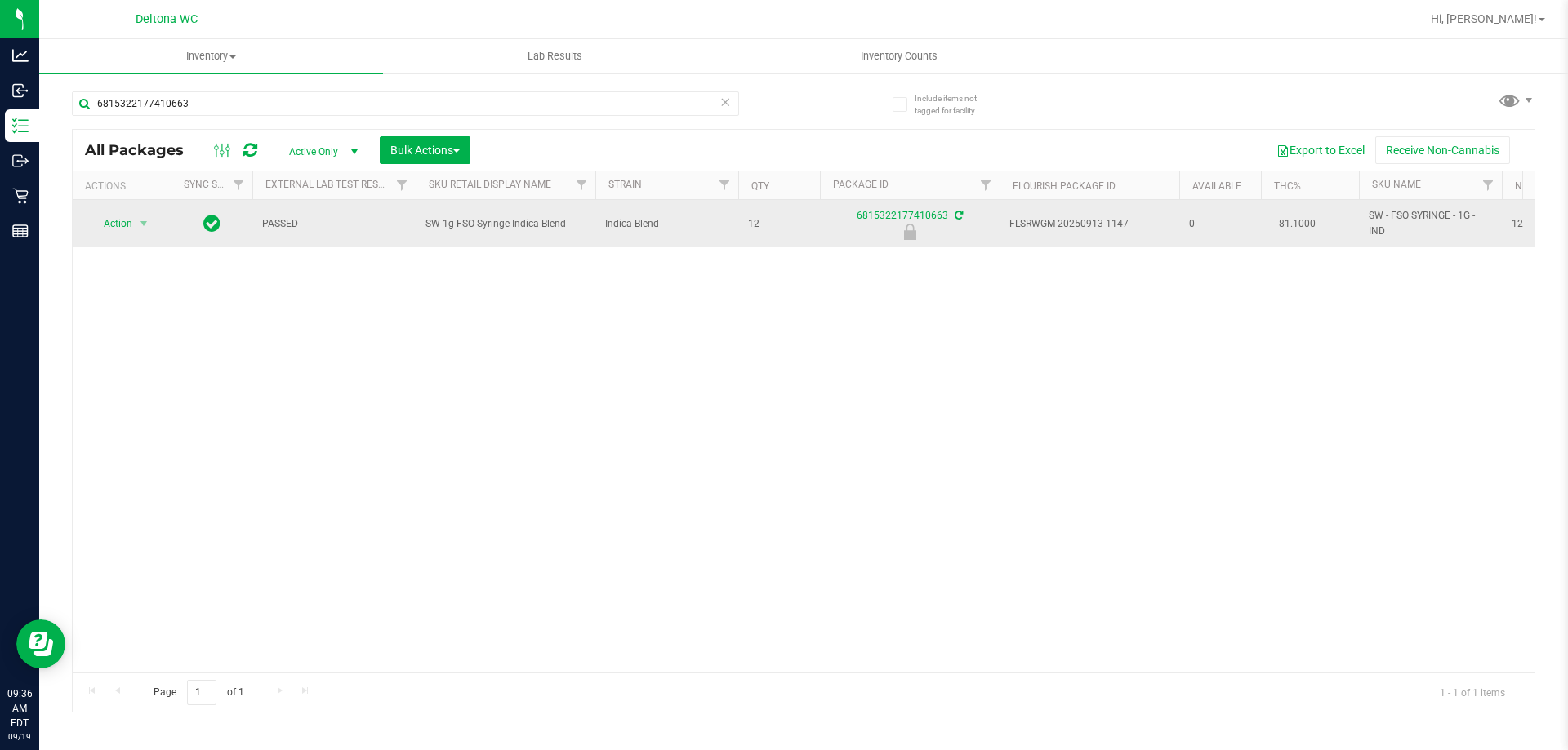
drag, startPoint x: 525, startPoint y: 222, endPoint x: 391, endPoint y: 239, distance: 135.1
click at [391, 239] on tr "Action Action Edit attributes Global inventory Locate package Package audit log…" at bounding box center [1449, 223] width 2752 height 47
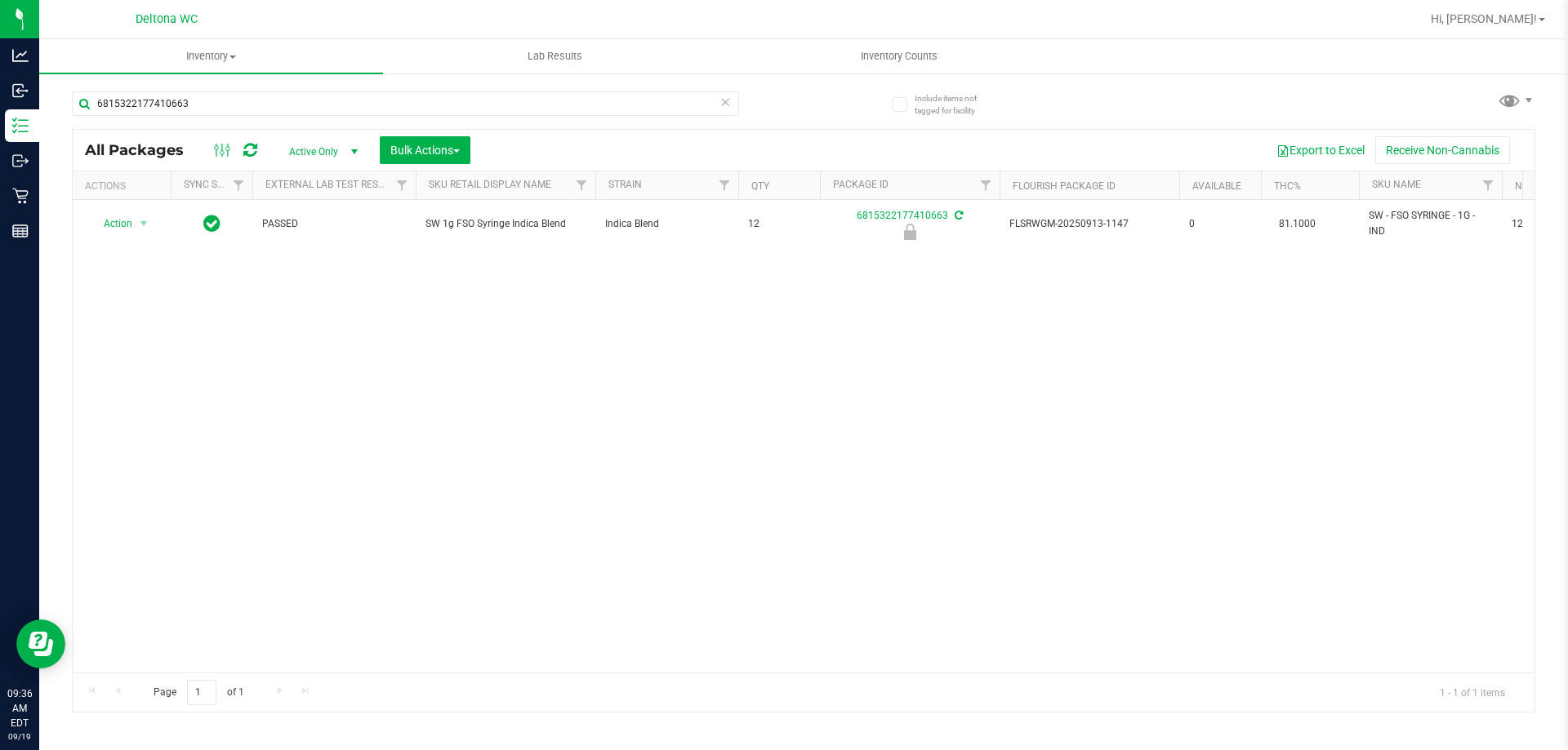
copy tr "SW 1g FSO Syringe Indica Blend"
click at [282, 116] on div "6815322177410663https://app.flourishsoftware.com/" at bounding box center [405, 110] width 667 height 38
click at [283, 99] on input "6815322177410663https://app.flourishsoftware.com/" at bounding box center [405, 104] width 667 height 25
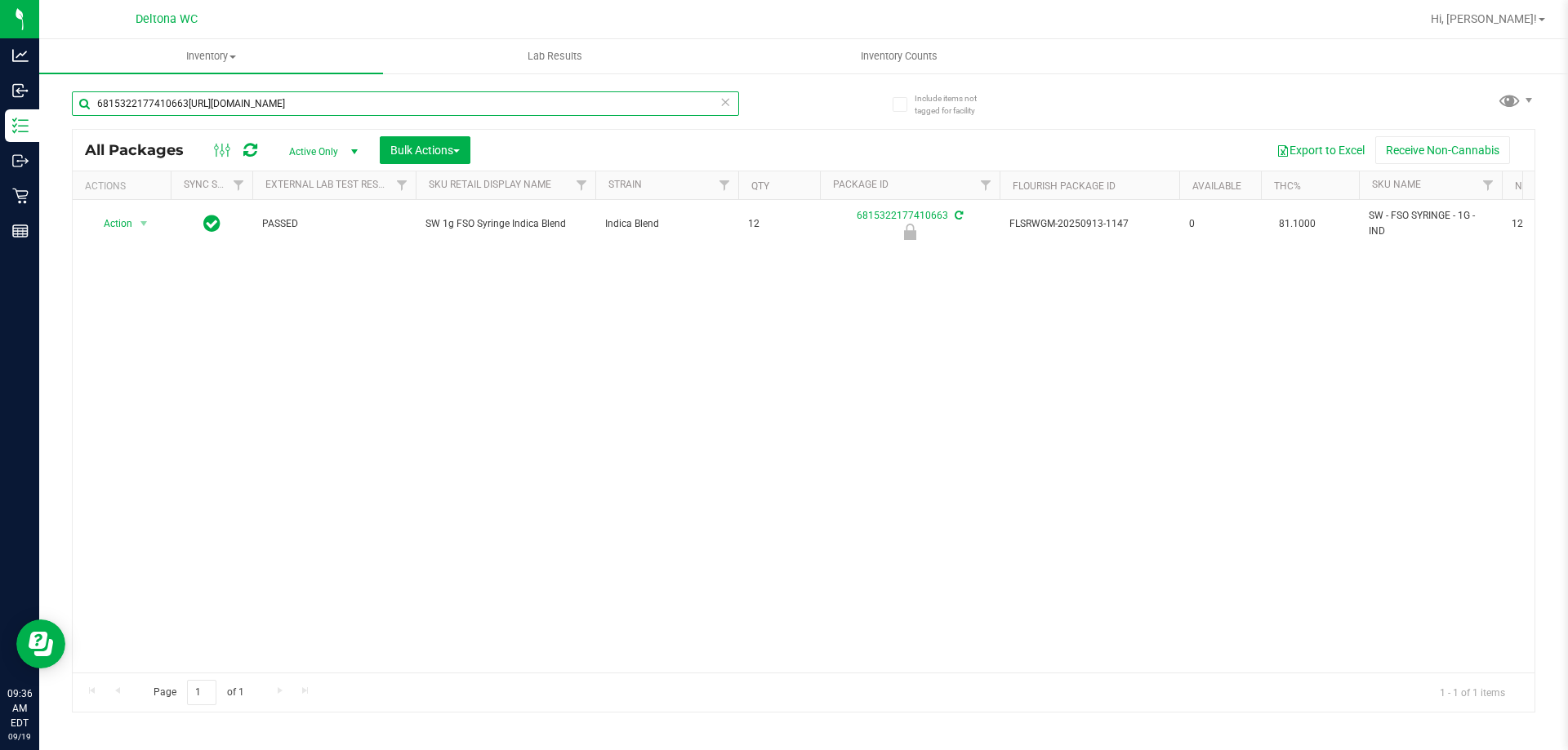
paste input "SW 1g FSO Syringe Indica Blend"
type input "SW 1g FSO Syringe Indica Blend"
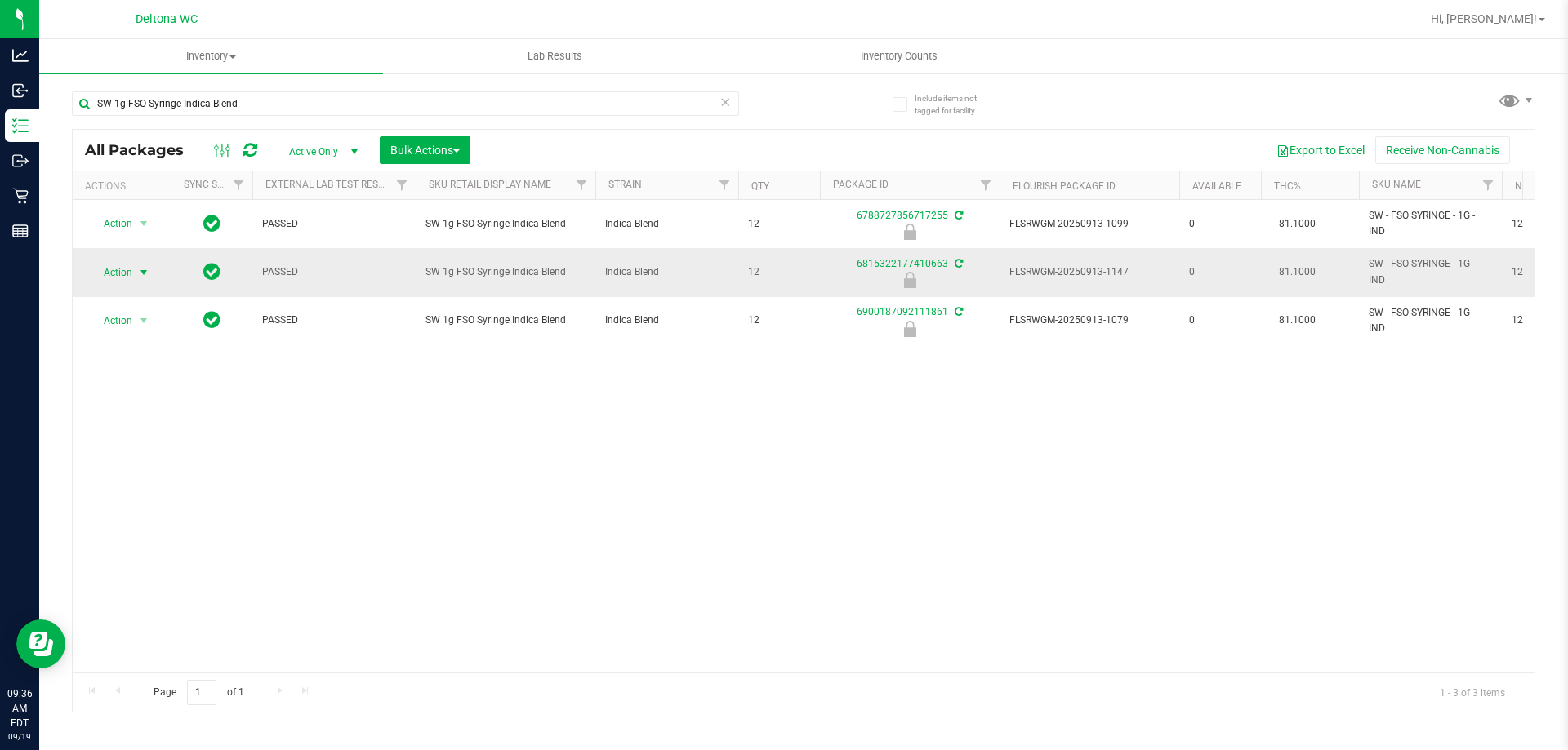
click at [140, 278] on span "select" at bounding box center [143, 272] width 13 height 13
click at [172, 454] on li "Unlock package" at bounding box center [142, 466] width 104 height 25
click at [278, 99] on input "SW 1g FSO Syringe Indica Blend" at bounding box center [405, 104] width 667 height 25
click at [278, 100] on input "SW 1g FSO Syringe Indica Blend" at bounding box center [405, 104] width 667 height 25
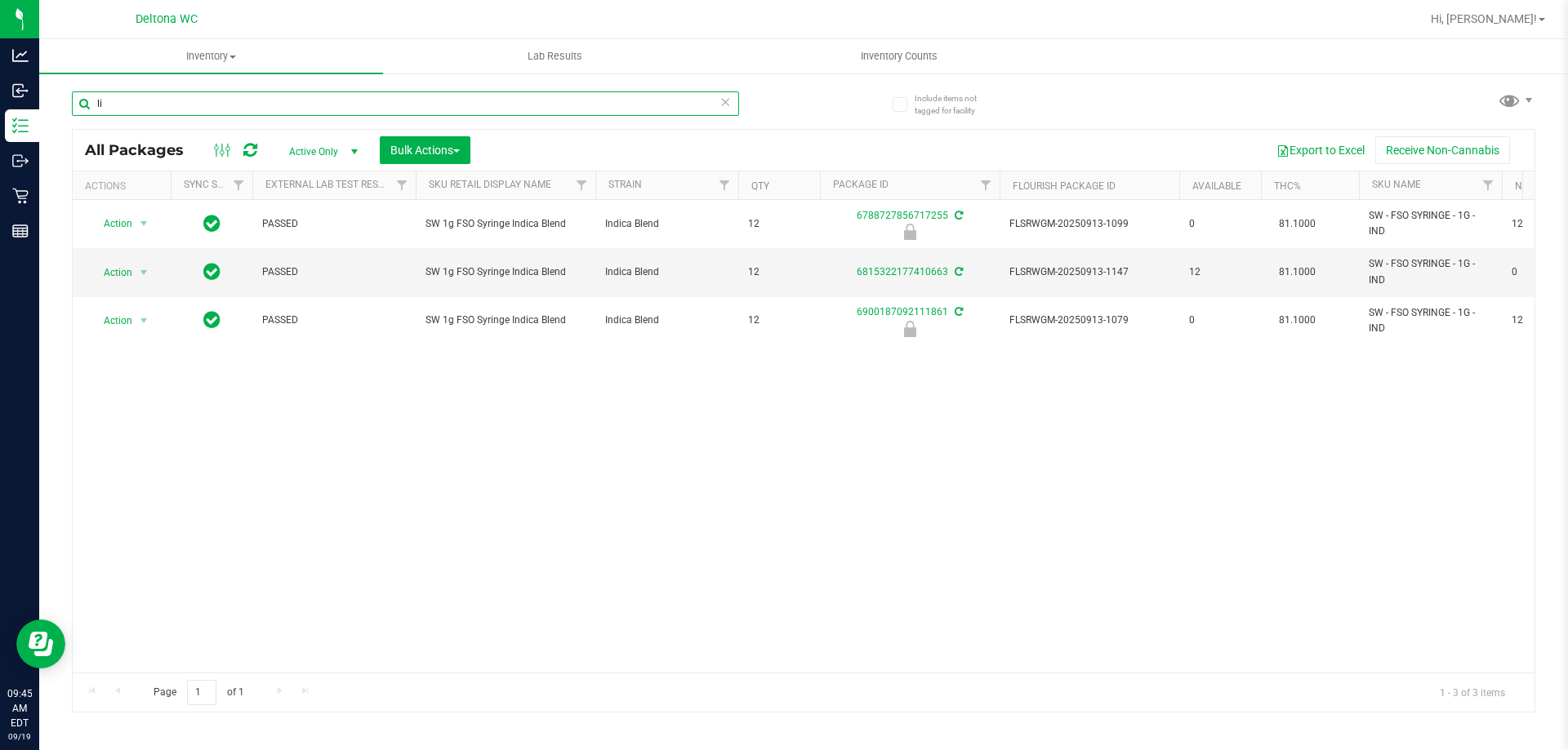
type input "l"
type input "dark chocolate"
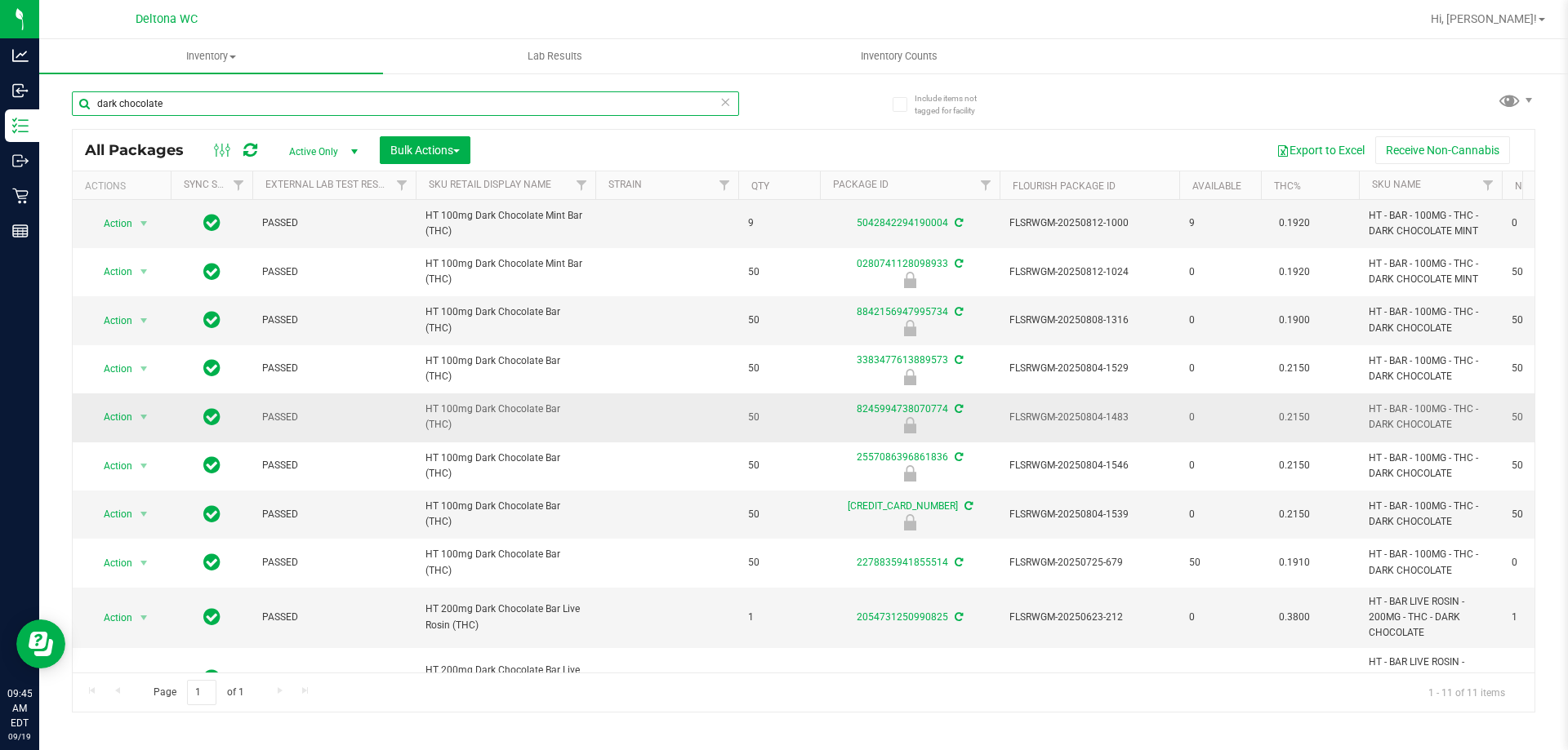
scroll to position [110, 0]
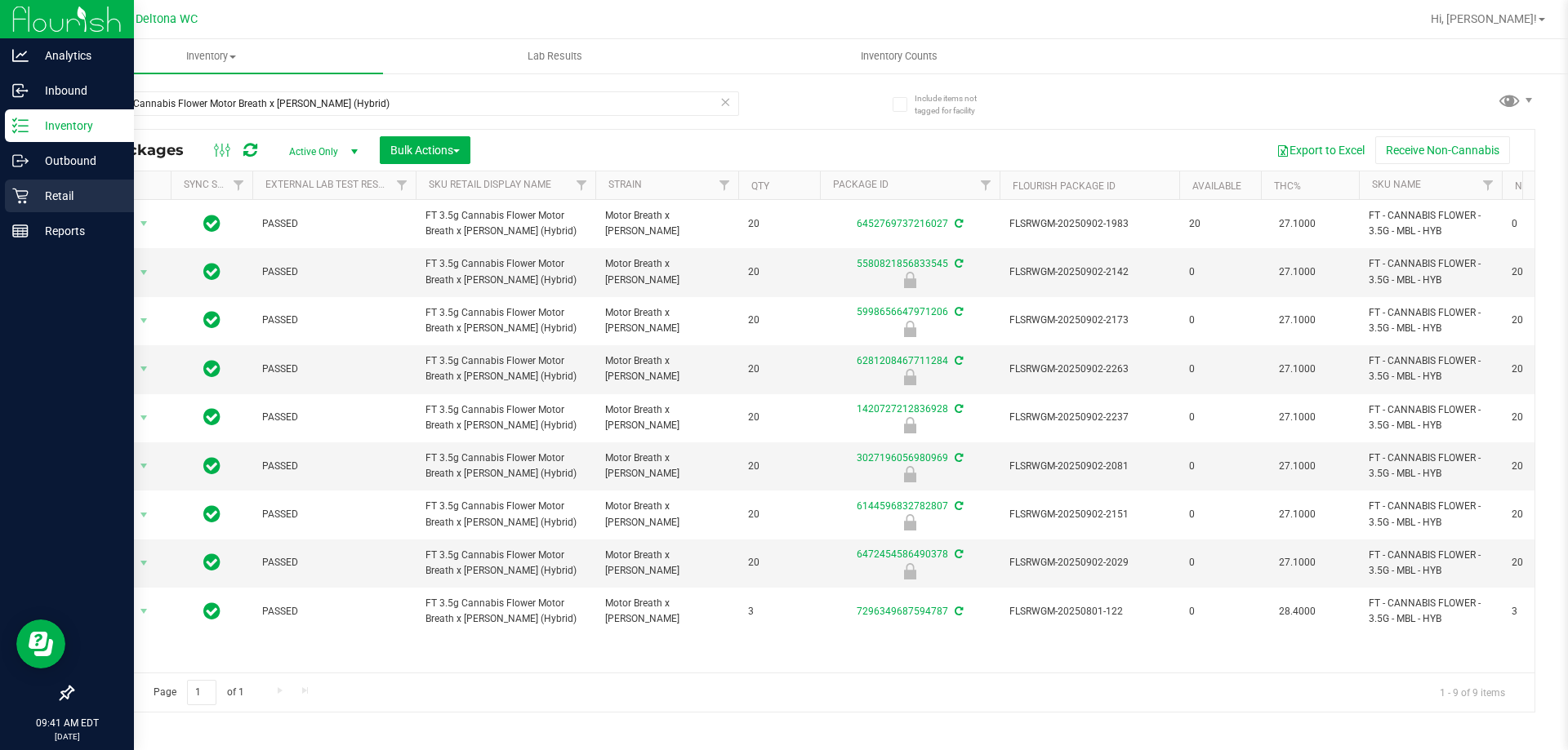
click at [64, 203] on p "Retail" at bounding box center [77, 195] width 98 height 20
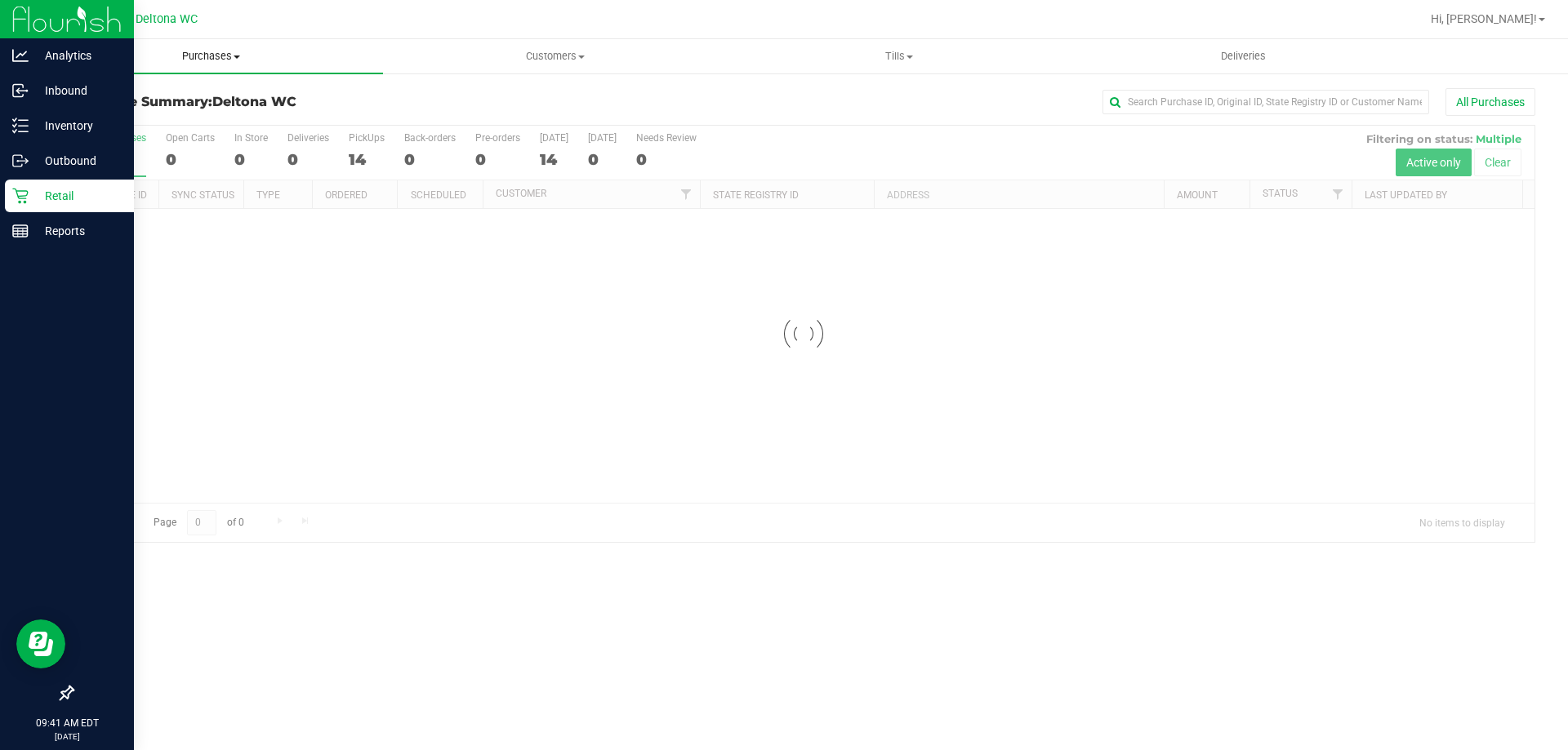
click at [248, 51] on span "Purchases" at bounding box center [211, 56] width 343 height 15
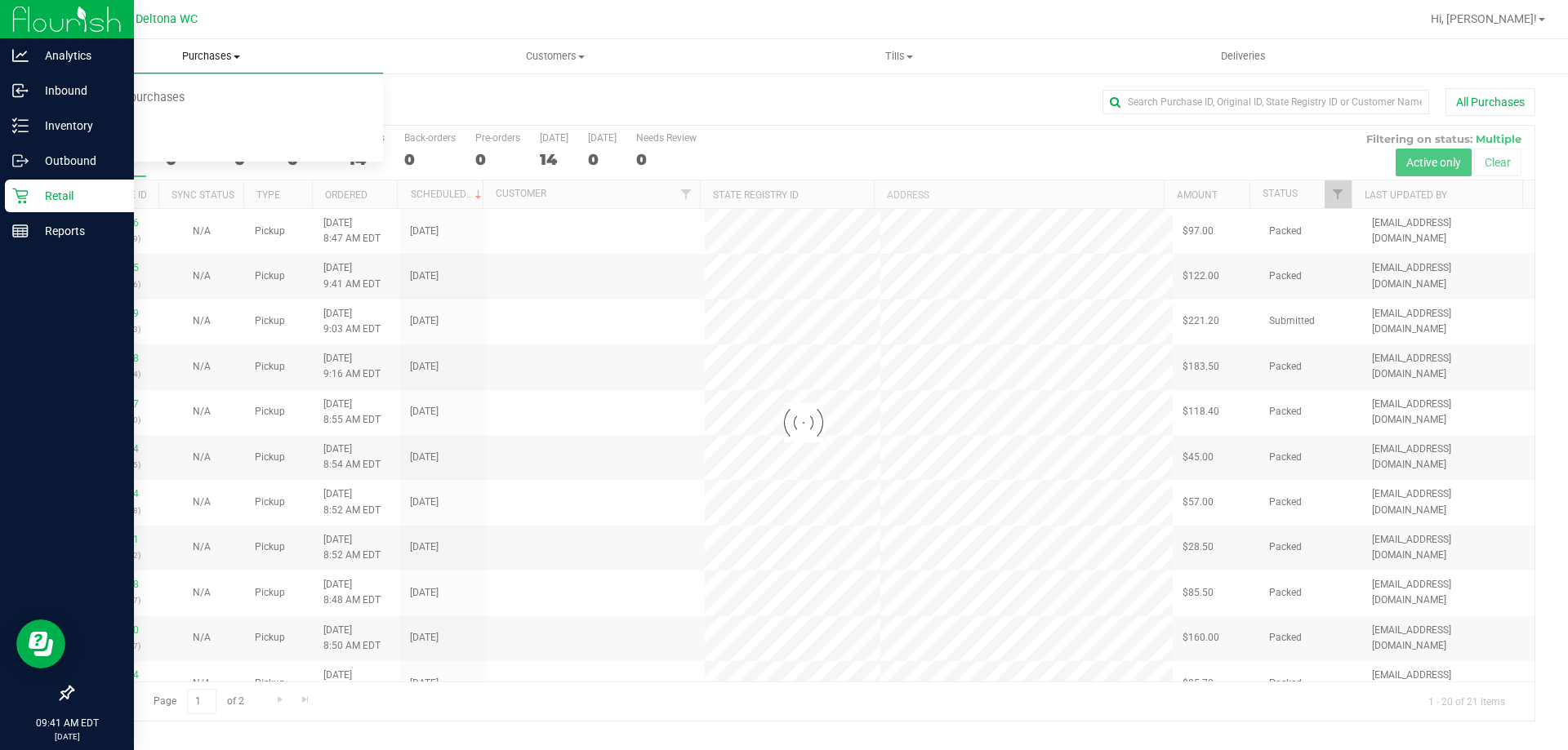
click at [220, 54] on span "Purchases" at bounding box center [211, 56] width 343 height 15
click at [209, 53] on span "Purchases" at bounding box center [211, 56] width 343 height 15
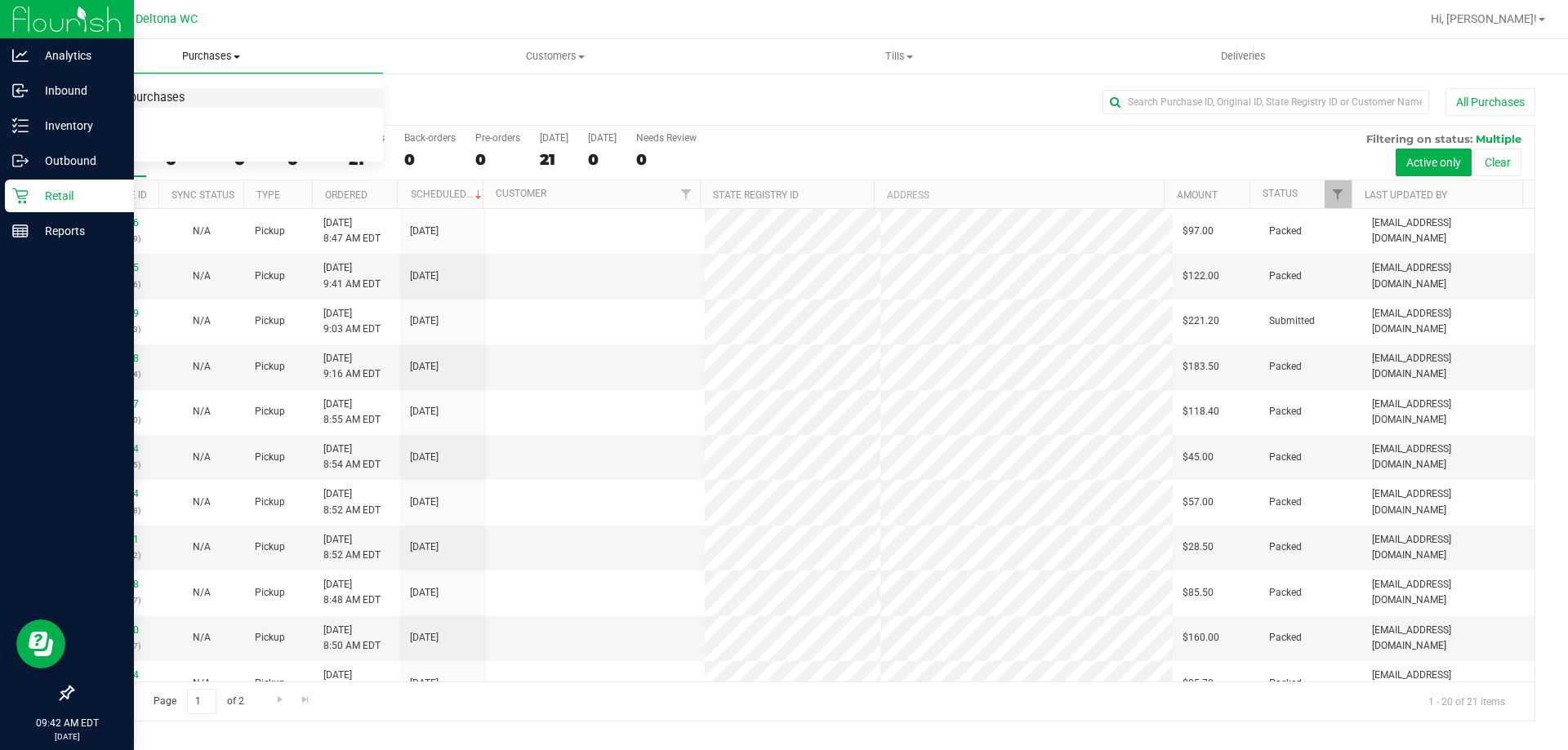
click at [146, 98] on span "Summary of purchases" at bounding box center [122, 98] width 167 height 14
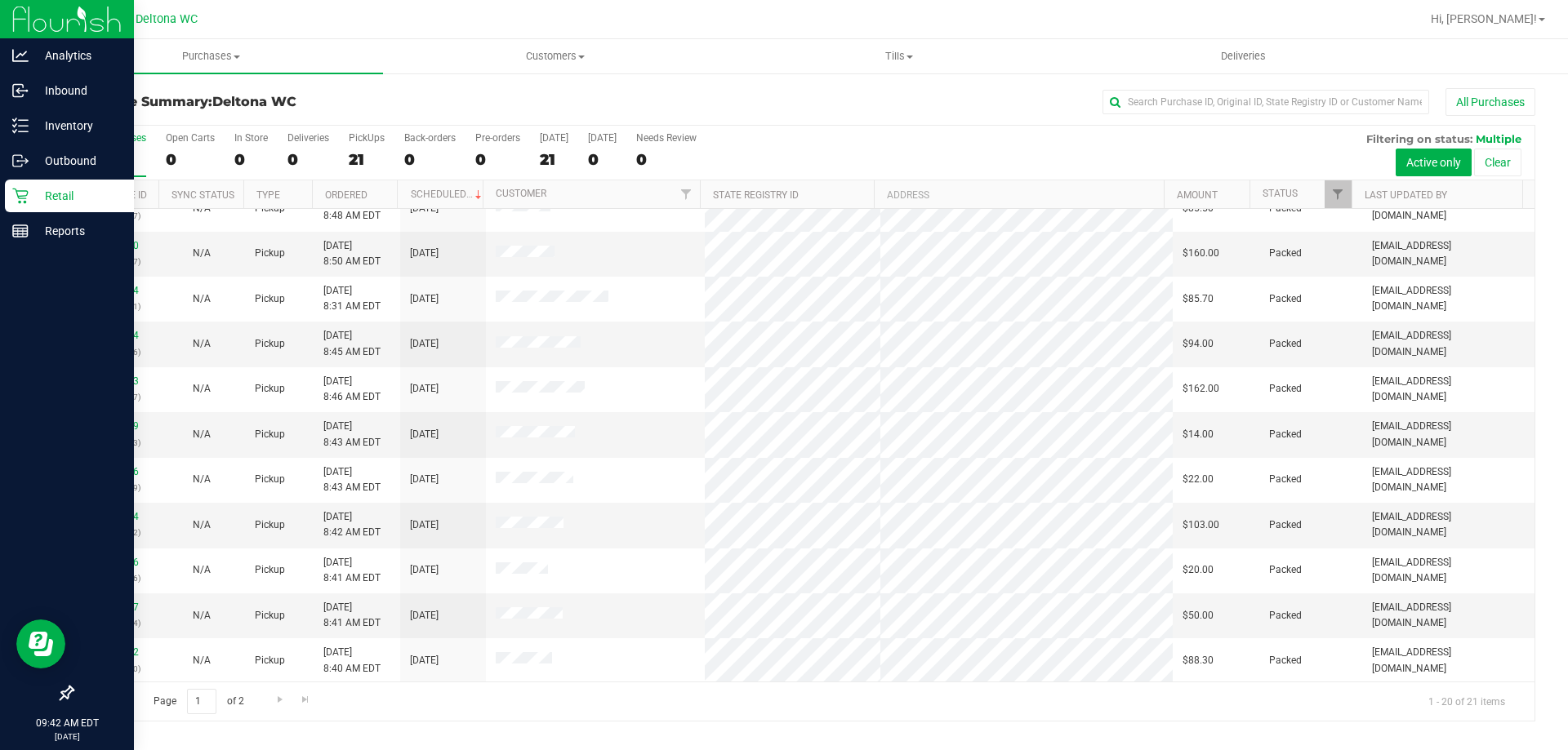
scroll to position [431, 0]
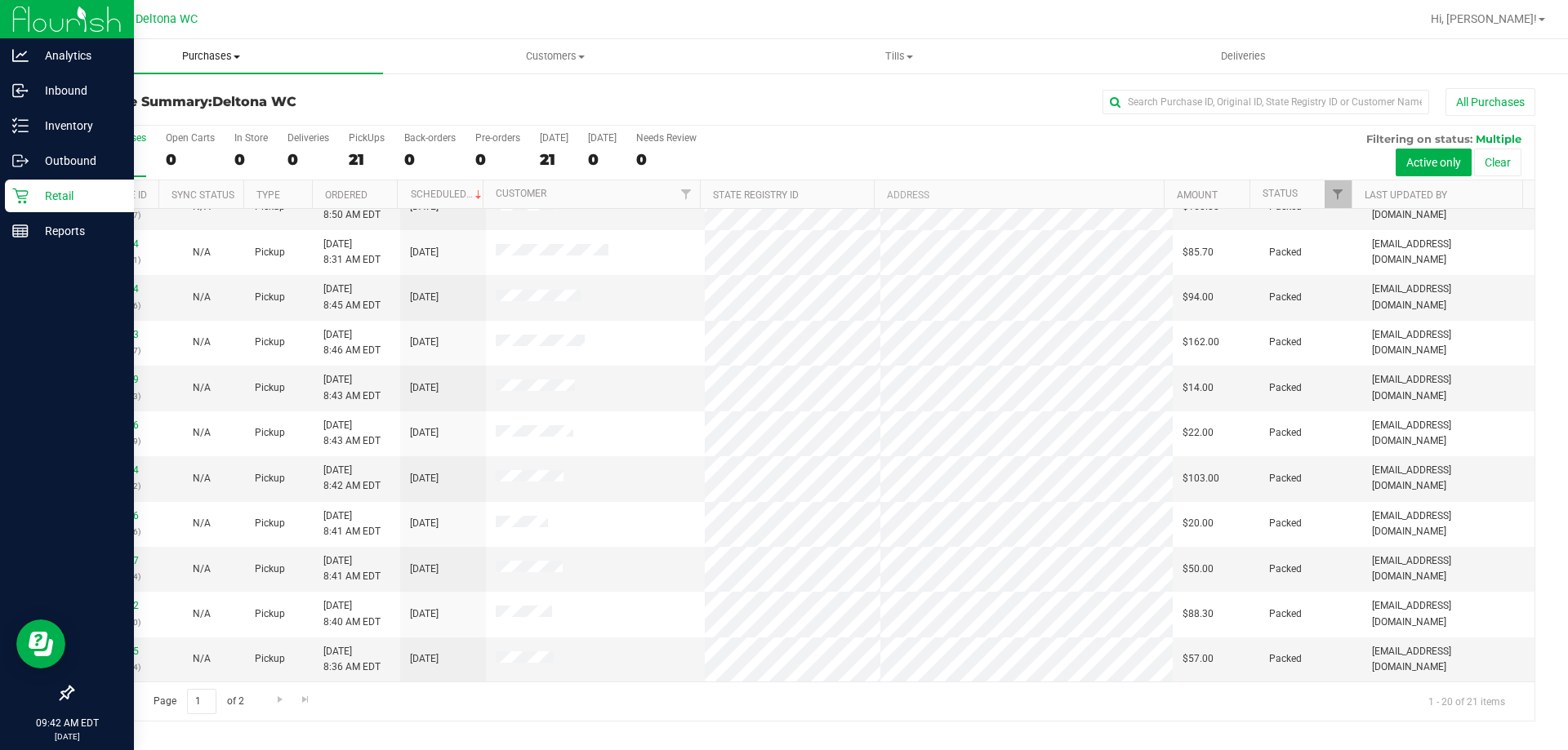
click at [187, 57] on span "Purchases" at bounding box center [211, 56] width 343 height 15
click at [183, 134] on li "All purchases" at bounding box center [211, 138] width 343 height 20
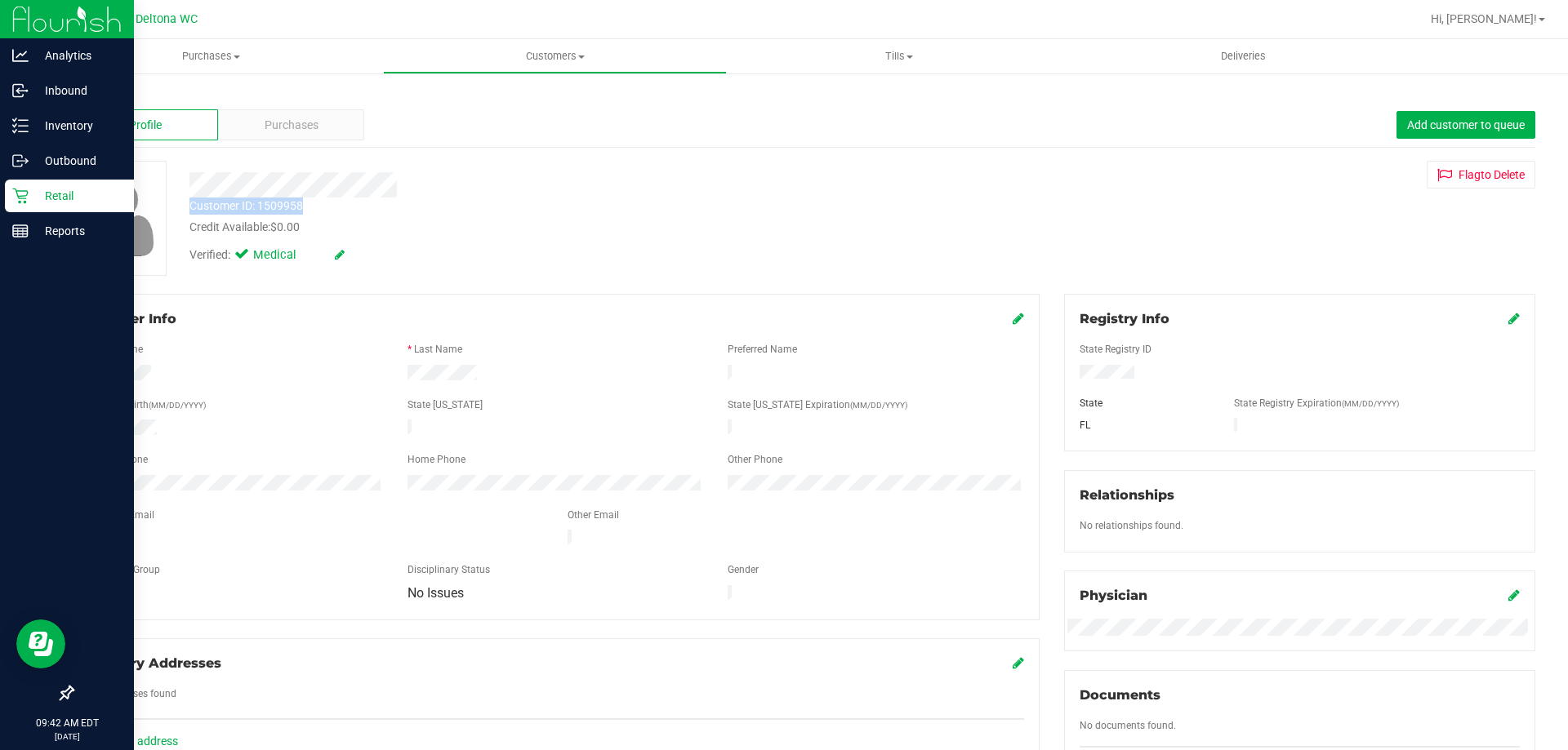
drag, startPoint x: 298, startPoint y: 198, endPoint x: 180, endPoint y: 217, distance: 119.5
click at [178, 211] on div "Customer ID: 1509958 Credit Available: $0.00" at bounding box center [549, 217] width 744 height 39
